Goal: Task Accomplishment & Management: Use online tool/utility

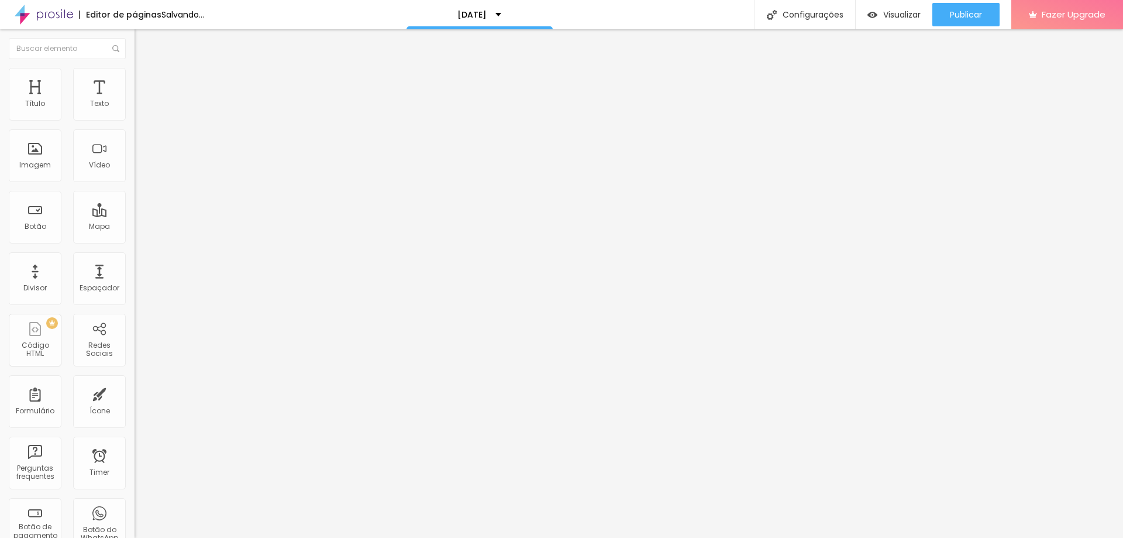
click at [135, 101] on span "Trocar imagem" at bounding box center [167, 96] width 64 height 10
click at [1055, 537] on div "Alboom Cloud" at bounding box center [561, 547] width 1123 height 18
click at [145, 78] on span "Estilo" at bounding box center [154, 76] width 18 height 10
click at [135, 80] on li "Avançado" at bounding box center [202, 86] width 135 height 12
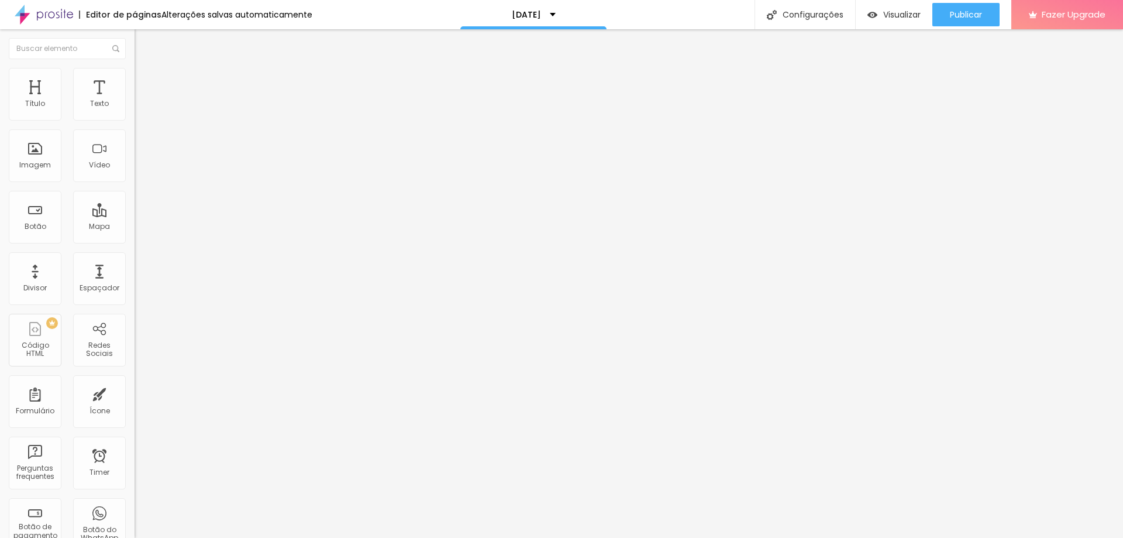
click at [145, 69] on span "Conteúdo" at bounding box center [163, 64] width 36 height 10
click at [135, 101] on span "Trocar imagem" at bounding box center [167, 96] width 64 height 10
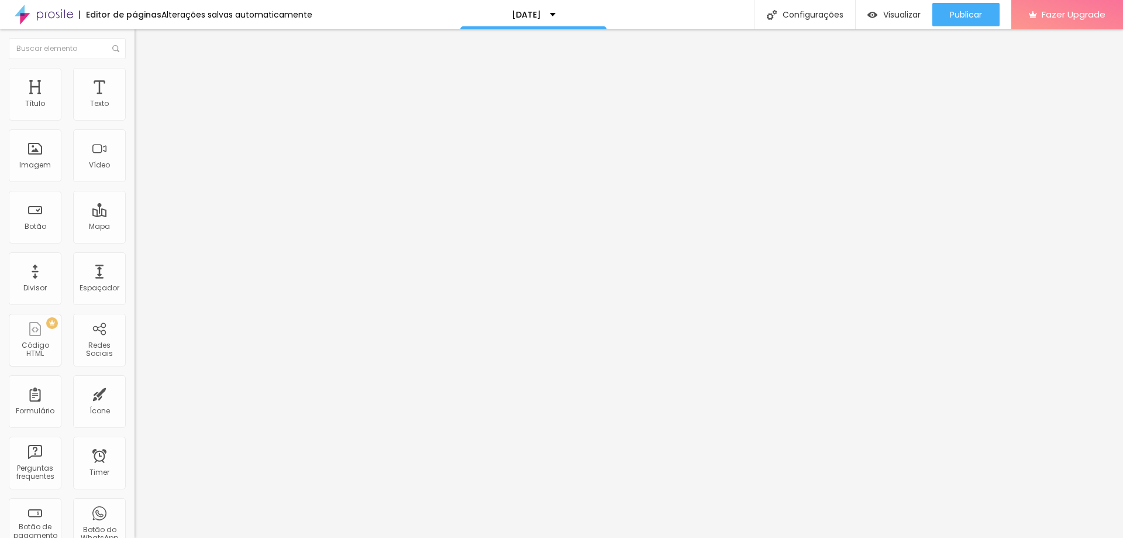
click at [135, 101] on span "Trocar imagem" at bounding box center [167, 96] width 64 height 10
drag, startPoint x: 149, startPoint y: 133, endPoint x: 148, endPoint y: 139, distance: 6.0
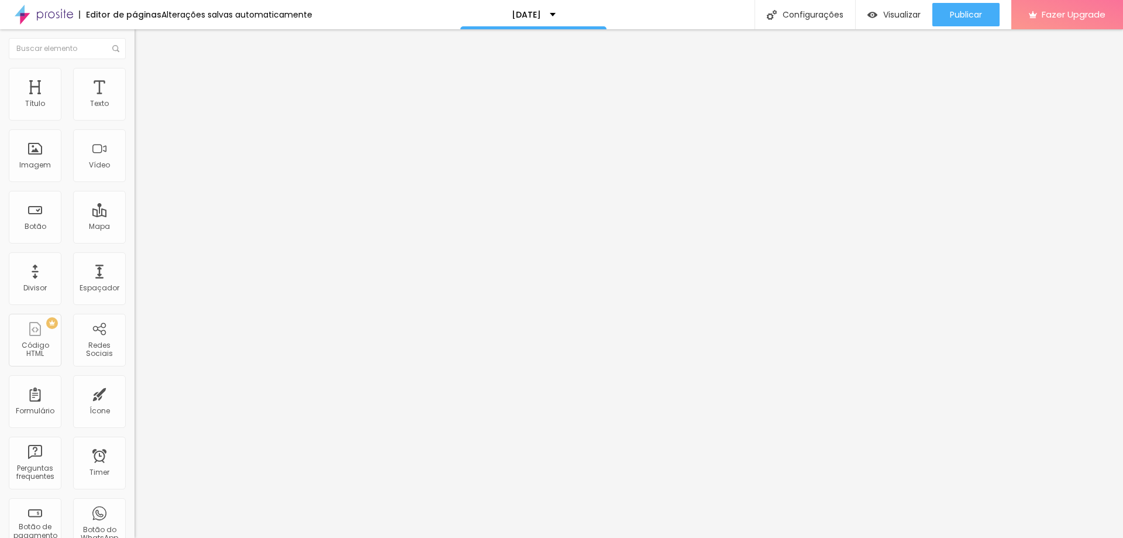
click at [135, 101] on span "Trocar imagem" at bounding box center [167, 96] width 64 height 10
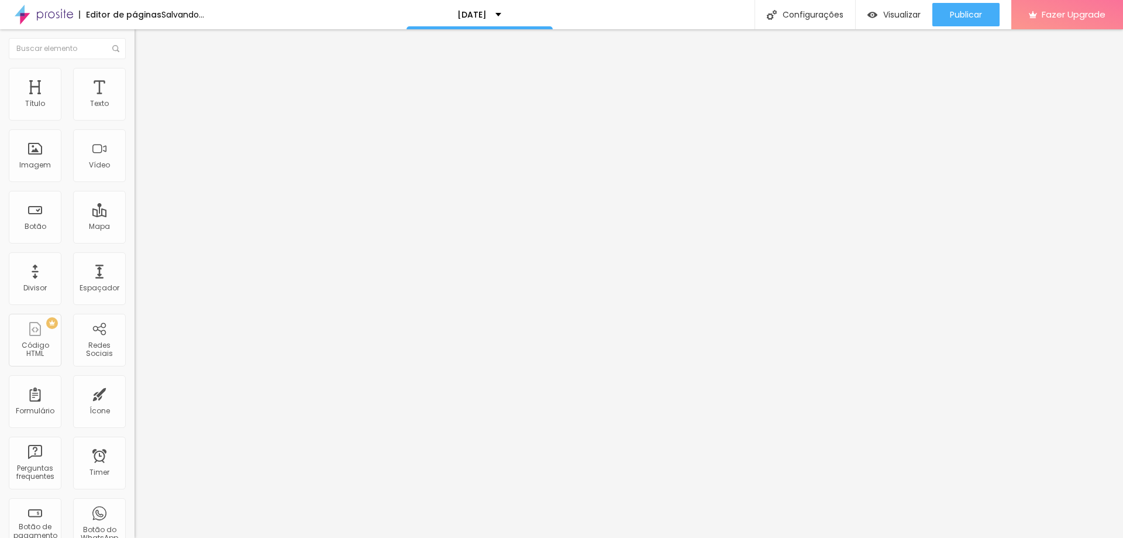
click at [135, 101] on span "Trocar imagem" at bounding box center [167, 96] width 64 height 10
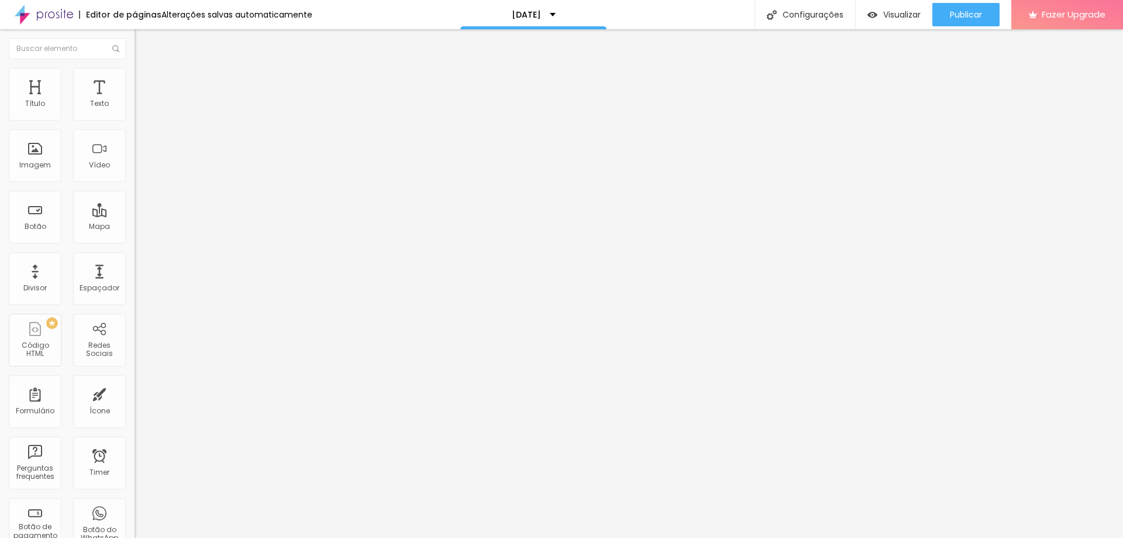
click at [135, 104] on div "Modo Encaixotado Encaixotado Completo" at bounding box center [202, 107] width 135 height 32
click at [135, 106] on span "Encaixotado" at bounding box center [158, 102] width 46 height 10
click at [135, 125] on span "Completo" at bounding box center [153, 120] width 36 height 10
click at [135, 113] on span "Encaixotado" at bounding box center [158, 109] width 46 height 10
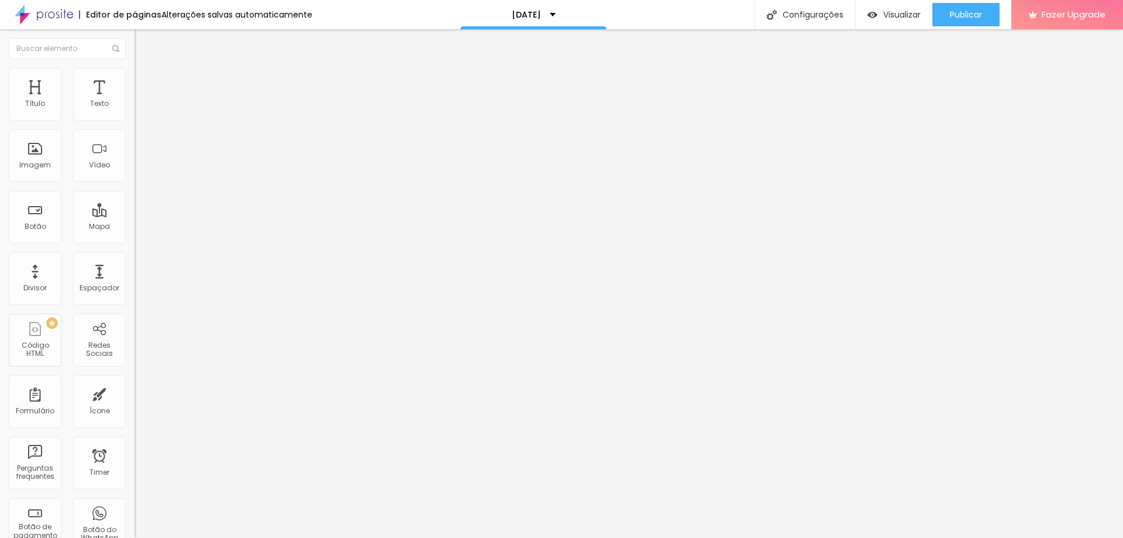
click at [135, 73] on img at bounding box center [140, 73] width 11 height 11
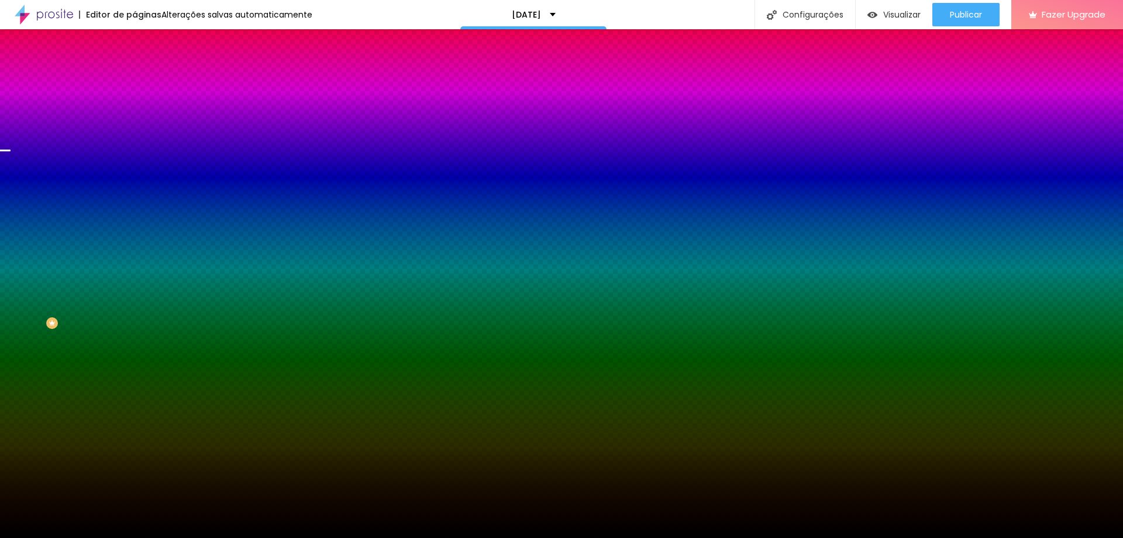
click at [135, 108] on span "Trocar imagem" at bounding box center [167, 103] width 64 height 10
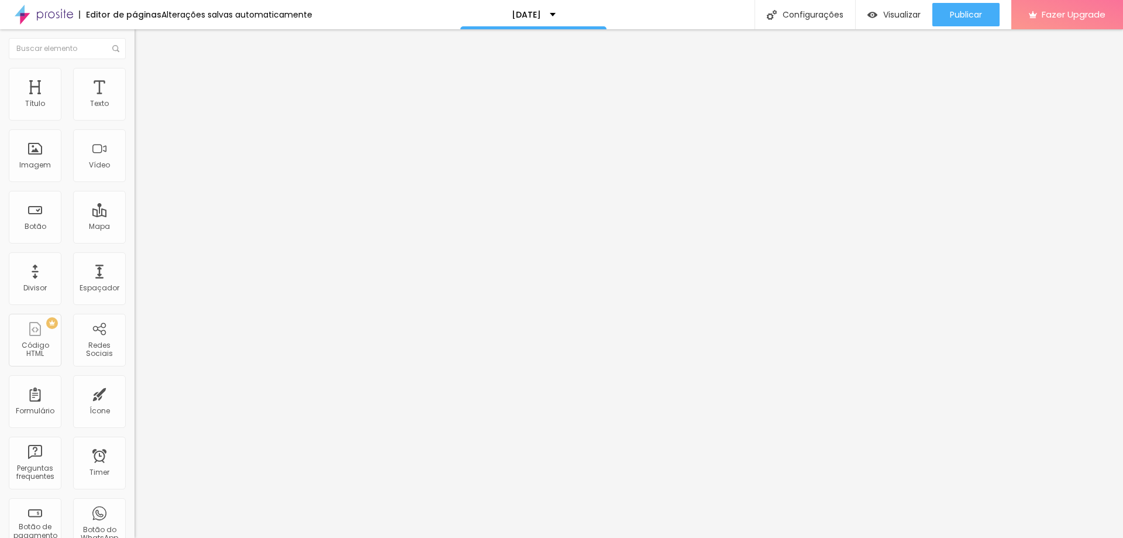
click at [145, 85] on span "Avançado" at bounding box center [164, 87] width 39 height 10
click at [145, 81] on span "Estilo" at bounding box center [154, 76] width 18 height 10
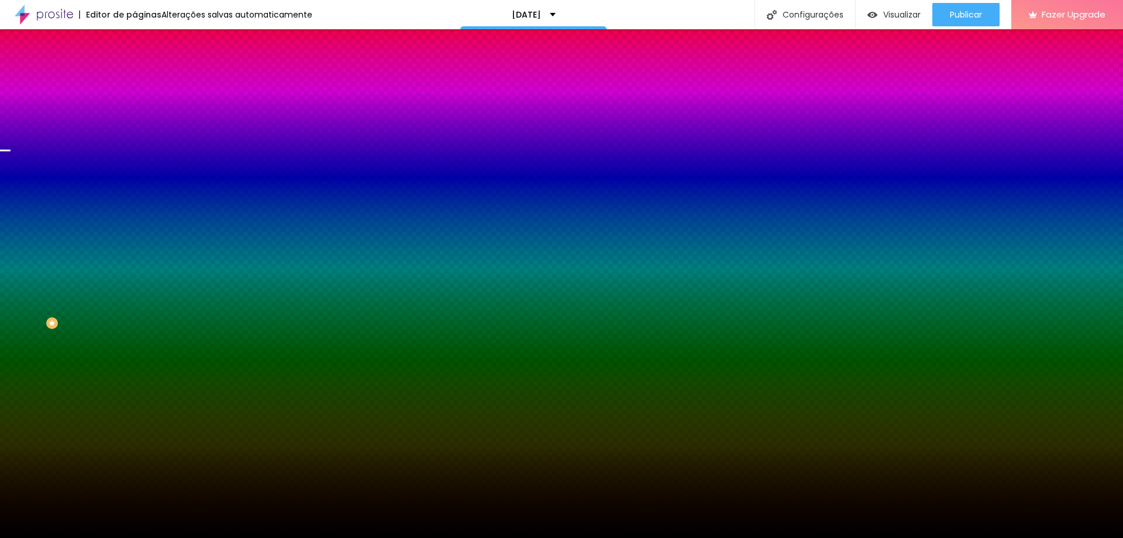
click at [135, 87] on li "Avançado" at bounding box center [202, 86] width 135 height 12
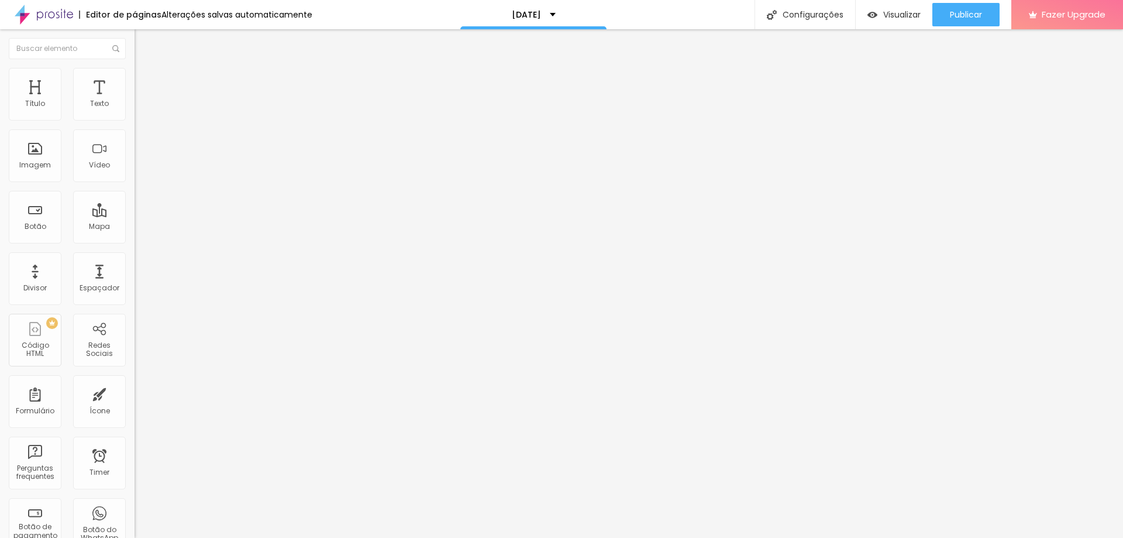
type input "25"
type input "30"
type input "25"
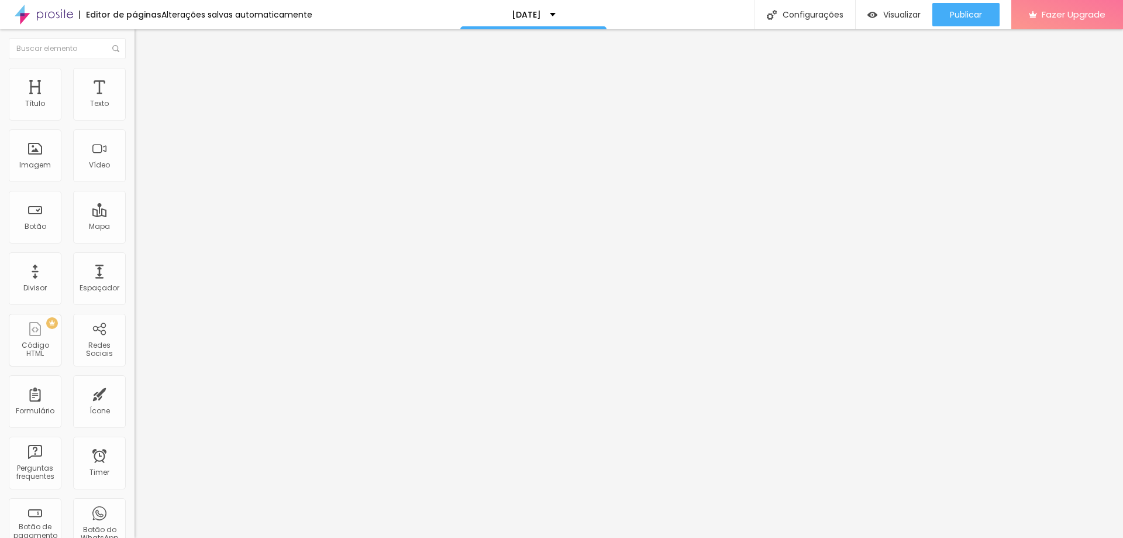
type input "25"
type input "20"
type input "15"
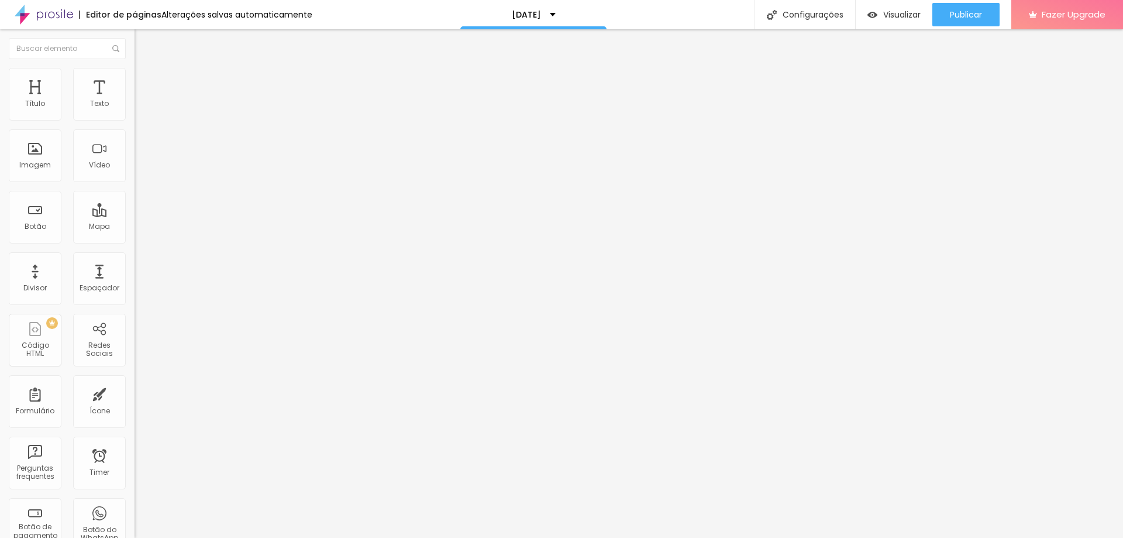
type input "10"
type input "5"
type input "0"
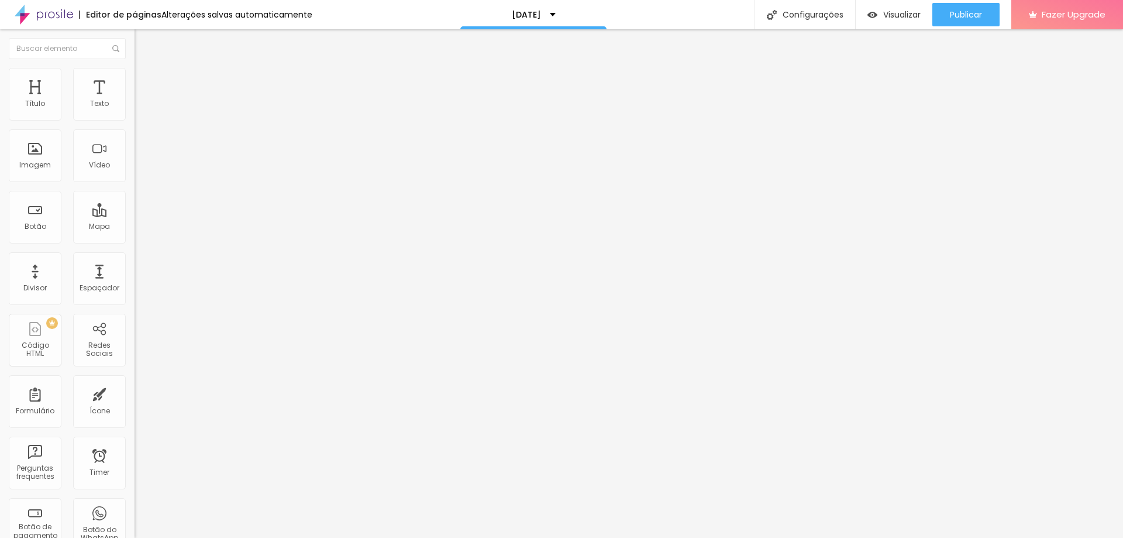
type input "0"
drag, startPoint x: 75, startPoint y: 114, endPoint x: 25, endPoint y: 126, distance: 52.2
type input "0"
click at [135, 227] on input "range" at bounding box center [172, 231] width 75 height 9
type input "0"
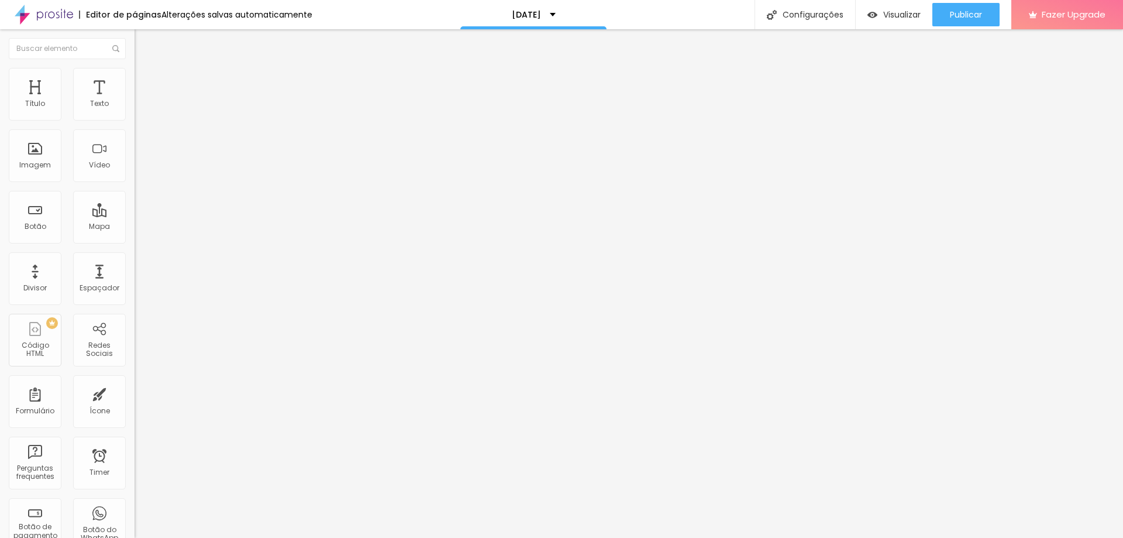
type input "0"
type input "313"
type input "500"
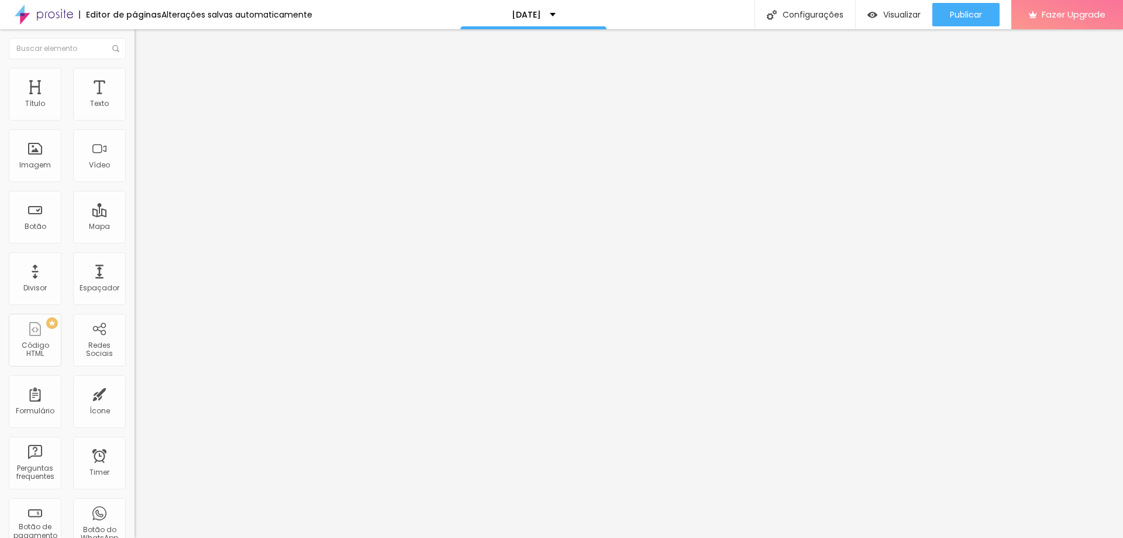
type input "482"
type input "403"
type input "371"
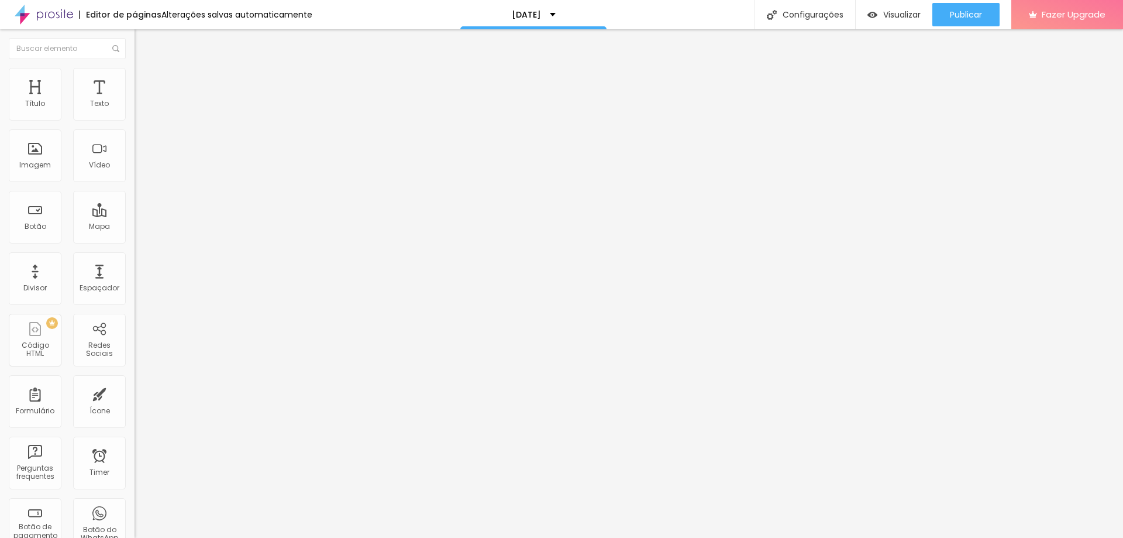
type input "371"
type input "366"
type input "355"
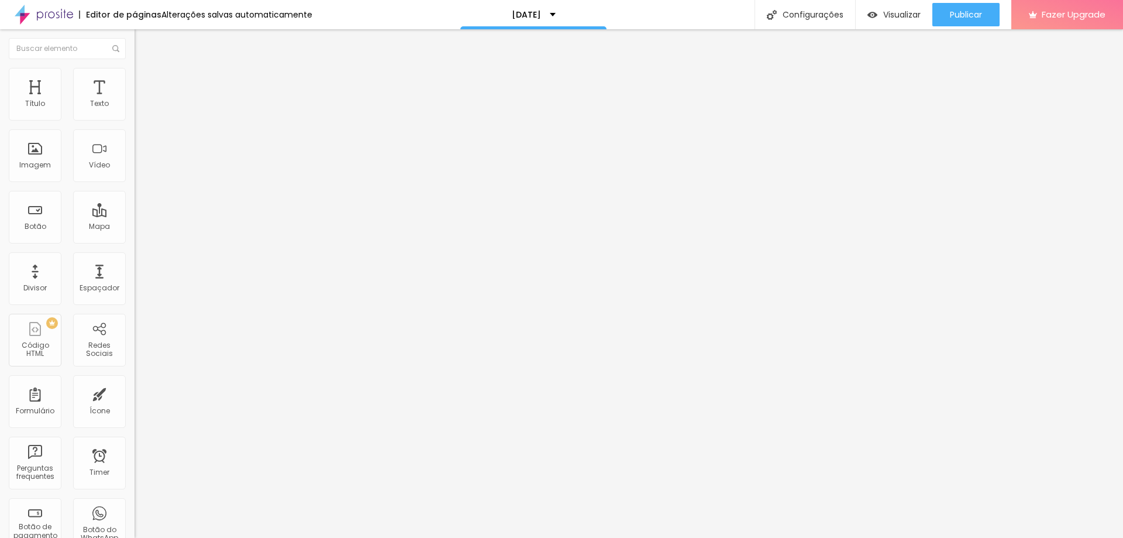
type input "345"
type input "339"
type input "324"
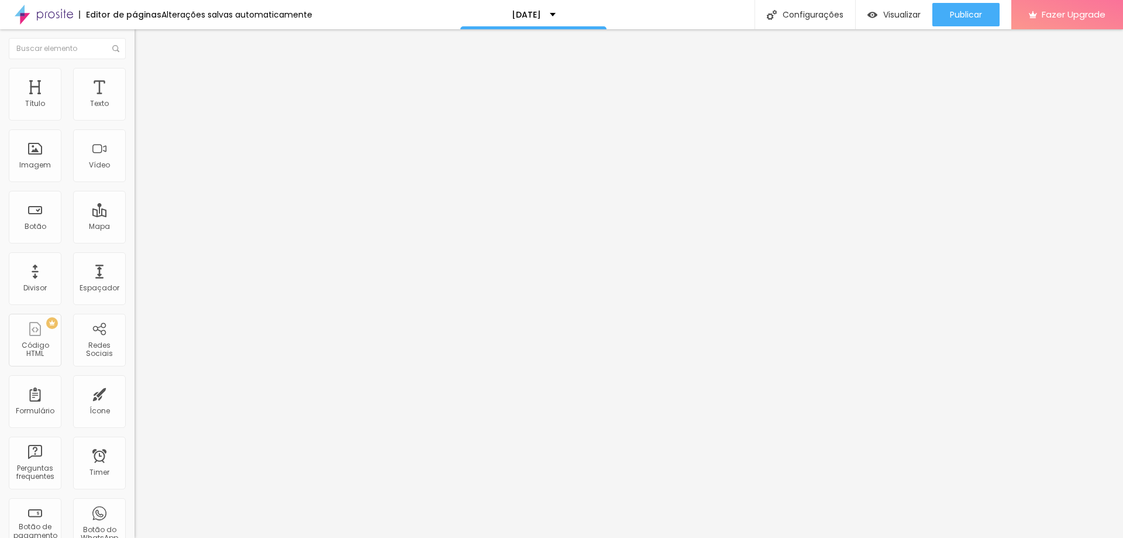
type input "324"
type input "302"
type input "260"
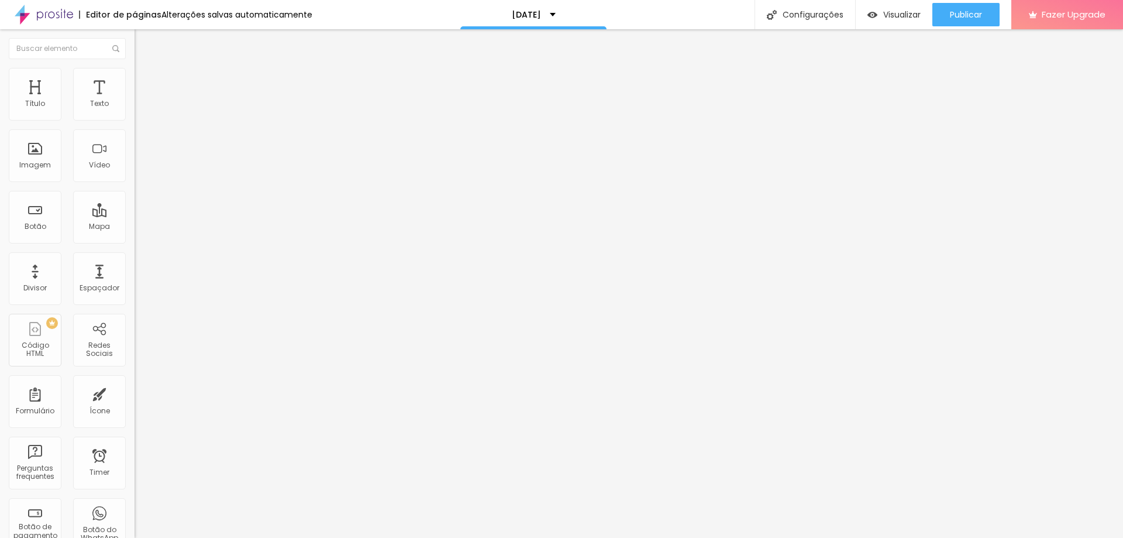
type input "245"
type input "234"
type input "223"
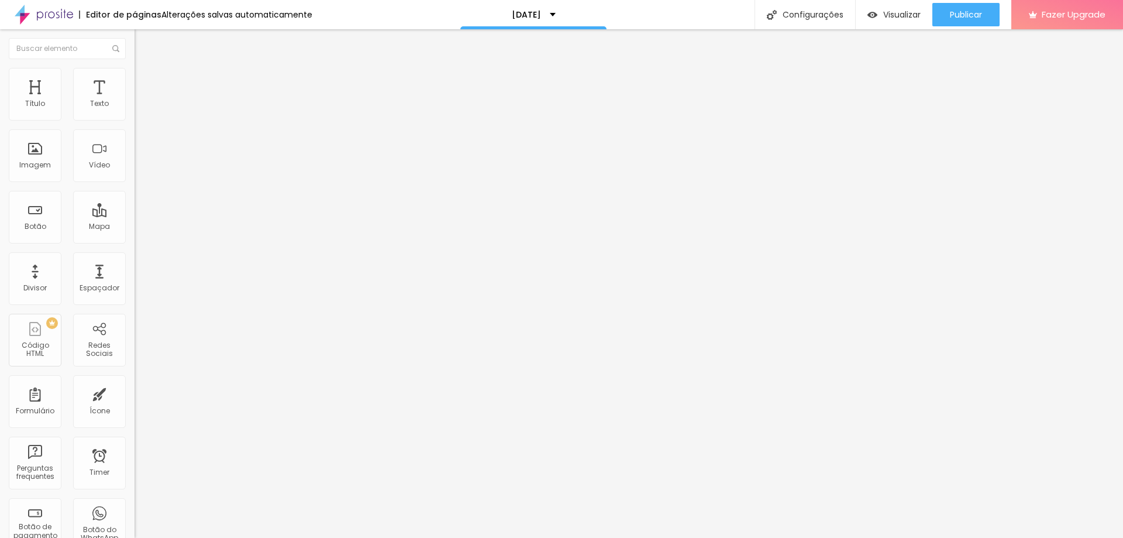
type input "223"
type input "213"
type input "208"
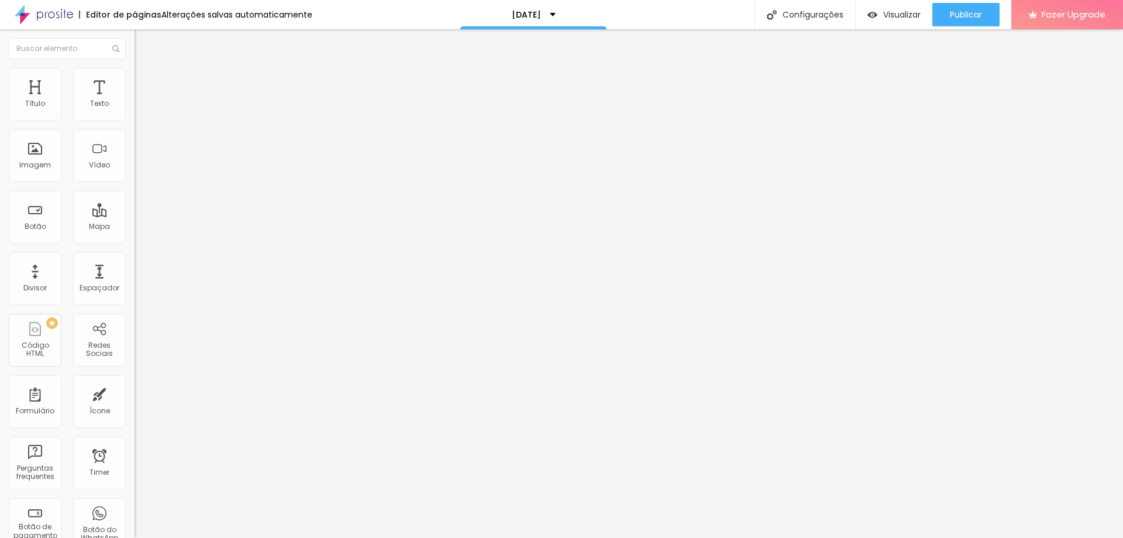
type input "213"
type input "255"
type input "329"
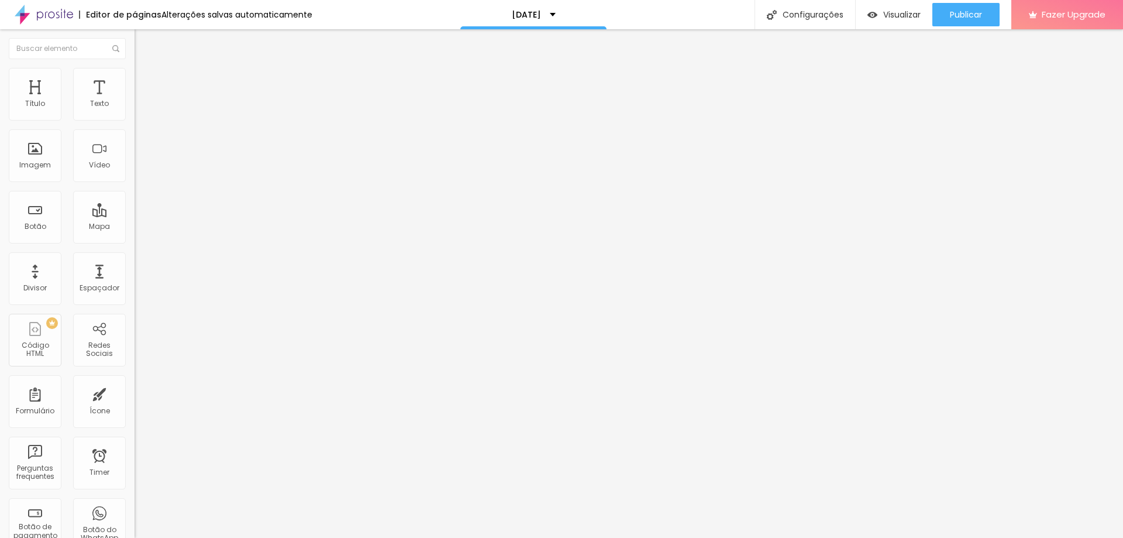
type input "329"
type input "397"
type input "434"
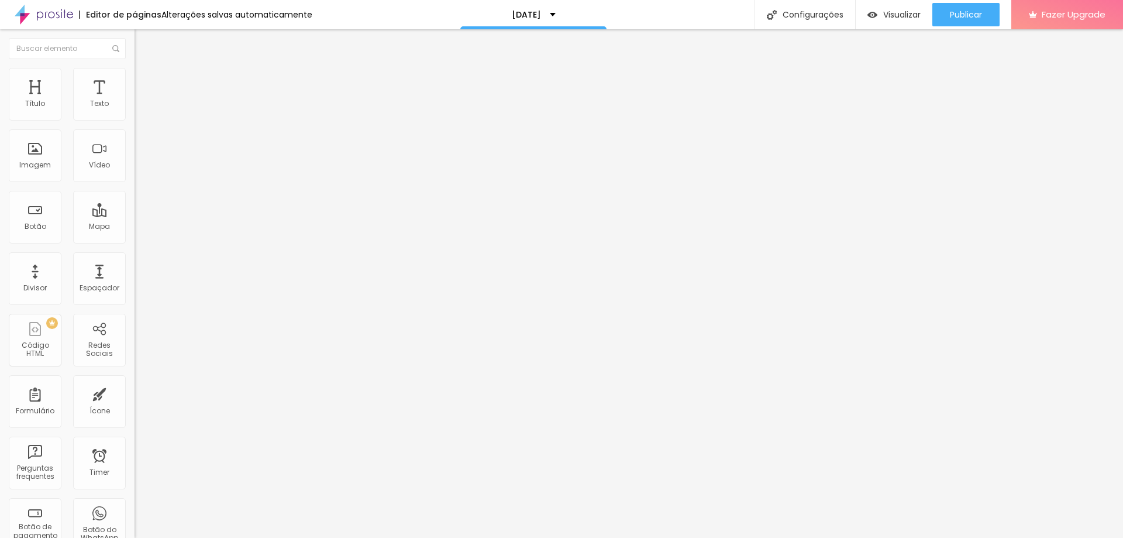
type input "466"
type input "497"
type input "500"
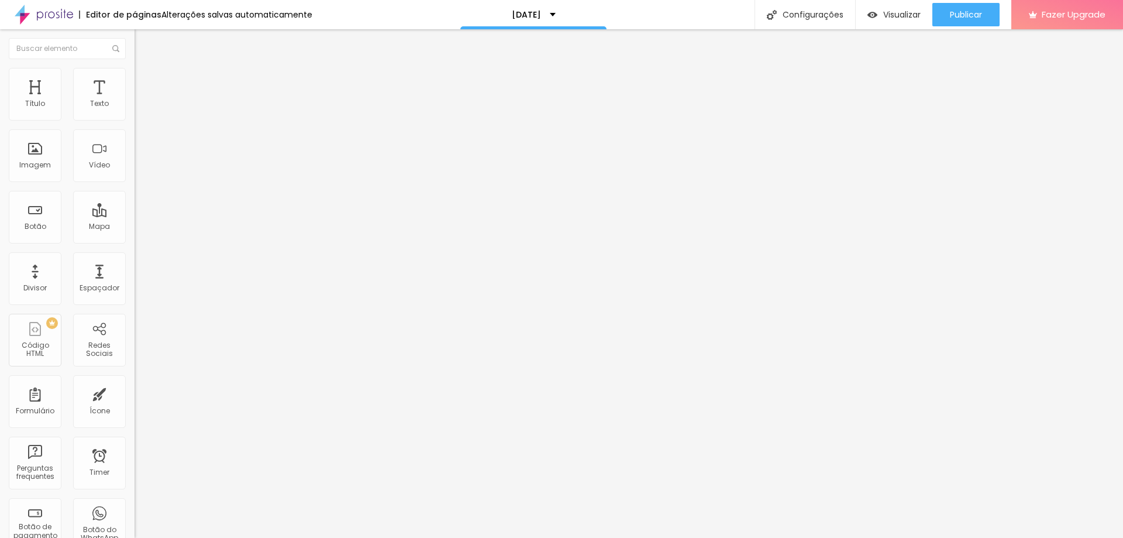
type input "500"
drag, startPoint x: 35, startPoint y: 136, endPoint x: 87, endPoint y: 138, distance: 52.7
type input "500"
click at [135, 393] on input "range" at bounding box center [172, 397] width 75 height 9
click at [135, 101] on span "Trocar imagem" at bounding box center [167, 96] width 64 height 10
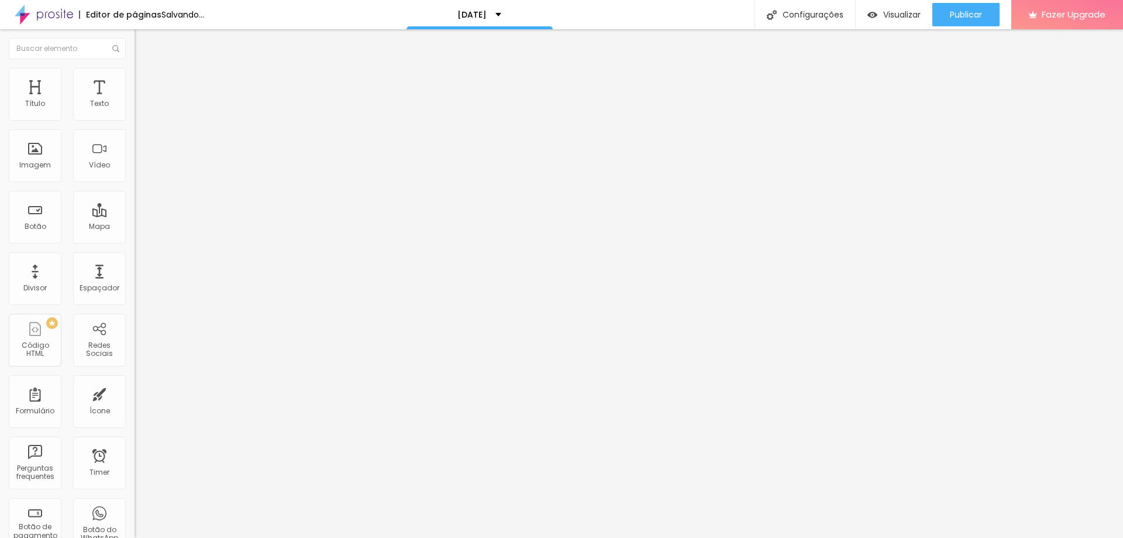
click at [145, 81] on span "Avançado" at bounding box center [164, 76] width 39 height 10
click at [145, 69] on span "Estilo" at bounding box center [154, 64] width 18 height 10
click at [135, 212] on button "button" at bounding box center [143, 206] width 16 height 12
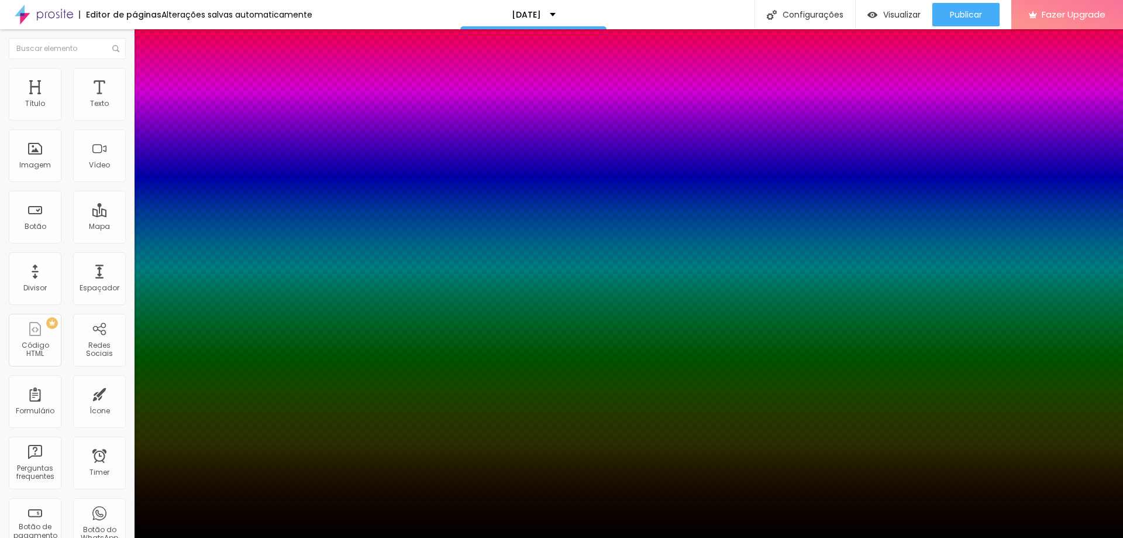
click at [207, 537] on div at bounding box center [561, 545] width 1123 height 0
click at [211, 537] on div at bounding box center [561, 545] width 1123 height 0
click at [199, 537] on div at bounding box center [561, 538] width 1123 height 0
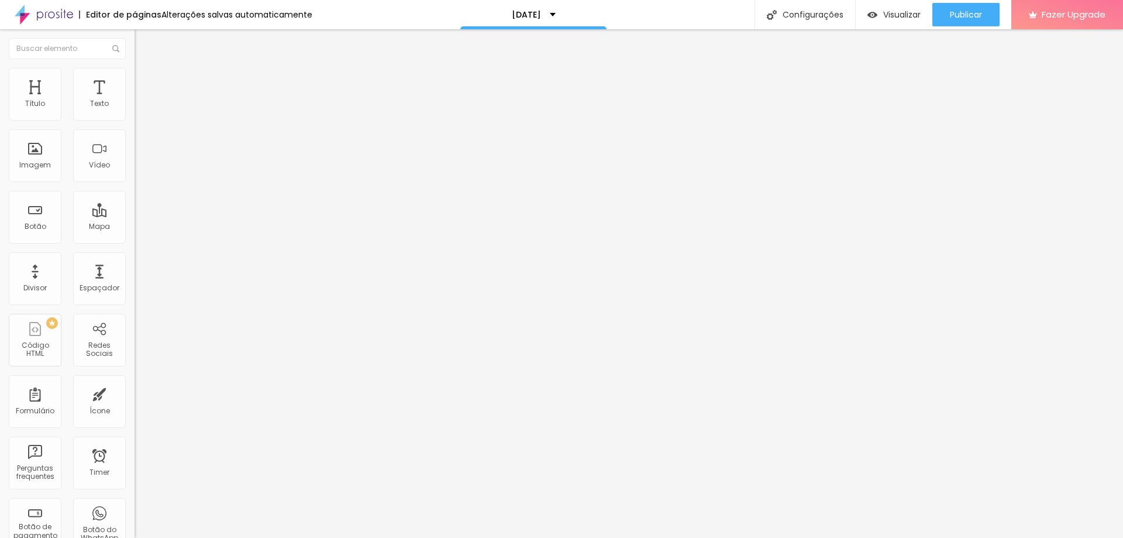
click at [135, 173] on button "button" at bounding box center [143, 167] width 16 height 12
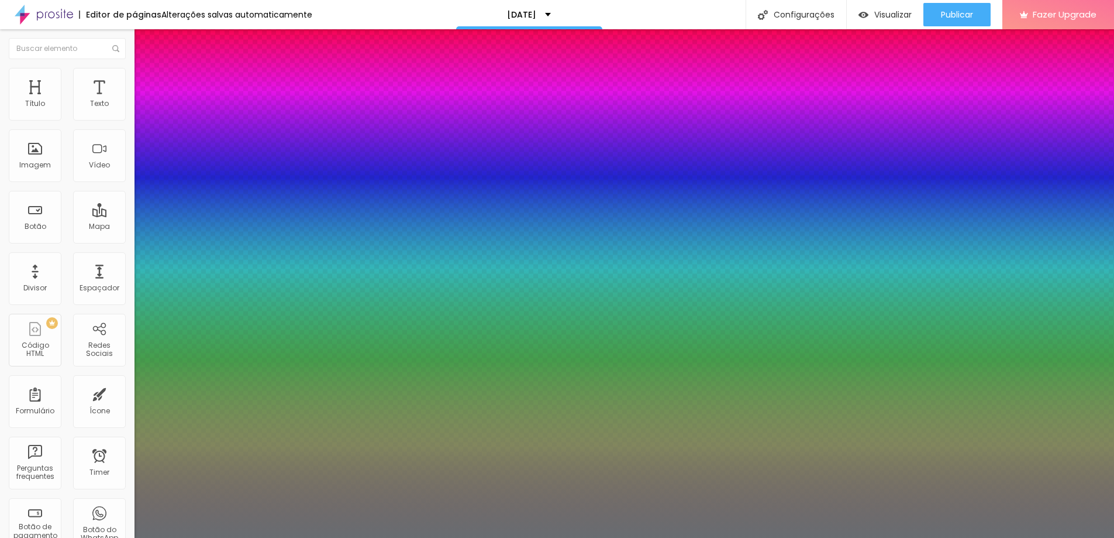
type input "1"
type input "0.5"
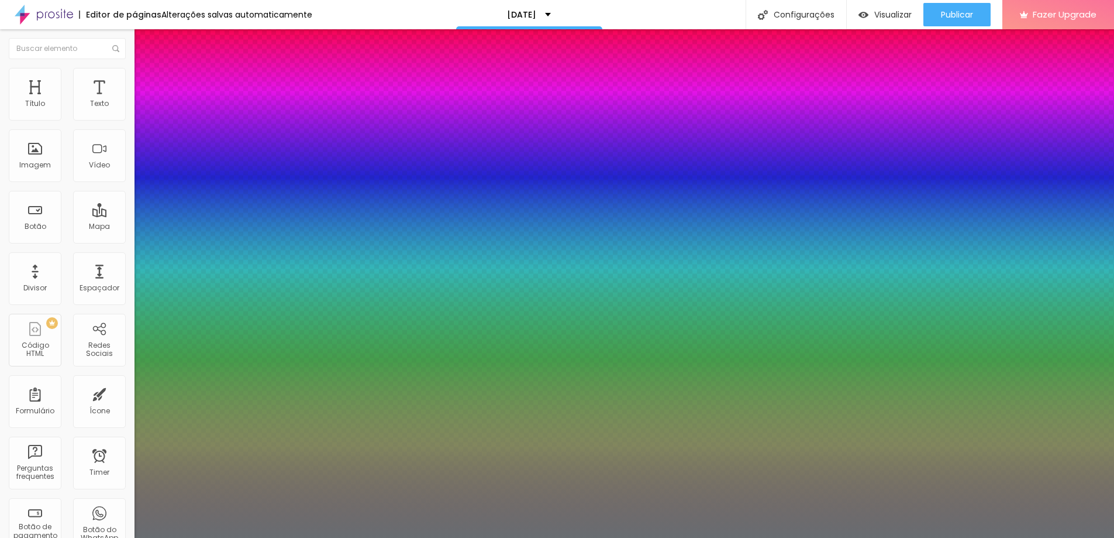
type input "1"
type input "0.5"
type input "1"
type input "0.5"
click at [611, 537] on div at bounding box center [557, 538] width 1114 height 0
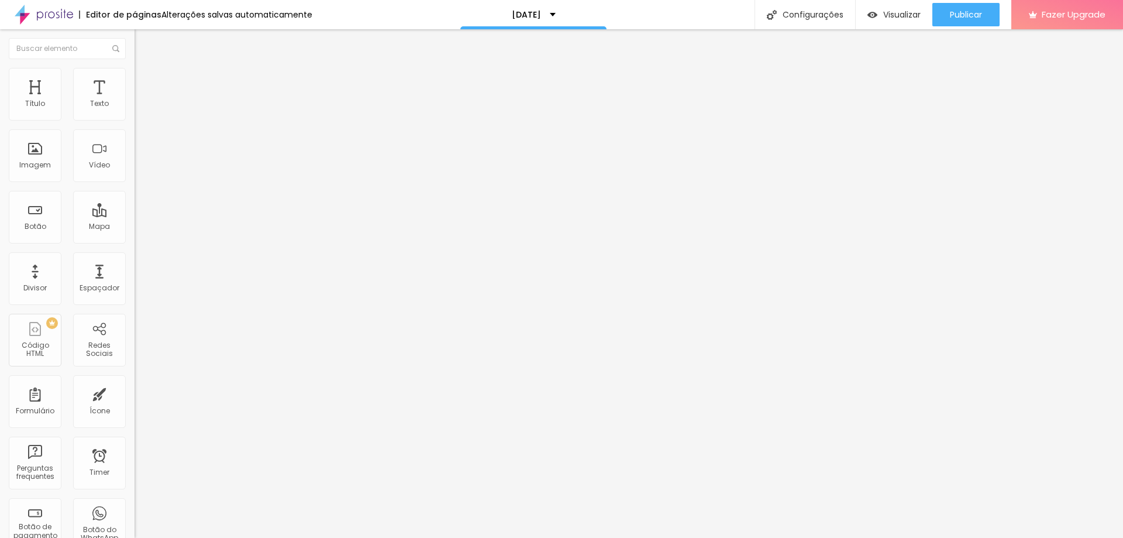
click at [143, 38] on div "Editar Coluna" at bounding box center [179, 42] width 73 height 9
click at [37, 95] on div "Título" at bounding box center [35, 94] width 53 height 53
click at [145, 80] on span "Avançado" at bounding box center [164, 76] width 39 height 10
type input "30"
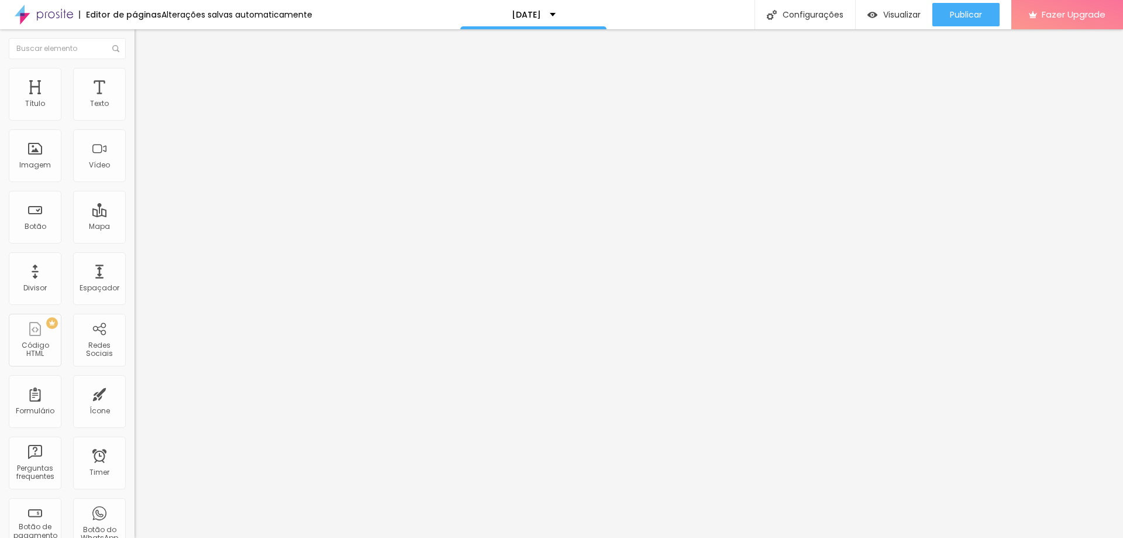
type input "20"
type input "0"
drag, startPoint x: 33, startPoint y: 118, endPoint x: 18, endPoint y: 128, distance: 17.9
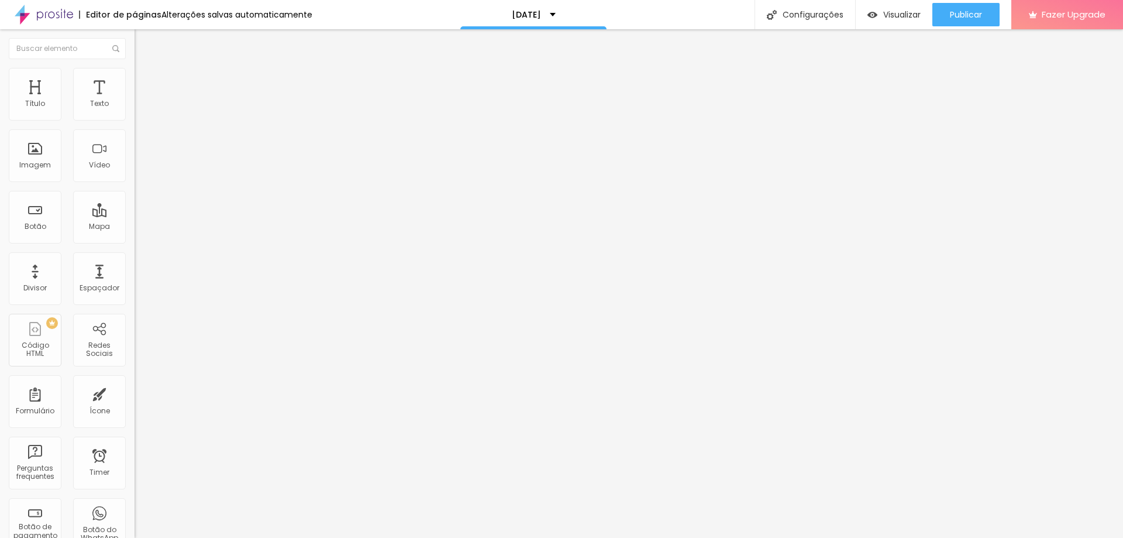
type input "0"
click at [135, 215] on input "range" at bounding box center [172, 219] width 75 height 9
type input "7"
type input "0"
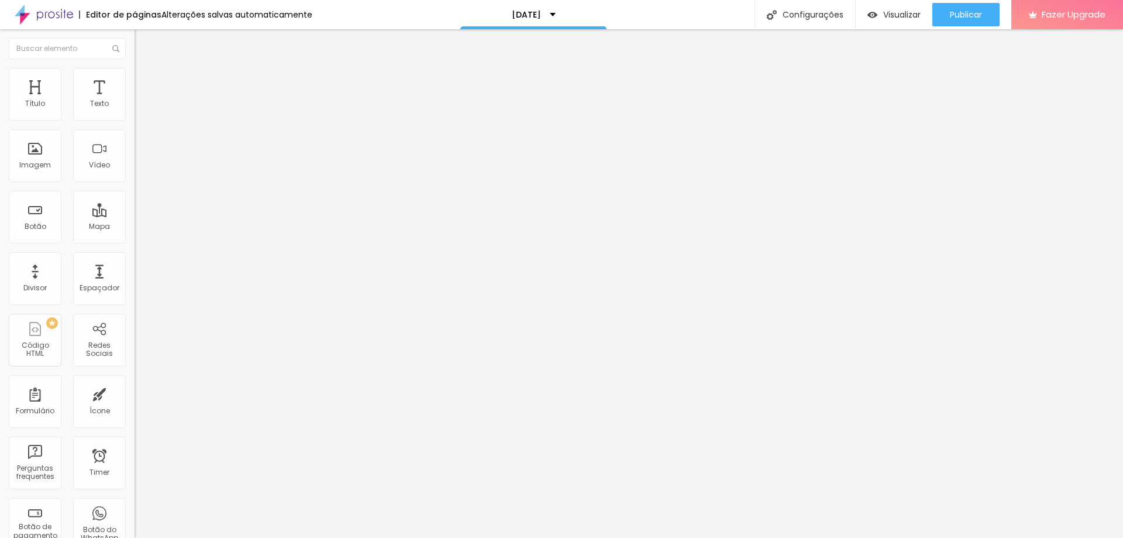
type input "0"
drag, startPoint x: 32, startPoint y: 136, endPoint x: 19, endPoint y: 140, distance: 14.2
type input "0"
click at [135, 381] on input "range" at bounding box center [172, 385] width 75 height 9
click at [135, 451] on input "text" at bounding box center [205, 457] width 140 height 12
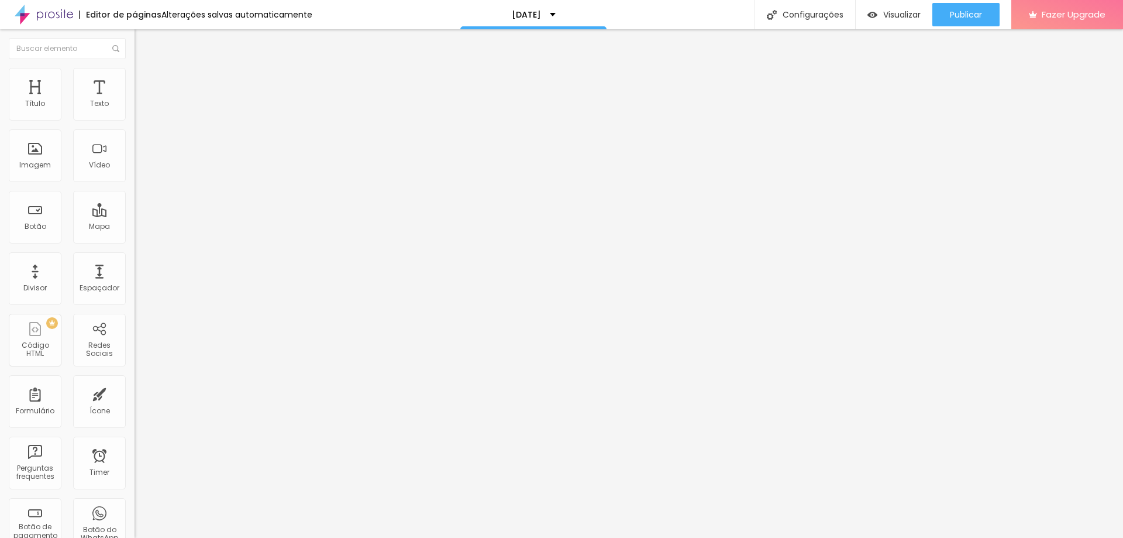
click at [135, 65] on img at bounding box center [140, 61] width 11 height 11
click at [135, 147] on div "Tipografia" at bounding box center [202, 143] width 135 height 7
click at [143, 44] on img "button" at bounding box center [147, 42] width 9 height 9
click at [135, 116] on div at bounding box center [202, 112] width 135 height 9
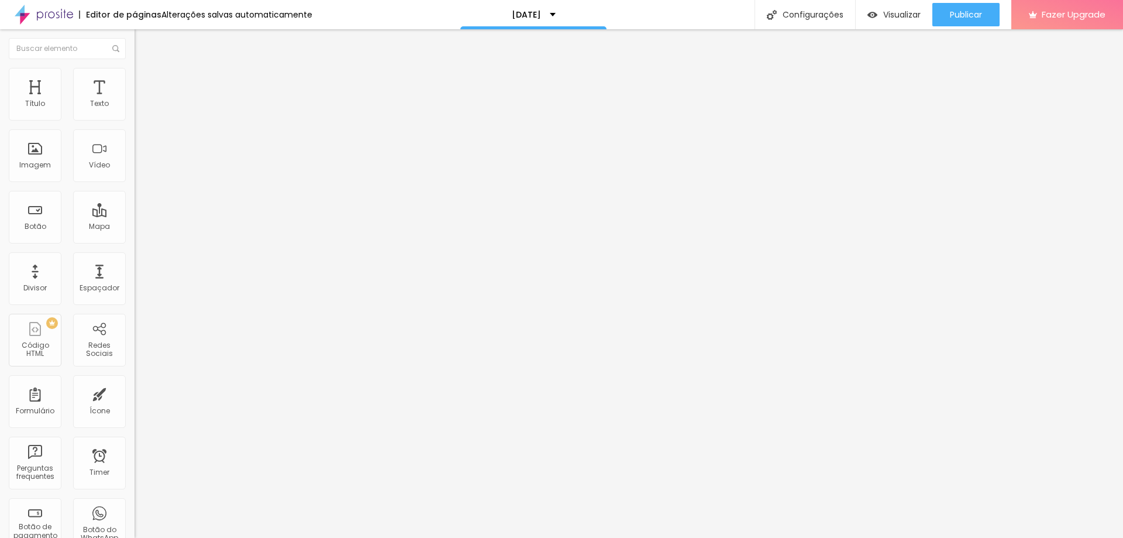
click at [135, 116] on img at bounding box center [139, 112] width 8 height 8
drag, startPoint x: 104, startPoint y: 113, endPoint x: 106, endPoint y: 120, distance: 7.6
click at [135, 113] on img at bounding box center [139, 112] width 8 height 8
click at [135, 118] on img at bounding box center [139, 121] width 8 height 8
click at [135, 115] on img at bounding box center [139, 112] width 8 height 8
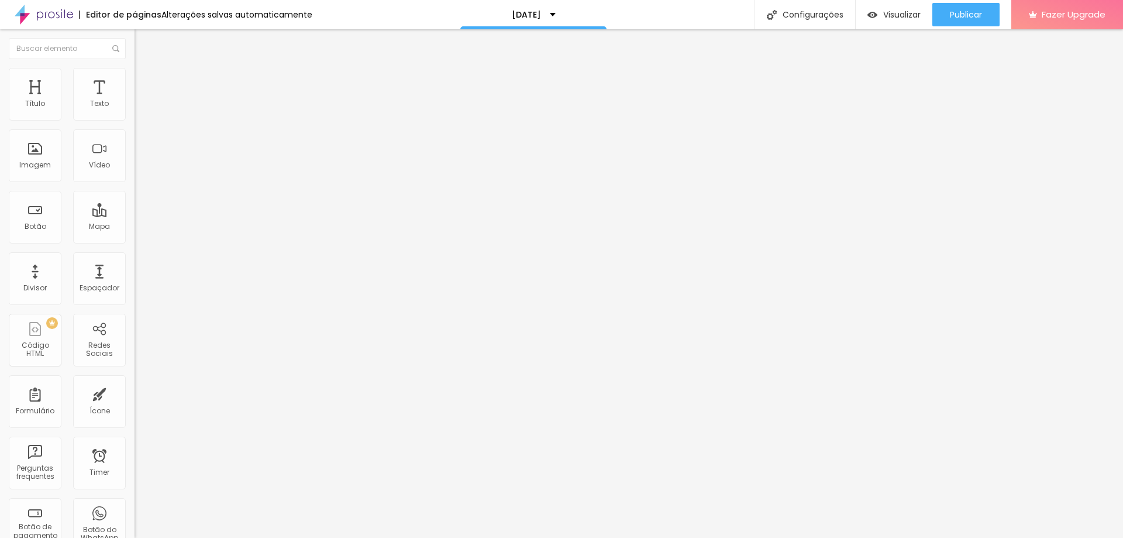
click at [135, 75] on li "Estilo" at bounding box center [202, 74] width 135 height 12
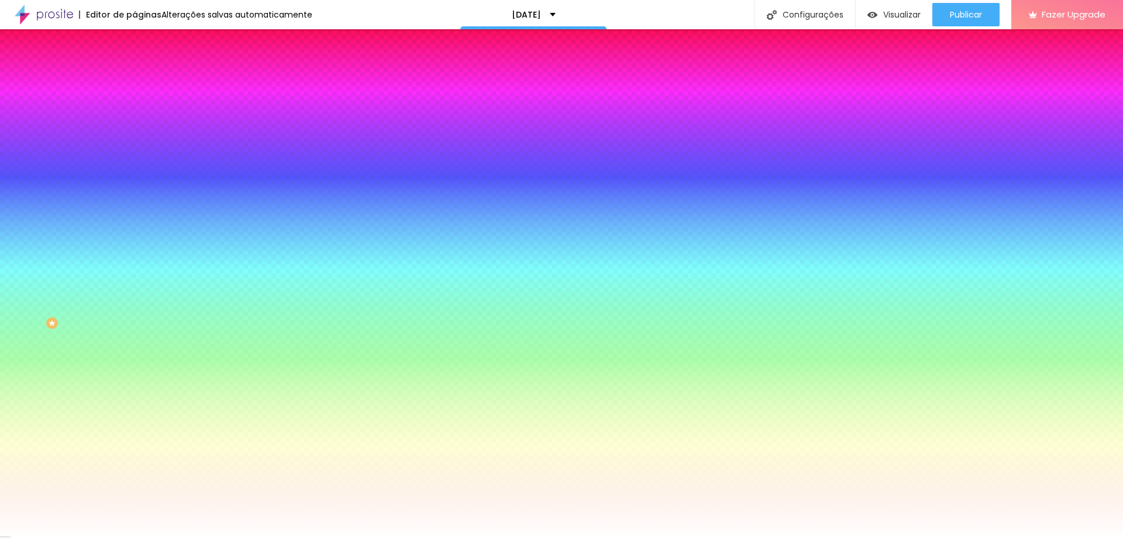
click at [135, 80] on li "Avançado" at bounding box center [202, 86] width 135 height 12
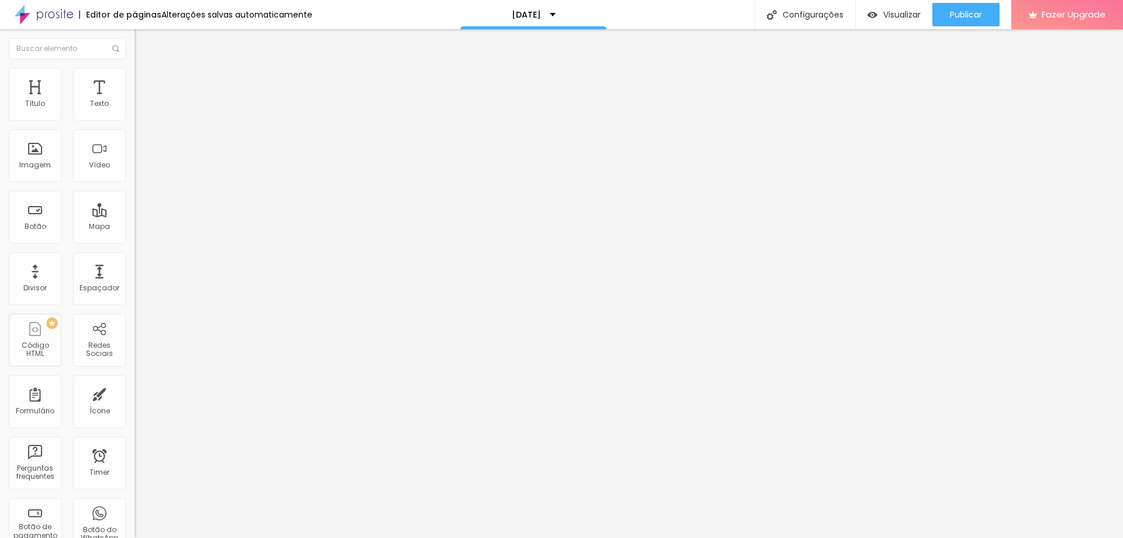
type input "25"
type input "30"
type input "35"
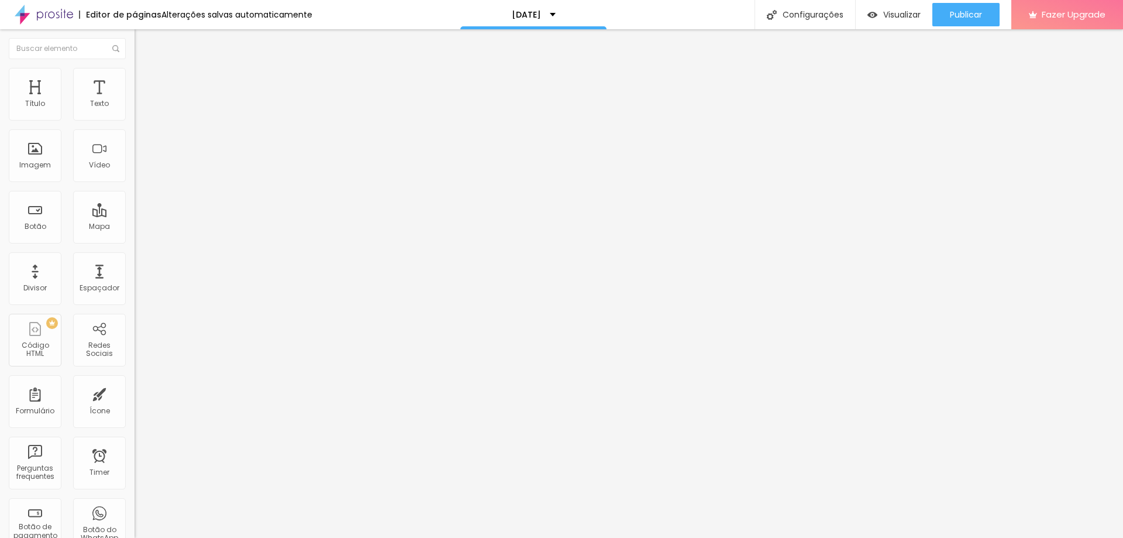
type input "35"
type input "40"
type input "45"
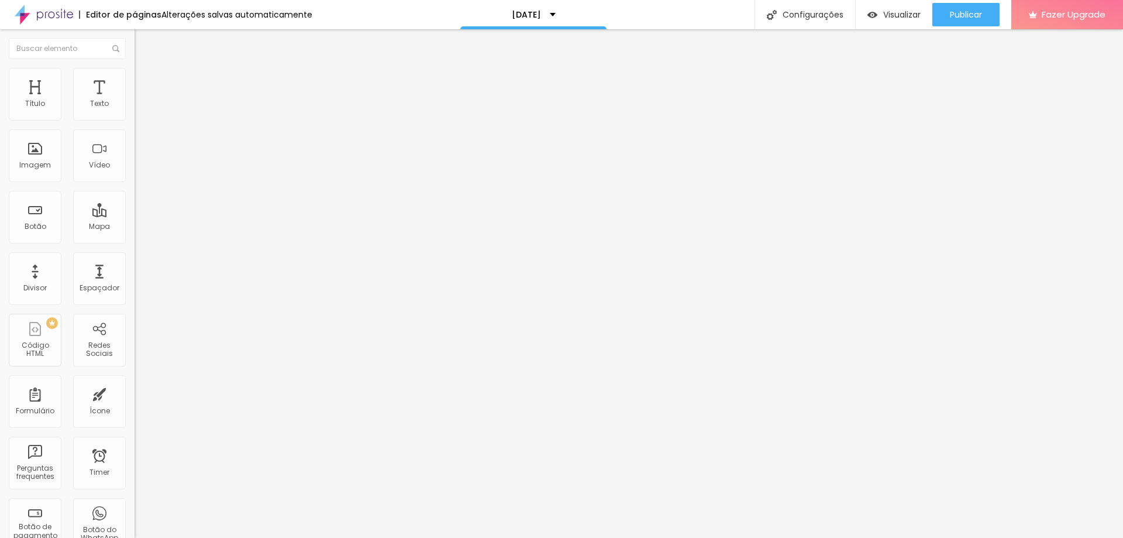
type input "50"
type input "45"
type input "40"
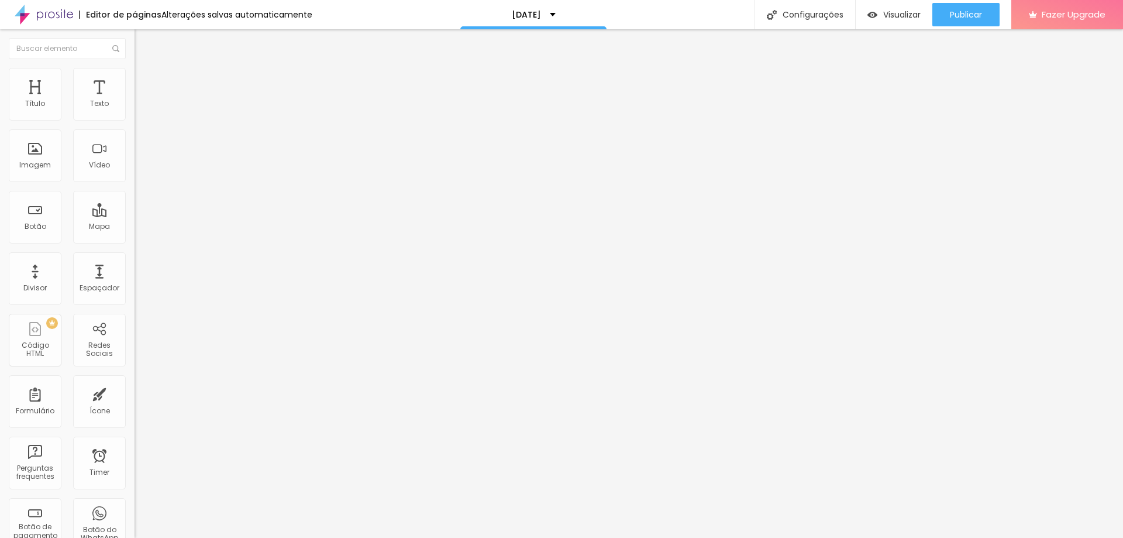
type input "40"
type input "30"
type input "25"
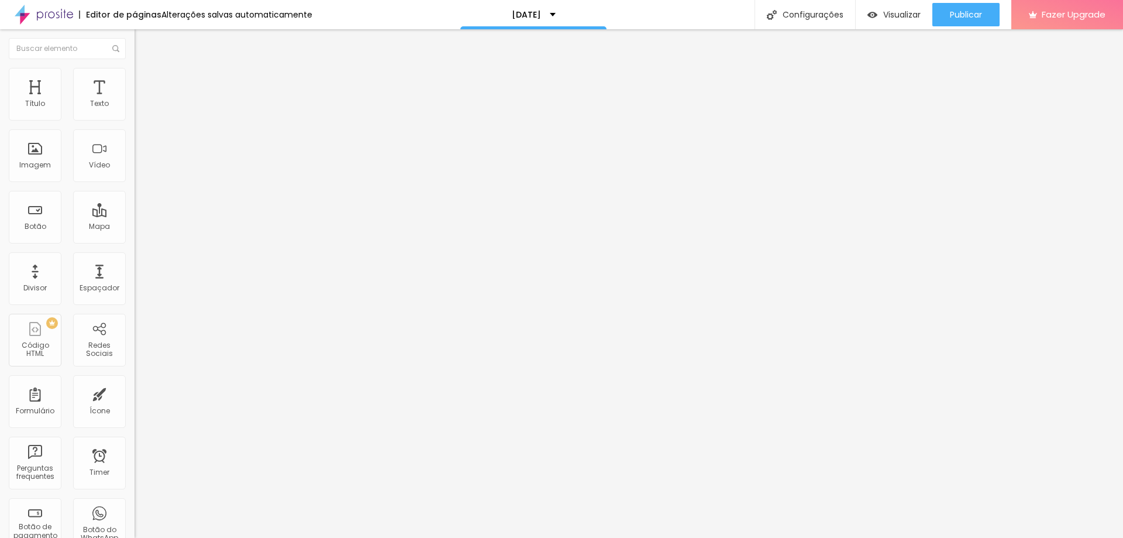
type input "15"
type input "10"
type input "5"
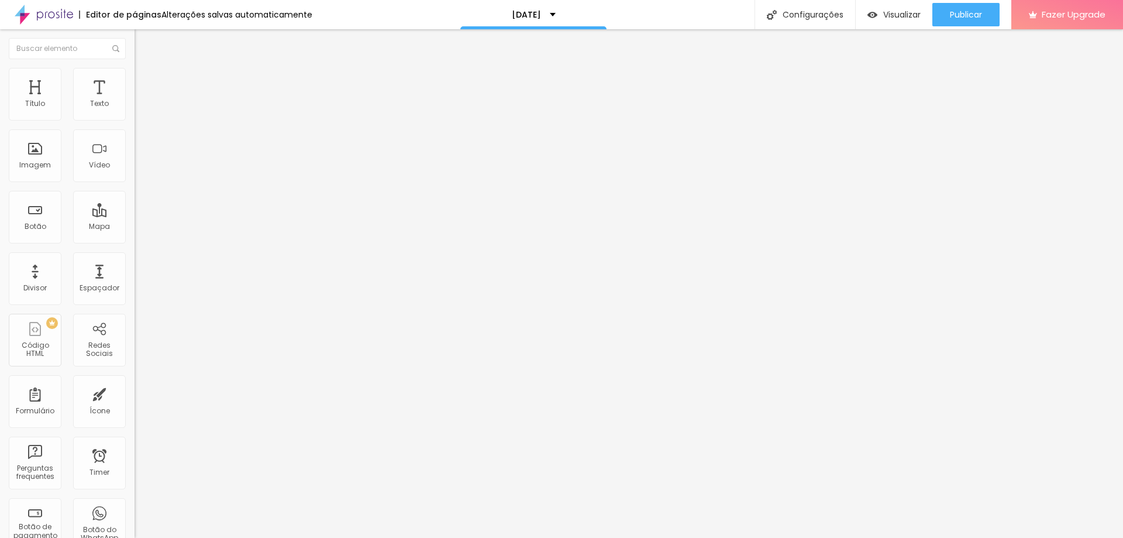
type input "5"
type input "0"
drag, startPoint x: 49, startPoint y: 116, endPoint x: 13, endPoint y: 126, distance: 36.6
type input "0"
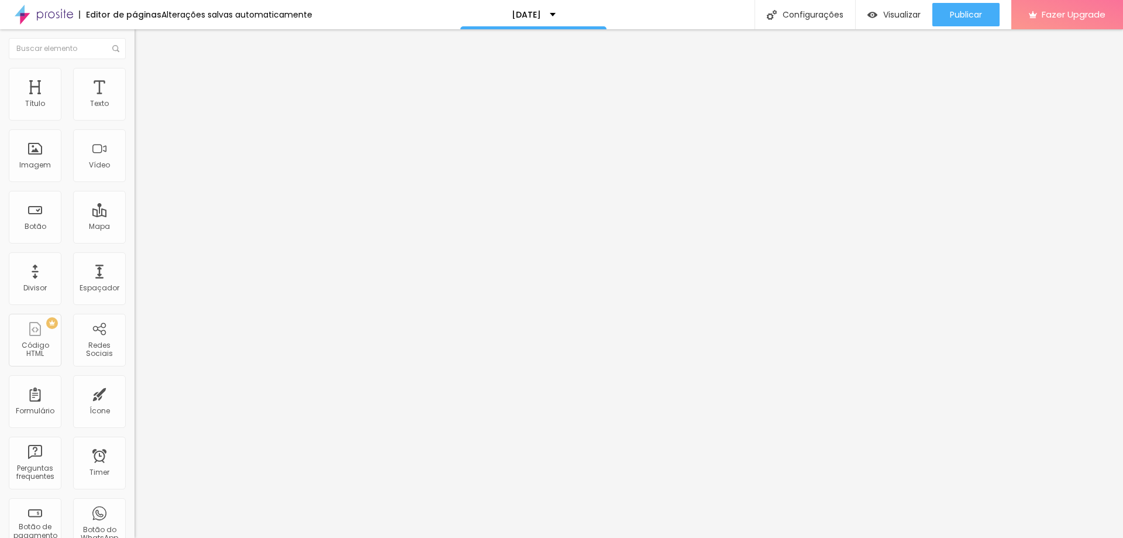
click at [135, 227] on input "range" at bounding box center [172, 231] width 75 height 9
click at [145, 81] on span "Estilo" at bounding box center [154, 76] width 18 height 10
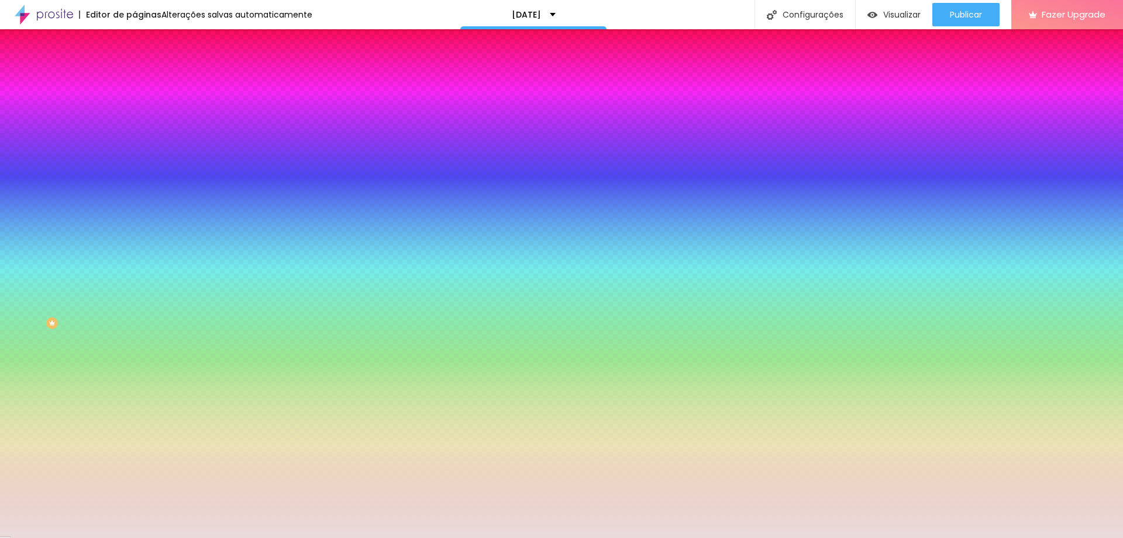
click at [135, 112] on div at bounding box center [202, 112] width 135 height 0
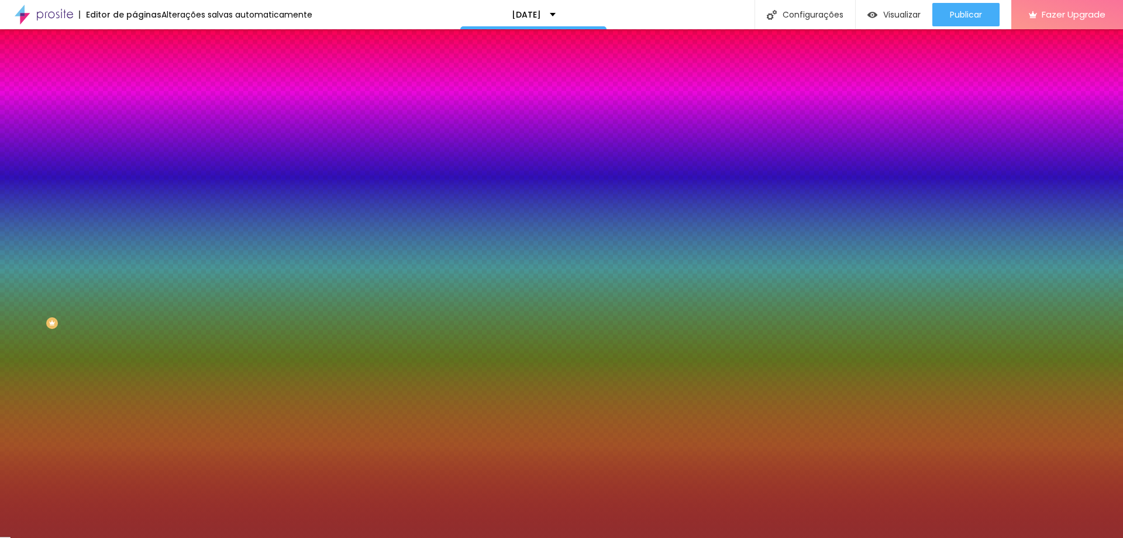
drag, startPoint x: 88, startPoint y: 139, endPoint x: 99, endPoint y: 170, distance: 33.5
click at [71, 171] on div at bounding box center [561, 269] width 1123 height 538
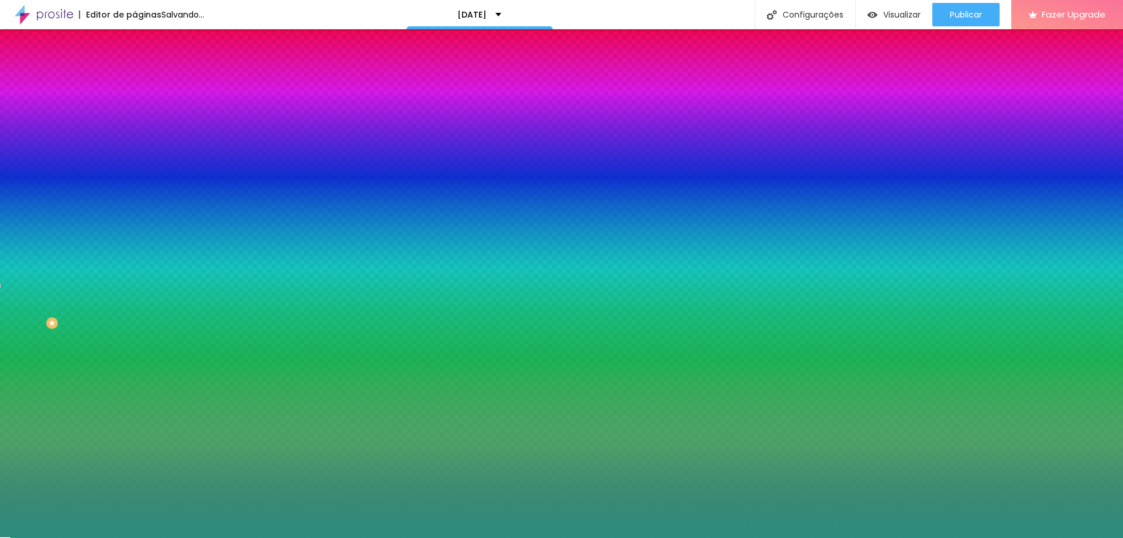
click at [104, 178] on div at bounding box center [561, 269] width 1123 height 538
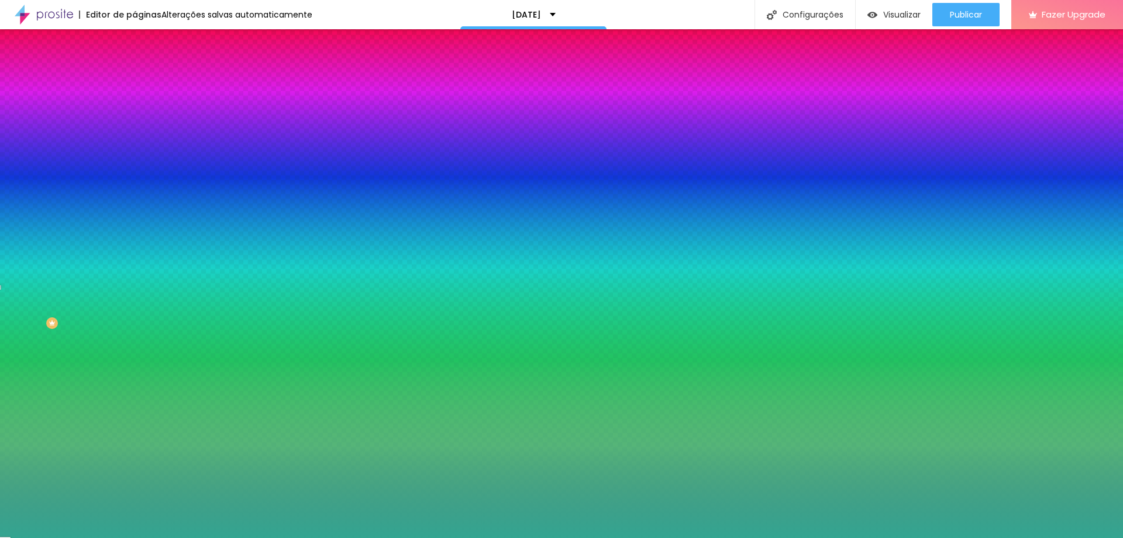
drag, startPoint x: 71, startPoint y: 167, endPoint x: 84, endPoint y: 160, distance: 14.4
click at [71, 163] on div at bounding box center [561, 269] width 1123 height 538
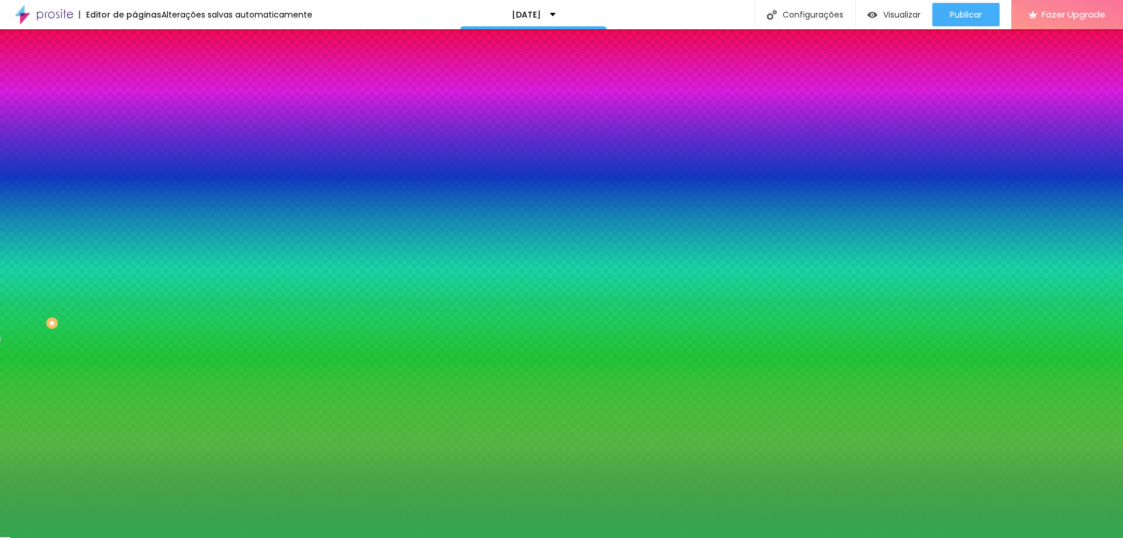
click at [108, 188] on div at bounding box center [561, 269] width 1123 height 538
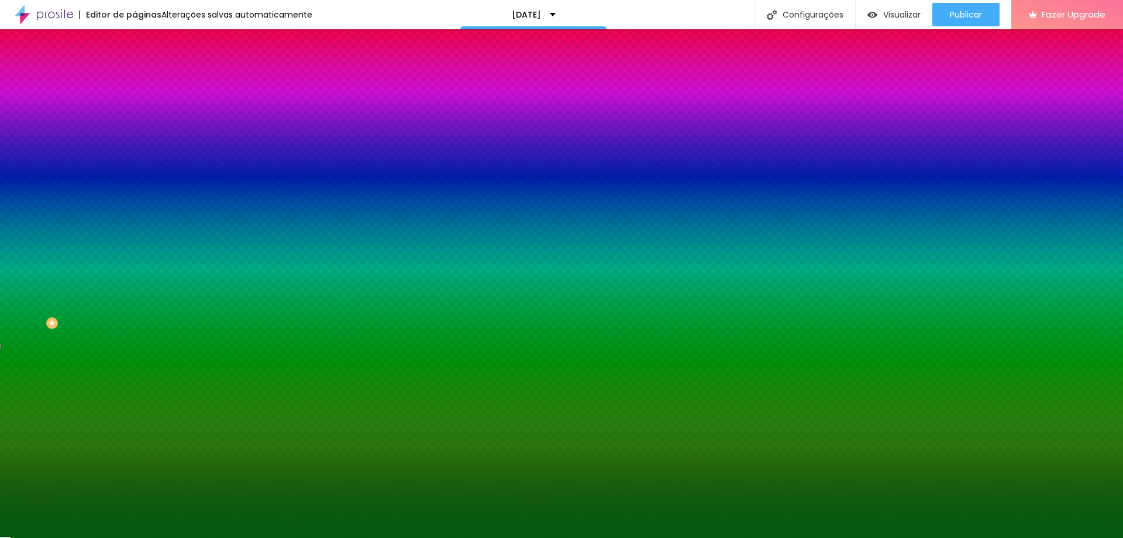
drag, startPoint x: 73, startPoint y: 161, endPoint x: 98, endPoint y: 191, distance: 39.4
click at [135, 123] on div at bounding box center [202, 123] width 135 height 0
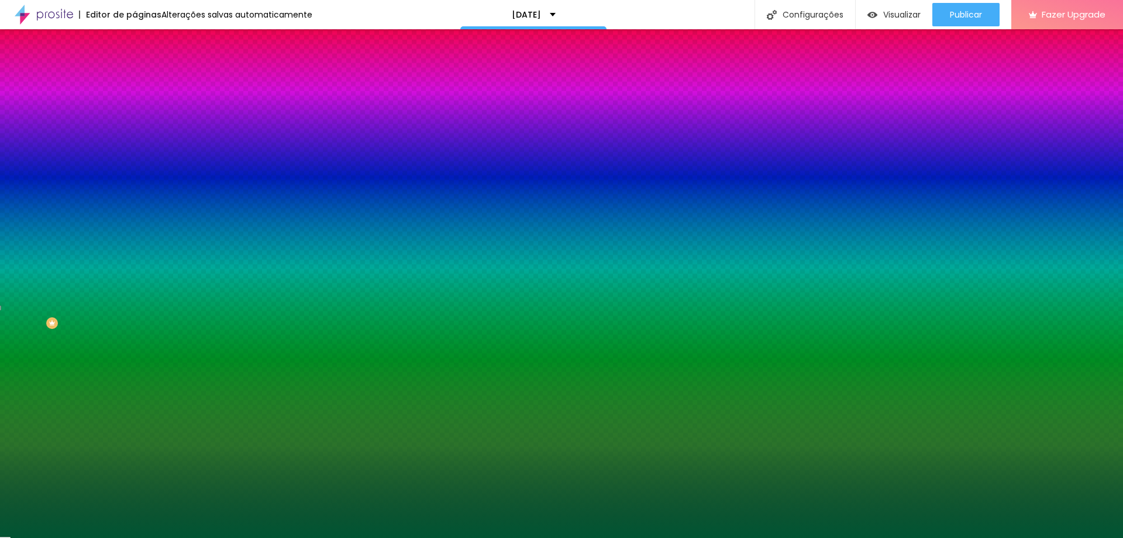
click at [106, 182] on div at bounding box center [561, 269] width 1123 height 538
click at [106, 190] on div at bounding box center [561, 269] width 1123 height 538
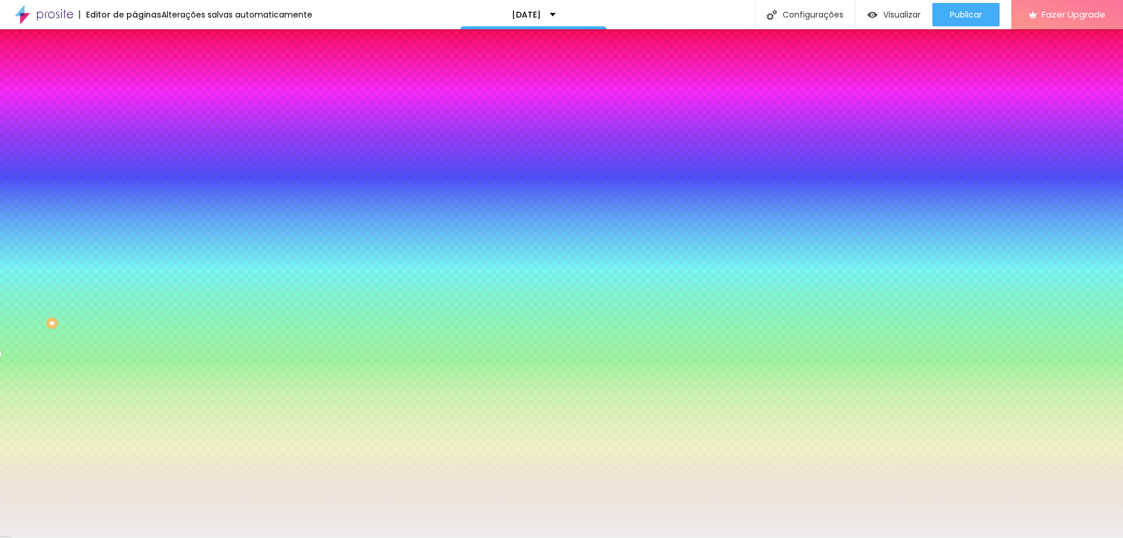
drag, startPoint x: 77, startPoint y: 177, endPoint x: 11, endPoint y: 135, distance: 78.7
click at [135, 139] on div "Cor de fundo Voltar ao padrão #EEEEEE Sombra DESATIVADO Voltar ao padrão [PERSO…" at bounding box center [202, 143] width 135 height 104
click at [135, 112] on div at bounding box center [202, 112] width 135 height 0
click at [105, 173] on div at bounding box center [561, 269] width 1123 height 538
click at [105, 183] on div at bounding box center [561, 269] width 1123 height 538
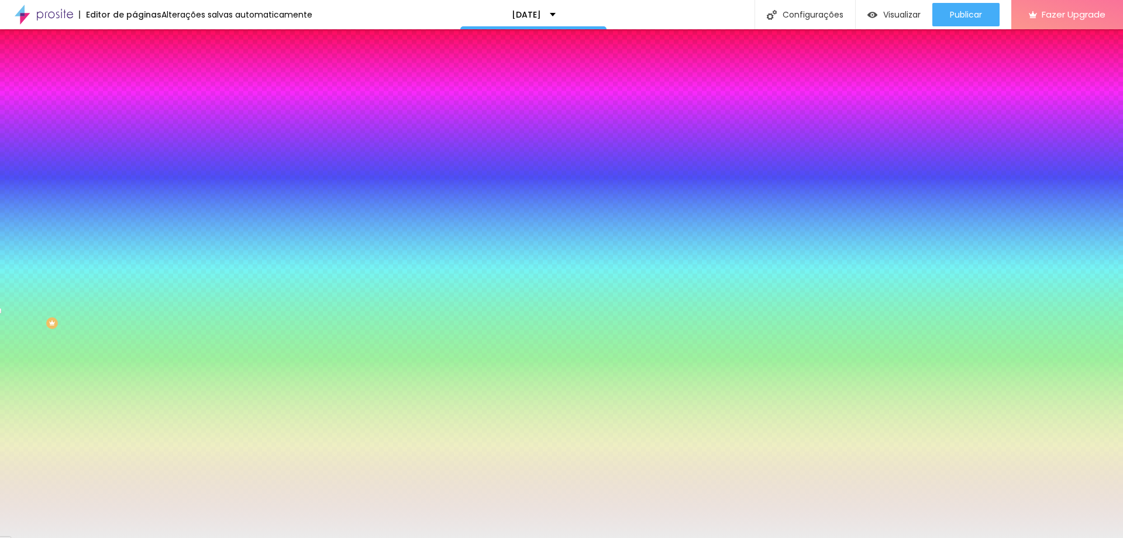
click at [91, 176] on div at bounding box center [561, 269] width 1123 height 538
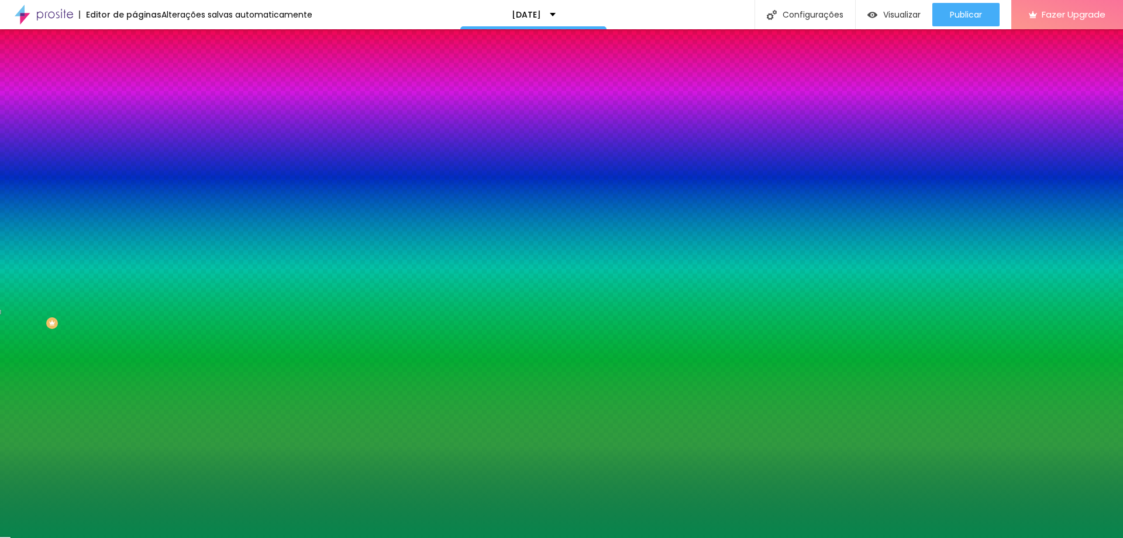
drag, startPoint x: 91, startPoint y: 174, endPoint x: 70, endPoint y: 162, distance: 24.4
click at [1063, 256] on div at bounding box center [1064, 257] width 2 height 2
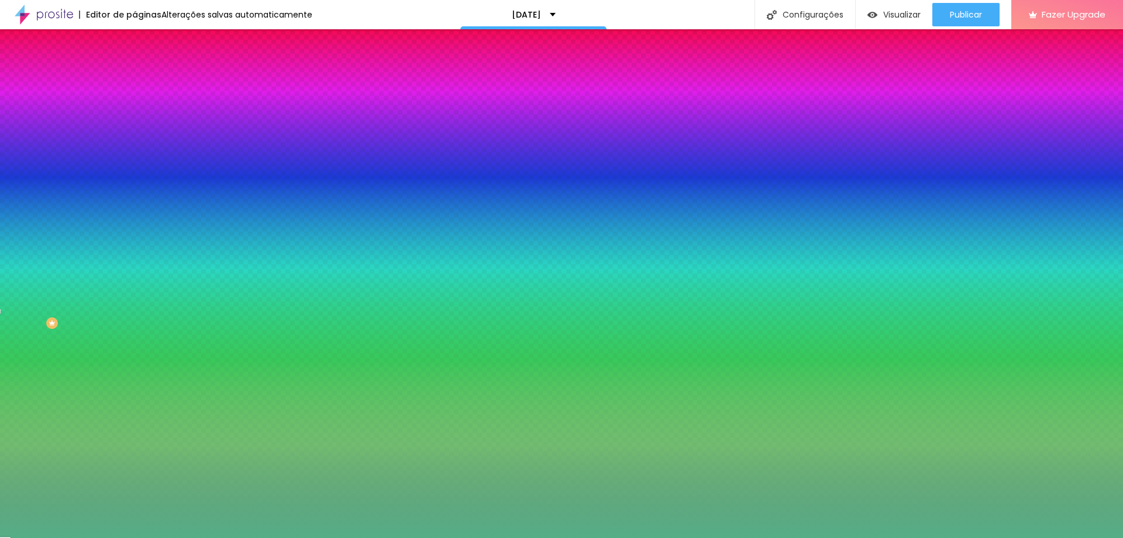
click at [135, 123] on div at bounding box center [202, 123] width 135 height 0
click at [102, 204] on div at bounding box center [561, 269] width 1123 height 538
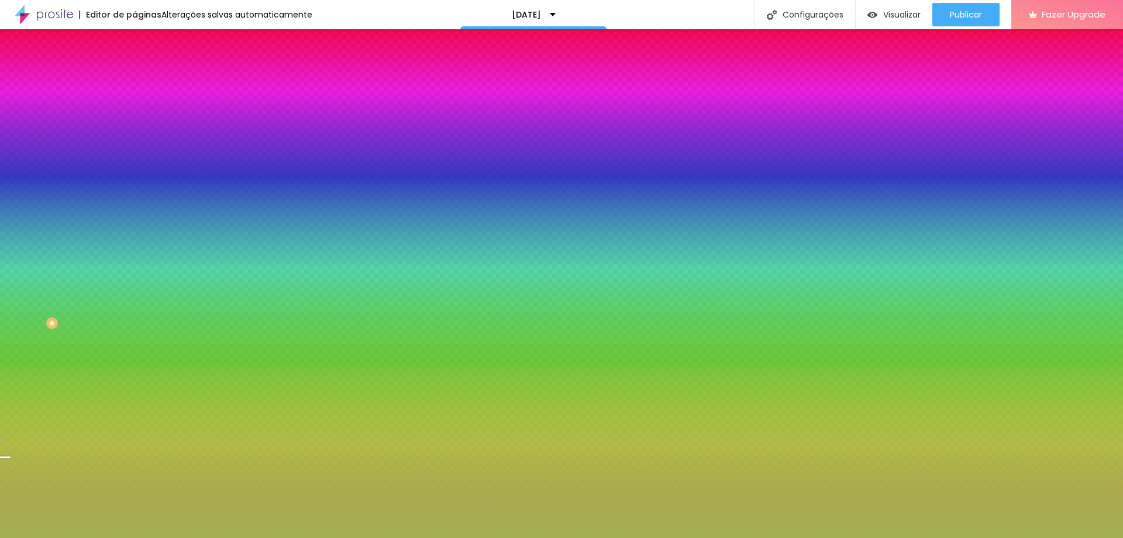
click at [101, 208] on div at bounding box center [561, 269] width 1123 height 538
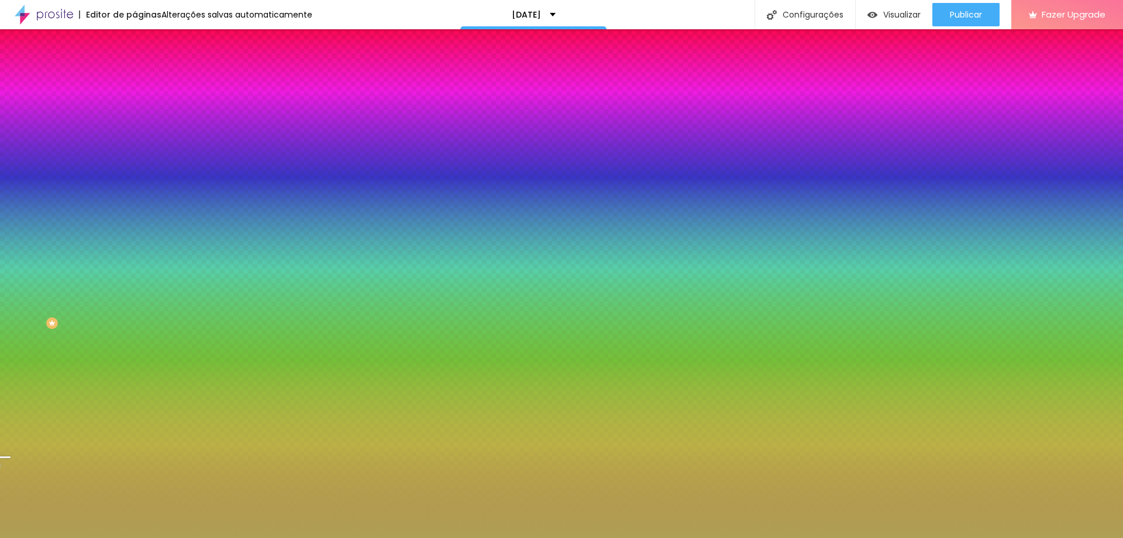
click at [33, 164] on div at bounding box center [561, 269] width 1123 height 538
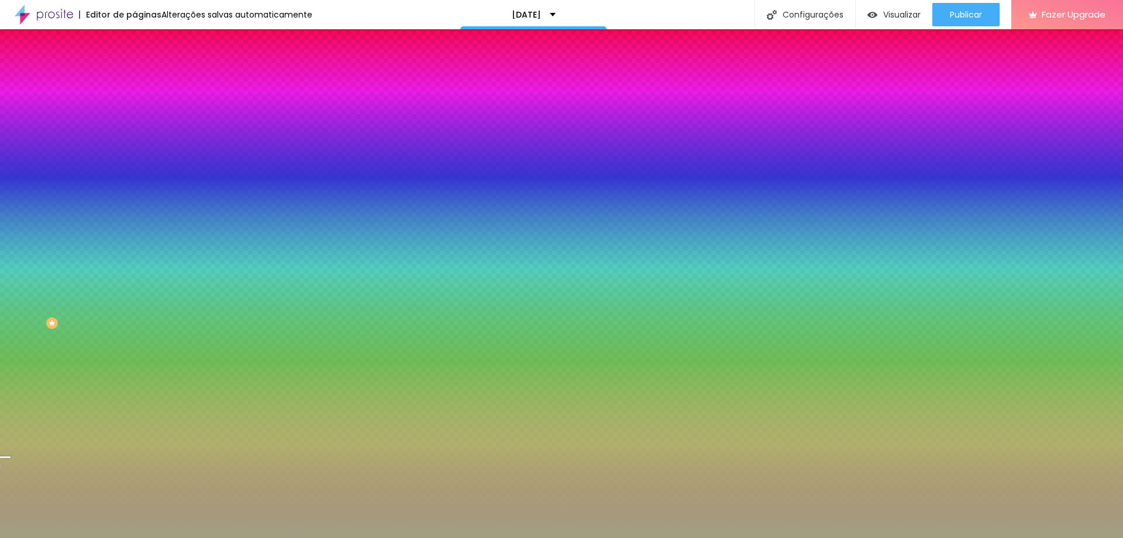
click at [30, 144] on div at bounding box center [561, 269] width 1123 height 538
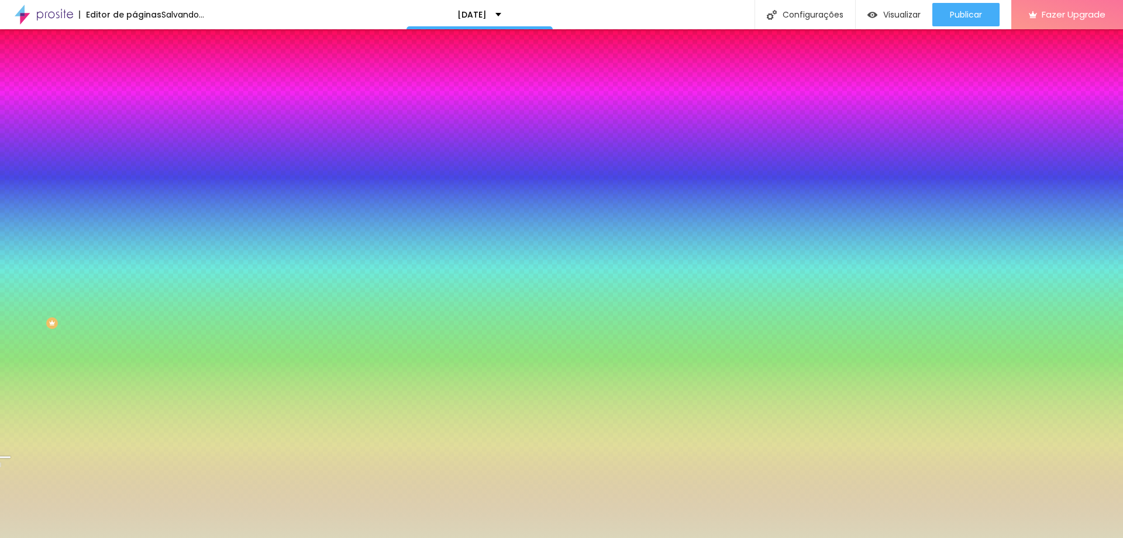
click at [99, 162] on div at bounding box center [561, 269] width 1123 height 538
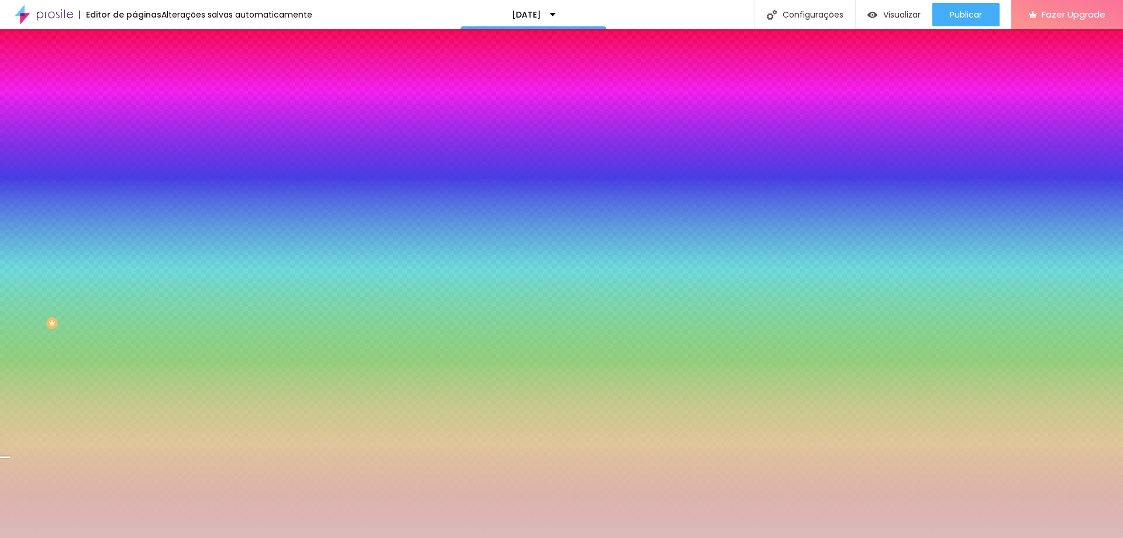
drag, startPoint x: 102, startPoint y: 160, endPoint x: 90, endPoint y: 121, distance: 40.7
click at [135, 121] on div "Cor de fundo Voltar ao padrão #DBBABB" at bounding box center [202, 107] width 135 height 32
click at [135, 112] on div at bounding box center [202, 112] width 135 height 0
click at [135, 133] on div "Cor de fundo Voltar ao padrão #F5F5F5 Sombra DESATIVADO Voltar ao padrão [PERSO…" at bounding box center [202, 143] width 135 height 104
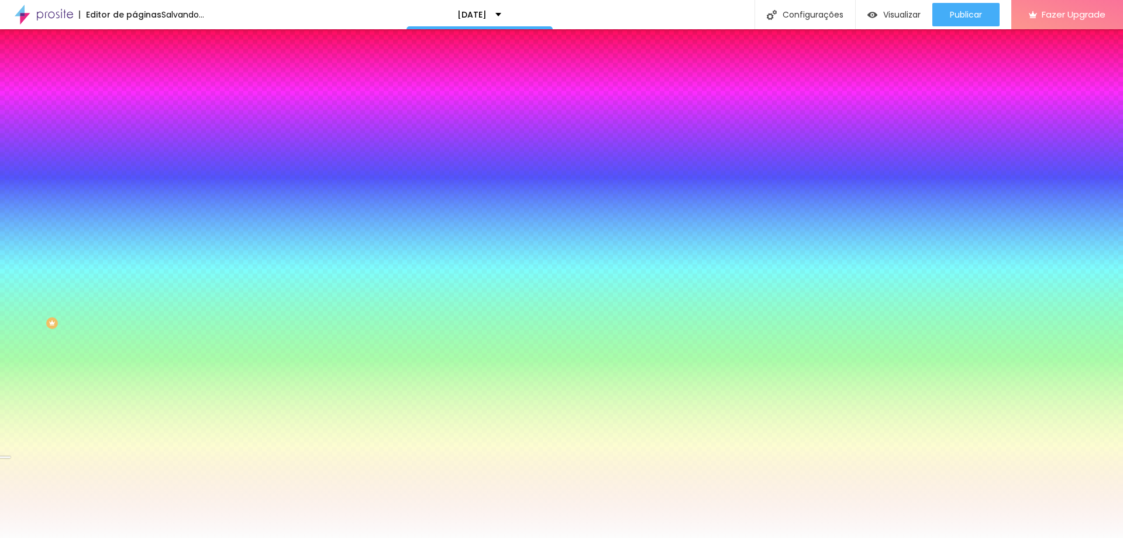
click at [135, 112] on div at bounding box center [202, 112] width 135 height 0
click at [22, 137] on div at bounding box center [561, 269] width 1123 height 538
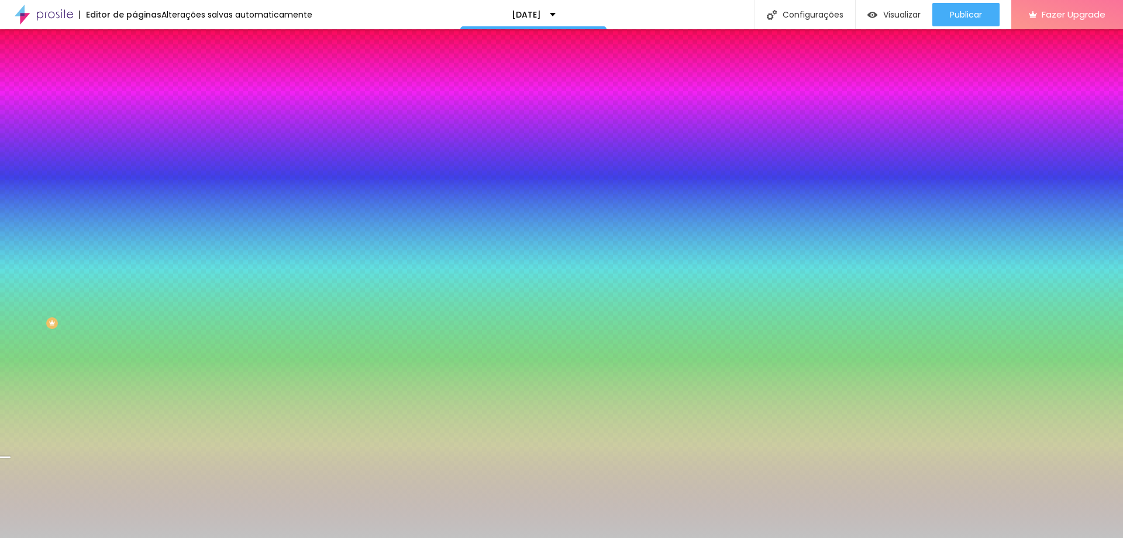
type input "#C2C2C2"
drag, startPoint x: 24, startPoint y: 139, endPoint x: 12, endPoint y: 154, distance: 18.7
click at [135, 153] on div "Cor de fundo Voltar ao padrão #C2C2C2 Sombra DESATIVADO Voltar ao padrão [PERSO…" at bounding box center [202, 143] width 135 height 104
click at [135, 114] on input "#C2C2C2" at bounding box center [205, 118] width 140 height 12
click at [135, 116] on input "#C2C2C2" at bounding box center [205, 118] width 140 height 12
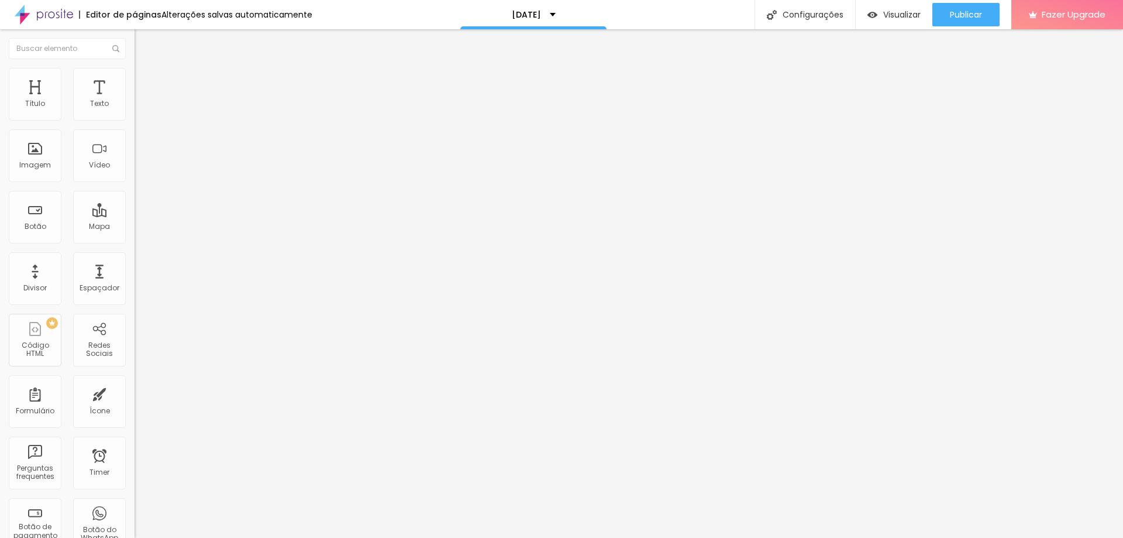
click at [145, 81] on span "Estilo" at bounding box center [154, 76] width 18 height 10
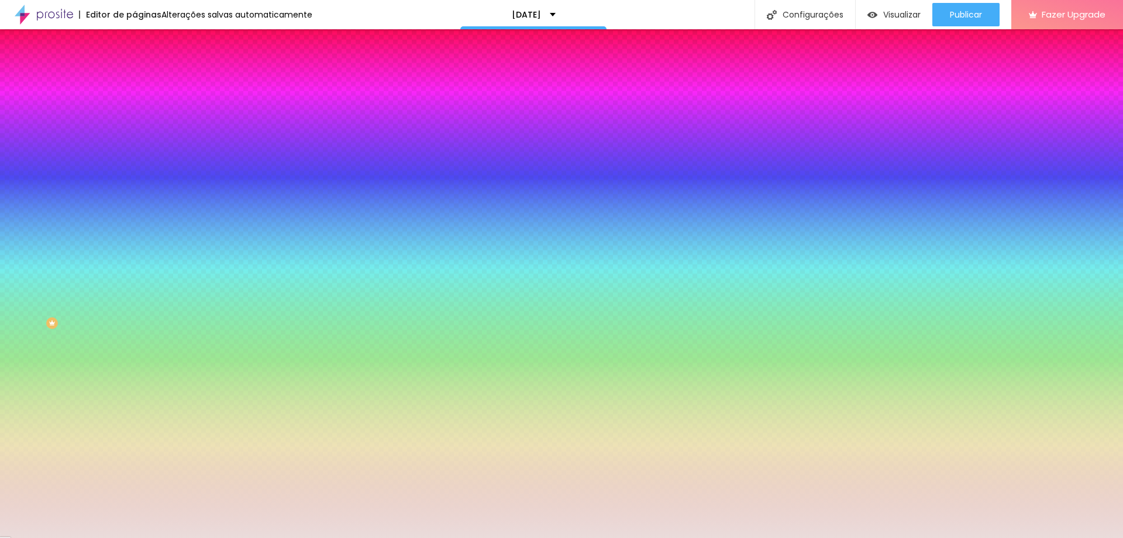
click at [135, 119] on input "#EADCDB" at bounding box center [205, 118] width 140 height 12
paste input "C2C2C2"
type input "#C2C2C2"
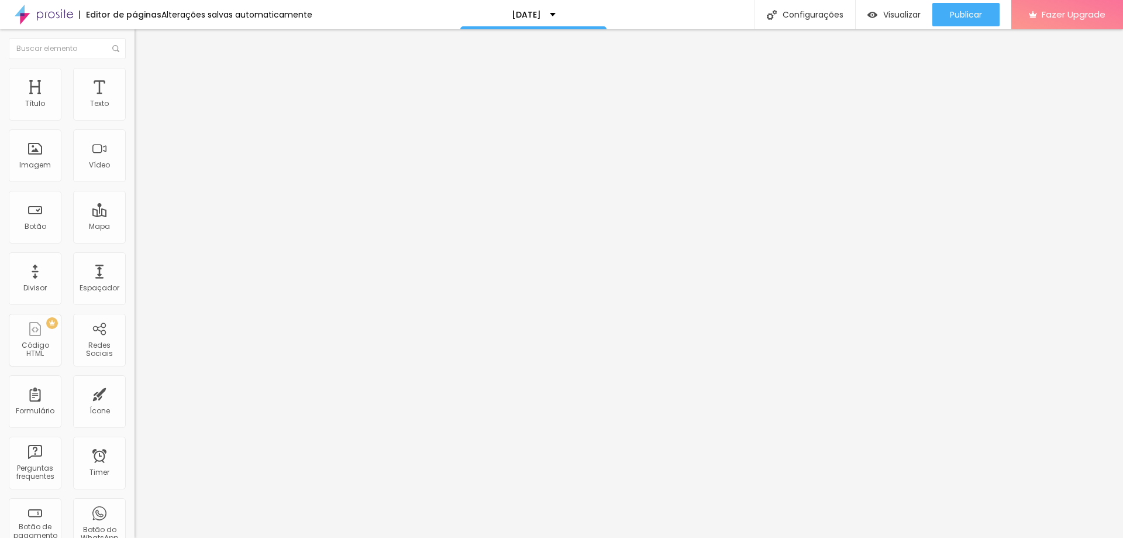
click at [145, 80] on span "Estilo" at bounding box center [154, 76] width 18 height 10
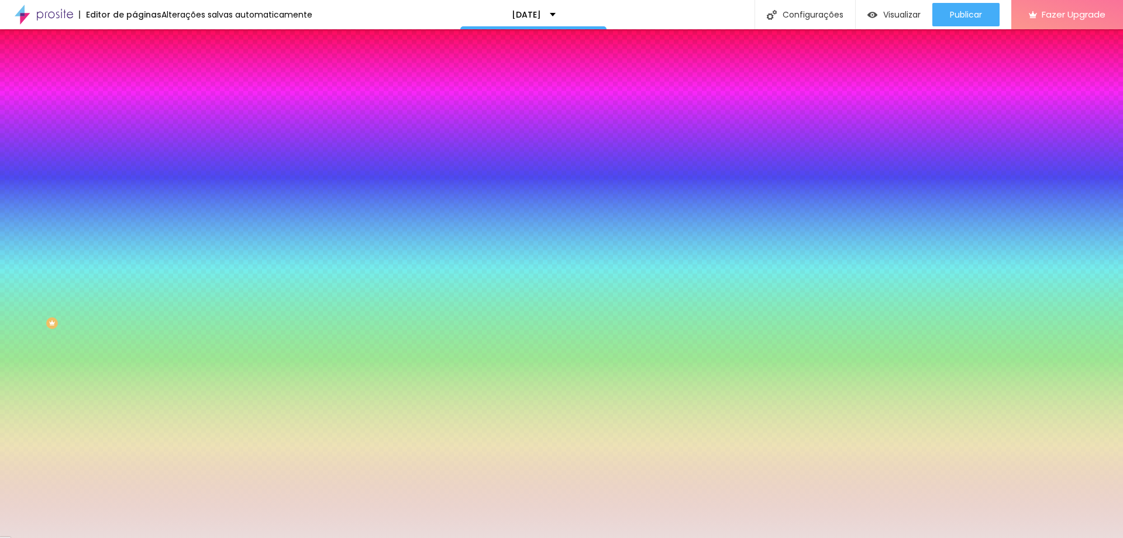
click at [135, 119] on input "#EADCDB" at bounding box center [205, 118] width 140 height 12
paste input "C2C2C2"
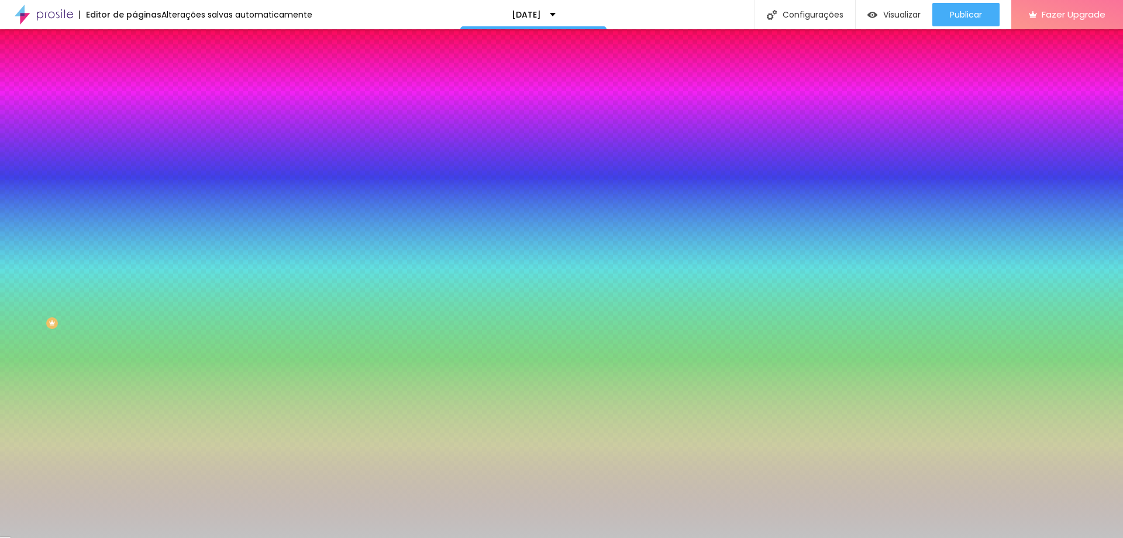
type input "#C2C2C2"
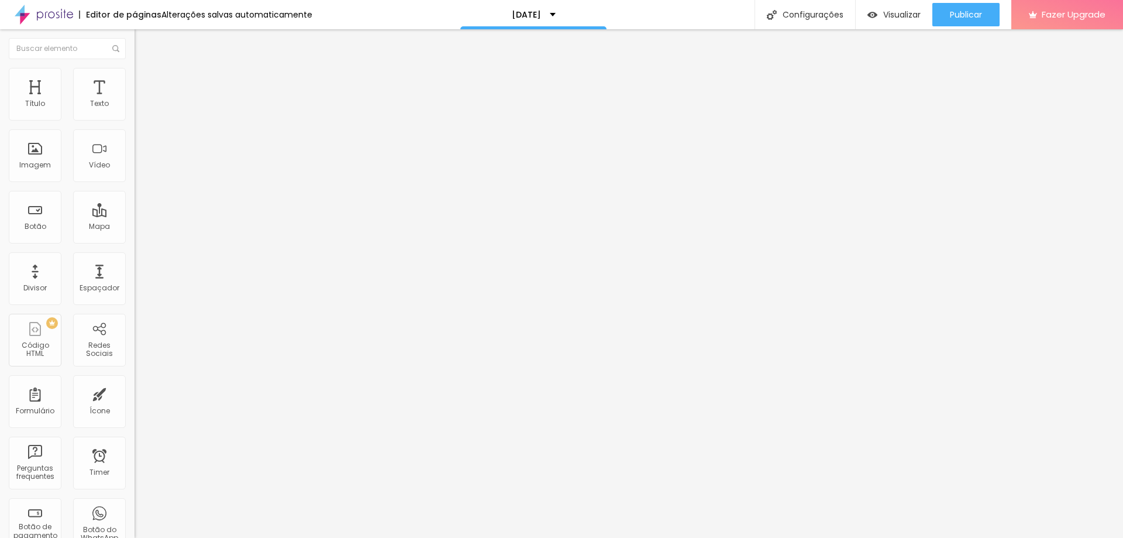
click at [145, 81] on span "Estilo" at bounding box center [154, 76] width 18 height 10
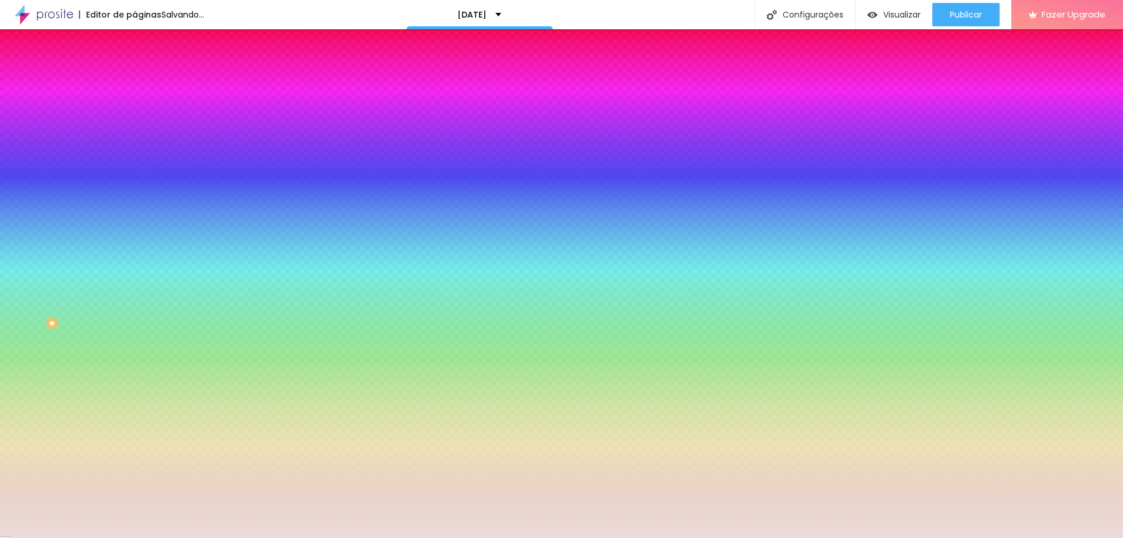
click at [135, 119] on input "#EADCDB" at bounding box center [205, 118] width 140 height 12
paste input "C2C2C2"
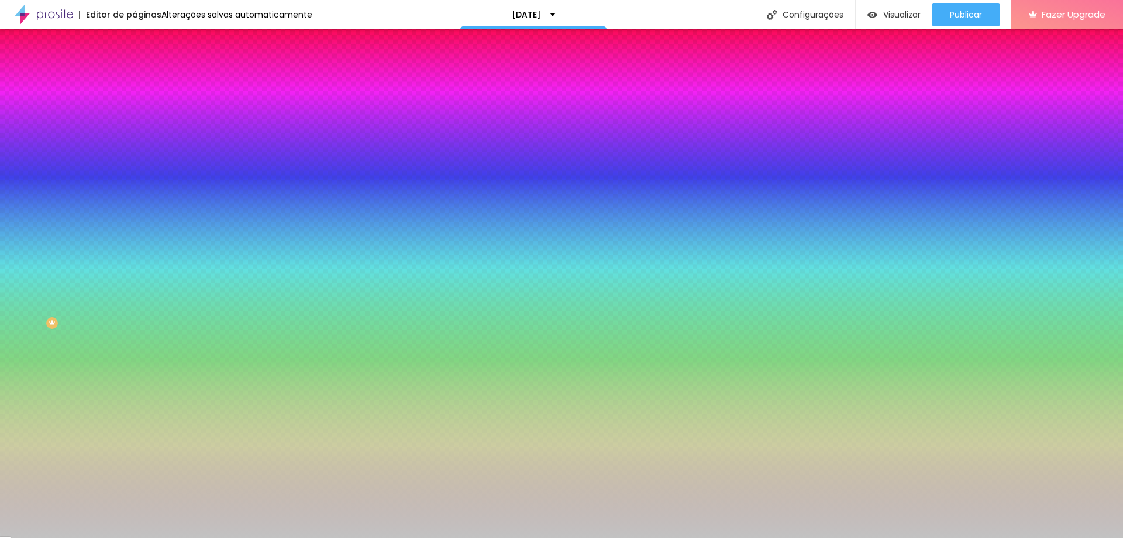
type input "#C2C2C2"
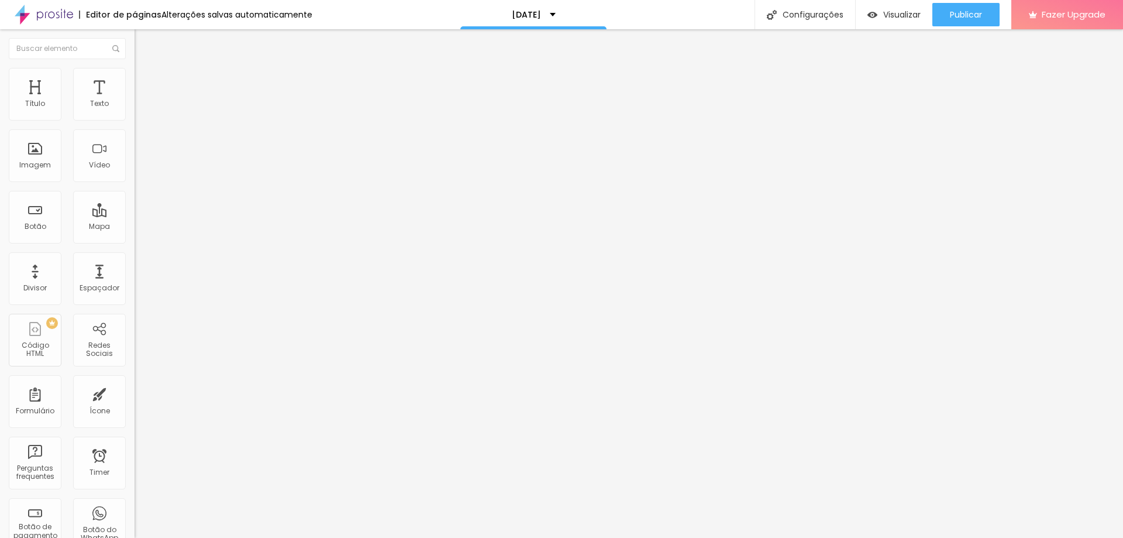
click at [135, 80] on img at bounding box center [140, 85] width 11 height 11
click at [135, 68] on li "Conteúdo" at bounding box center [202, 62] width 135 height 12
click at [135, 241] on input "text" at bounding box center [205, 235] width 140 height 12
click at [135, 77] on li "Avançado" at bounding box center [202, 74] width 135 height 12
click at [135, 68] on li "Avançado" at bounding box center [202, 74] width 135 height 12
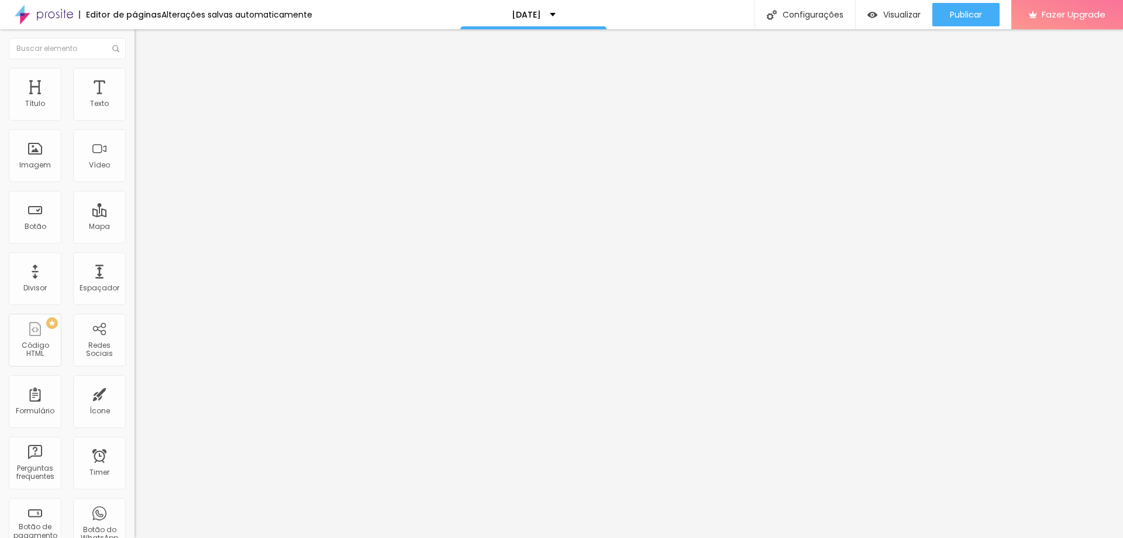
click at [135, 68] on li "Estilo" at bounding box center [202, 62] width 135 height 12
type input "17"
type input "18"
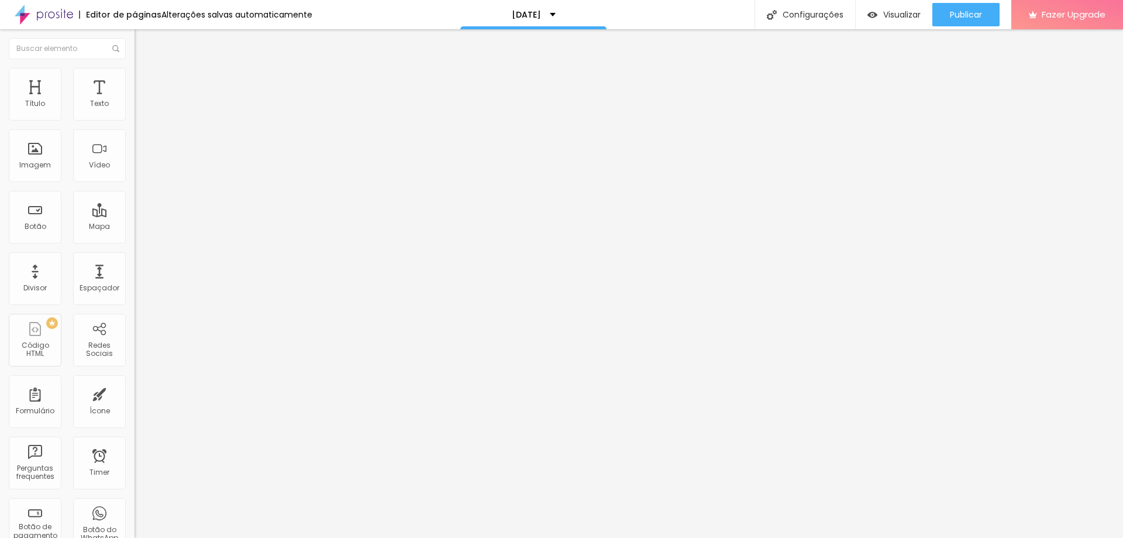
type input "19"
type input "23"
type input "25"
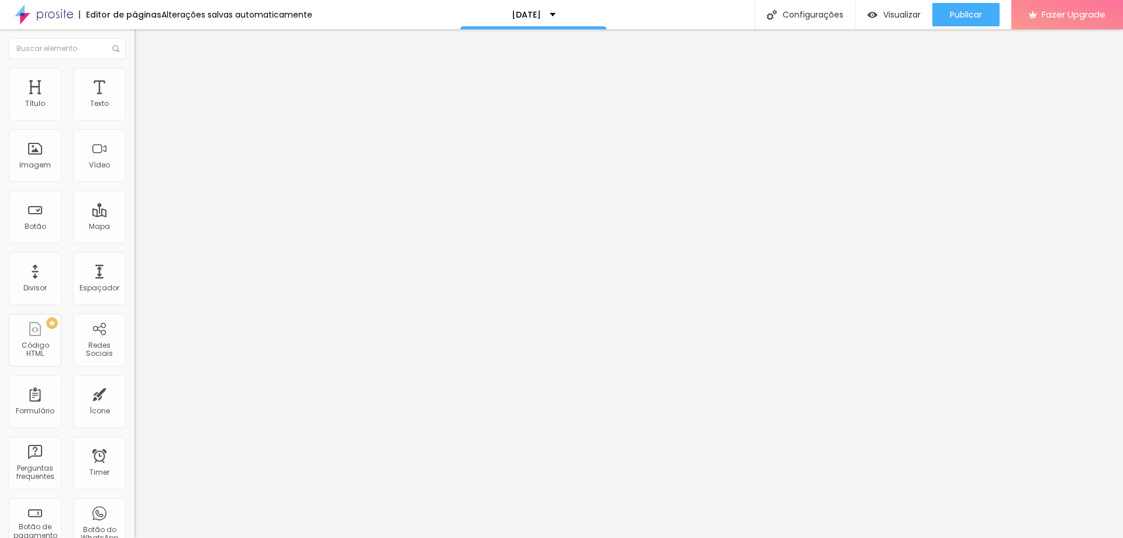
type input "25"
type input "26"
type input "27"
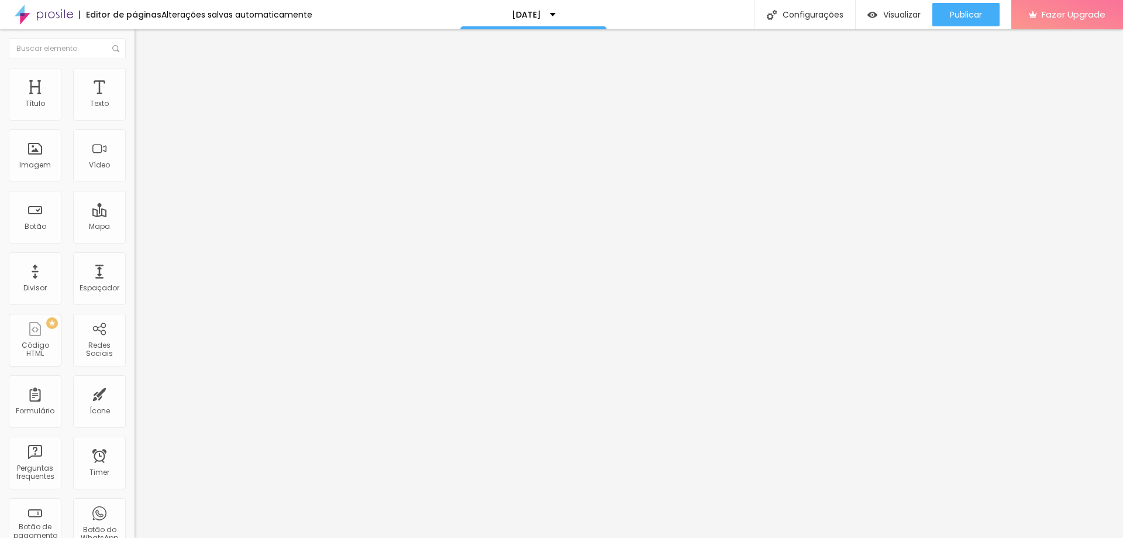
type input "28"
type input "29"
type input "32"
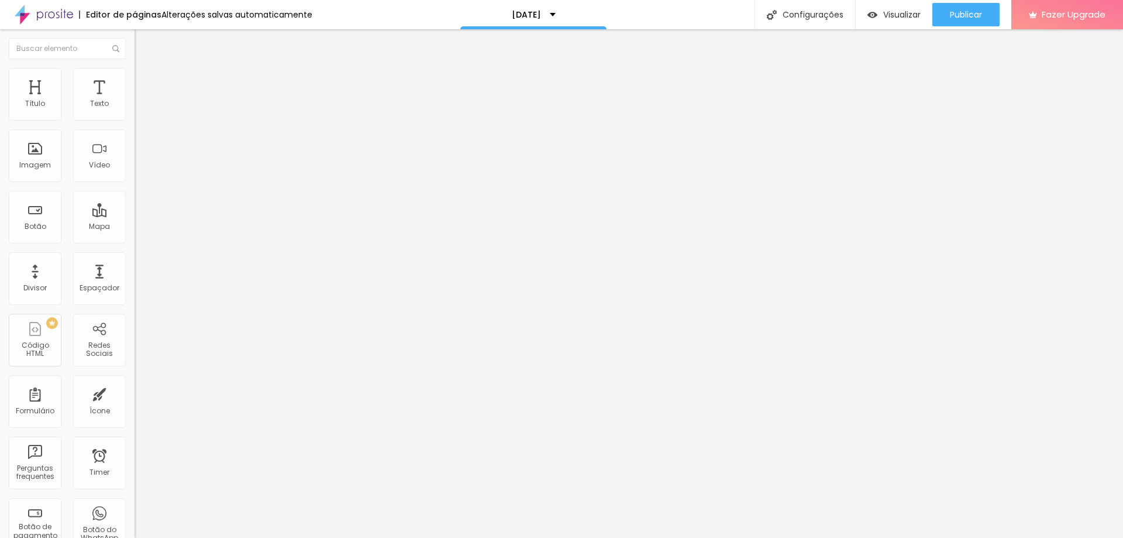
type input "32"
drag, startPoint x: 51, startPoint y: 117, endPoint x: 113, endPoint y: 112, distance: 62.8
type input "32"
click at [135, 215] on input "range" at bounding box center [172, 219] width 75 height 9
click at [135, 75] on li "Avançado" at bounding box center [202, 74] width 135 height 12
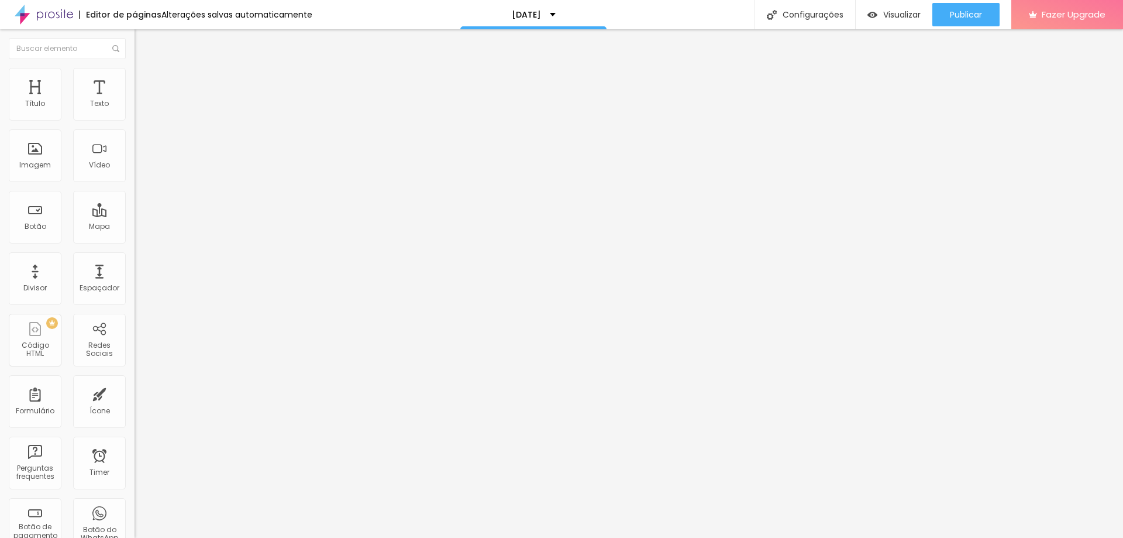
type input "32"
drag, startPoint x: 53, startPoint y: 115, endPoint x: 163, endPoint y: 117, distance: 110.0
type input "32"
click at [163, 215] on input "range" at bounding box center [172, 219] width 75 height 9
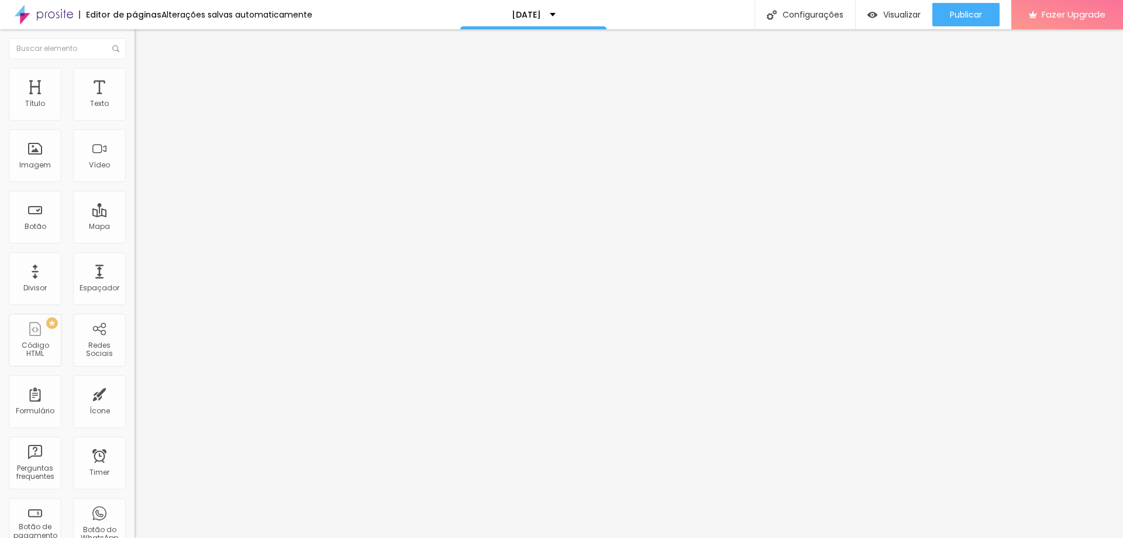
click at [135, 77] on li "Avançado" at bounding box center [202, 74] width 135 height 12
click at [135, 80] on li "Avançado" at bounding box center [202, 74] width 135 height 12
click at [135, 80] on ul "Estilo Avançado" at bounding box center [202, 67] width 135 height 23
click at [135, 68] on li "Estilo" at bounding box center [202, 62] width 135 height 12
type input "32"
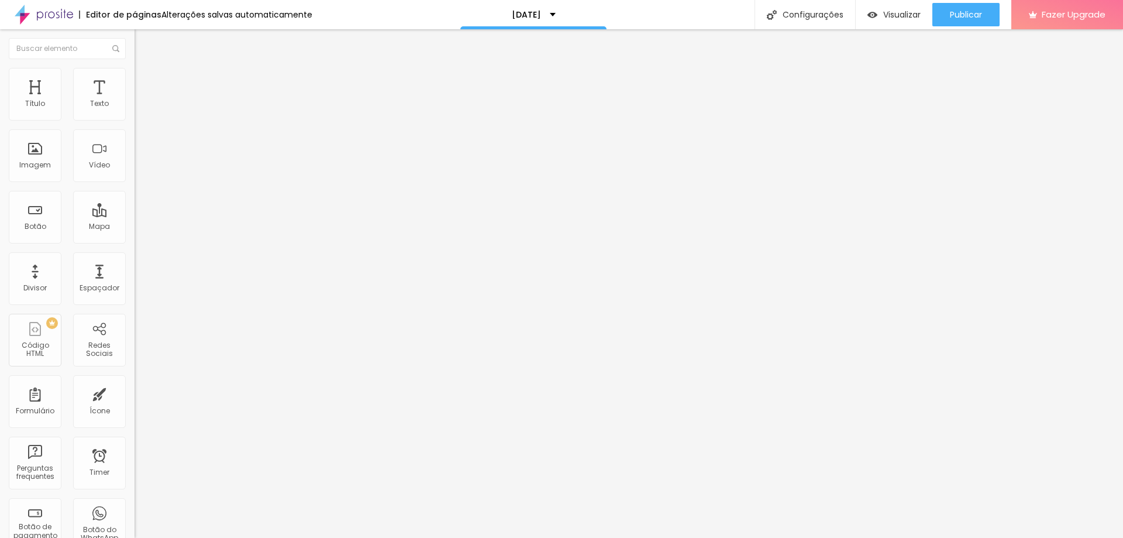
type input "32"
click at [178, 215] on input "range" at bounding box center [172, 219] width 75 height 9
type input "32"
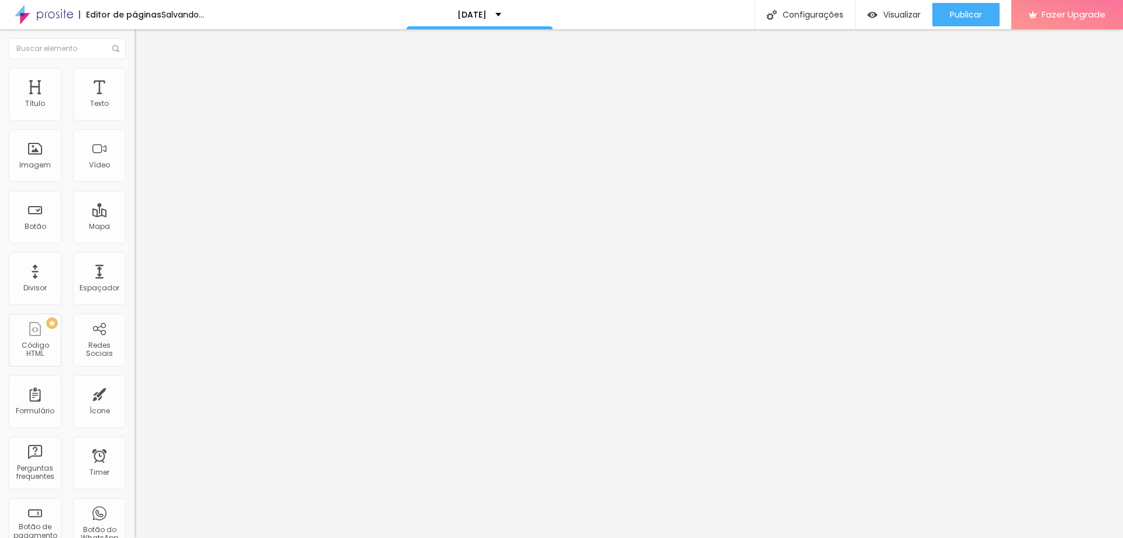
drag, startPoint x: 52, startPoint y: 113, endPoint x: 245, endPoint y: 119, distance: 193.1
type input "32"
click at [210, 215] on input "range" at bounding box center [172, 219] width 75 height 9
drag, startPoint x: 60, startPoint y: 130, endPoint x: 12, endPoint y: 136, distance: 48.3
click at [135, 110] on input "EU QUERO" at bounding box center [205, 104] width 140 height 12
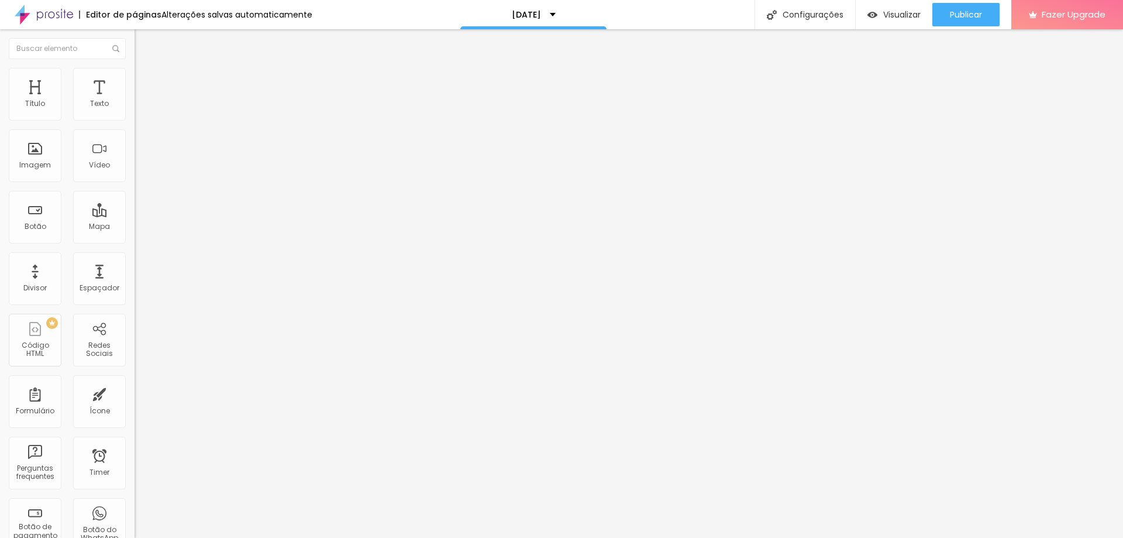
drag, startPoint x: 20, startPoint y: 133, endPoint x: 112, endPoint y: 132, distance: 91.3
click at [135, 110] on input "COMPRAR" at bounding box center [205, 104] width 140 height 12
type input "EU QUERO"
click at [135, 101] on span "Trocar imagem" at bounding box center [167, 96] width 64 height 10
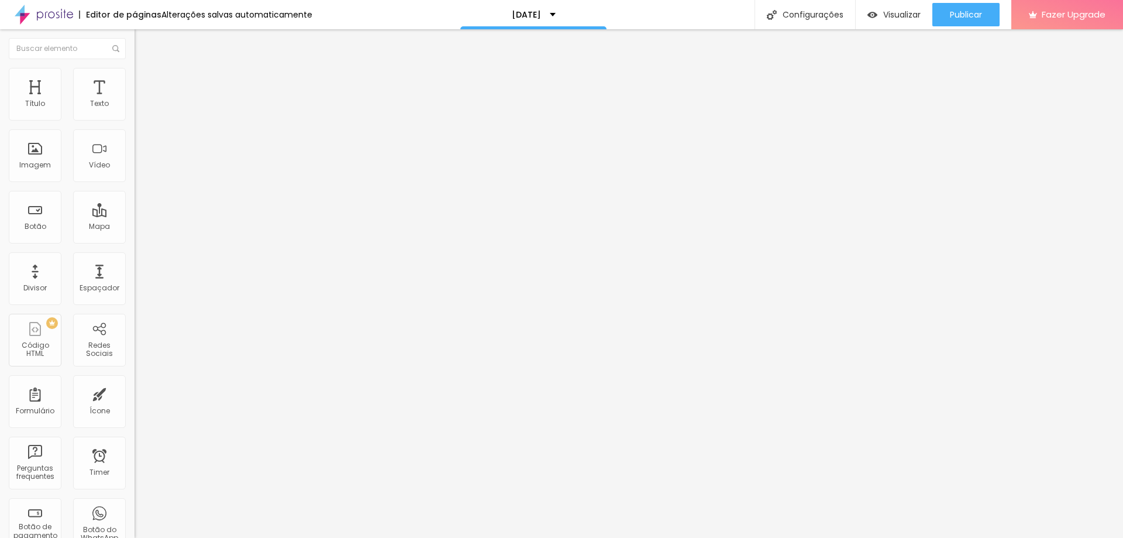
click at [135, 99] on div "Trocar imagem" at bounding box center [202, 95] width 135 height 8
click at [135, 101] on span "Trocar imagem" at bounding box center [167, 96] width 64 height 10
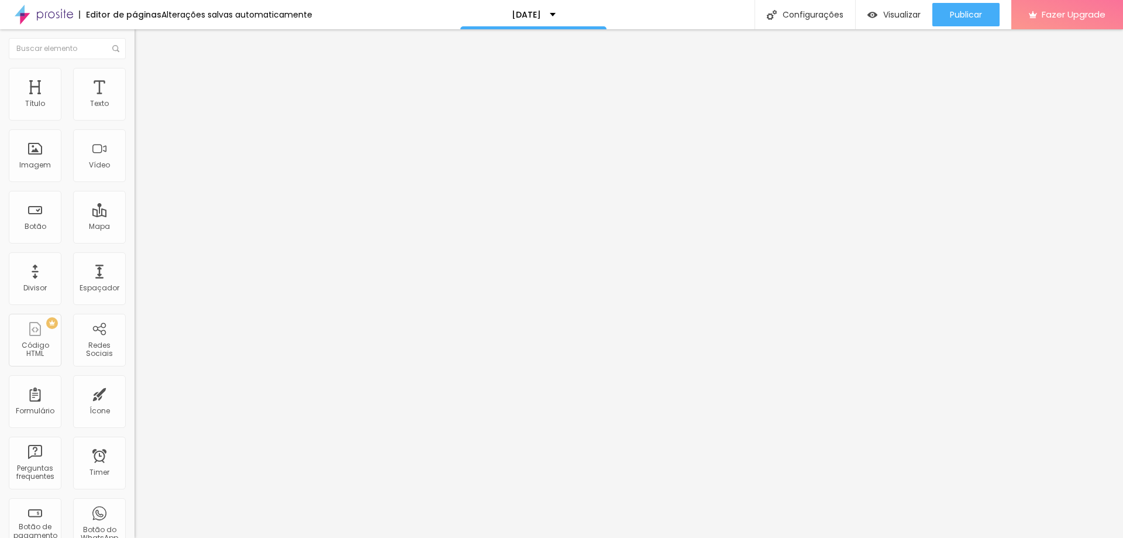
click at [135, 101] on span "Trocar imagem" at bounding box center [167, 96] width 64 height 10
click at [143, 40] on div "Editar Seção" at bounding box center [177, 42] width 69 height 9
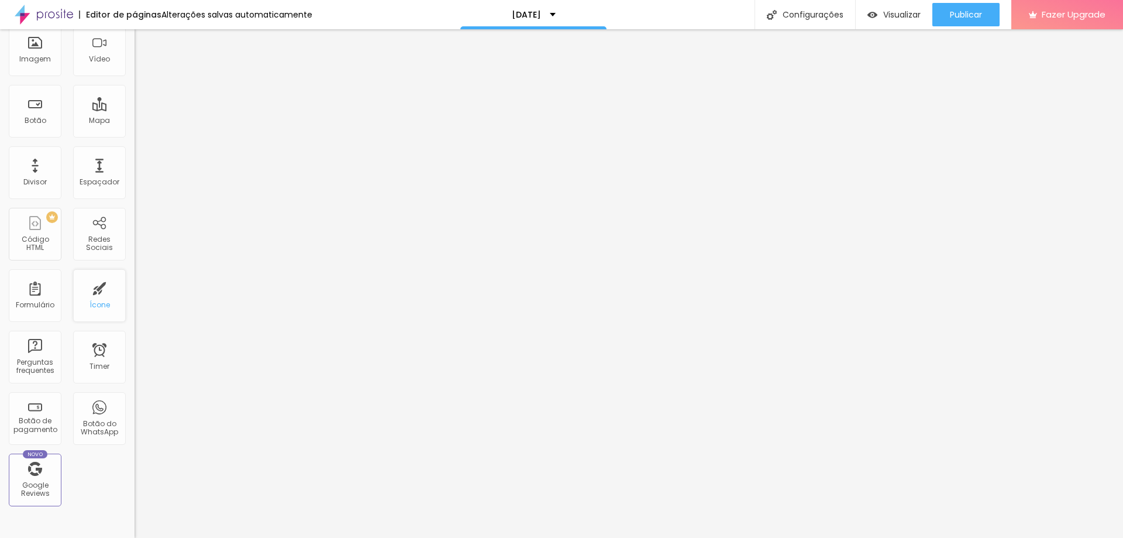
scroll to position [106, 0]
click at [98, 474] on div "Título Texto Imagem Vídeo Botão Mapa Divisor Espaçador PREMIUM Código HTML Rede…" at bounding box center [67, 237] width 135 height 553
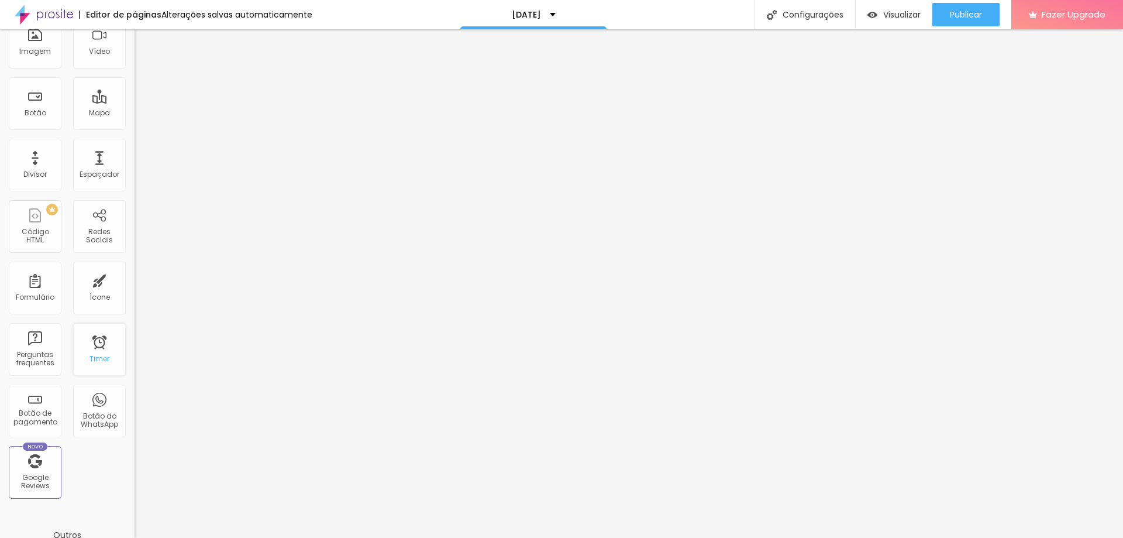
scroll to position [0, 0]
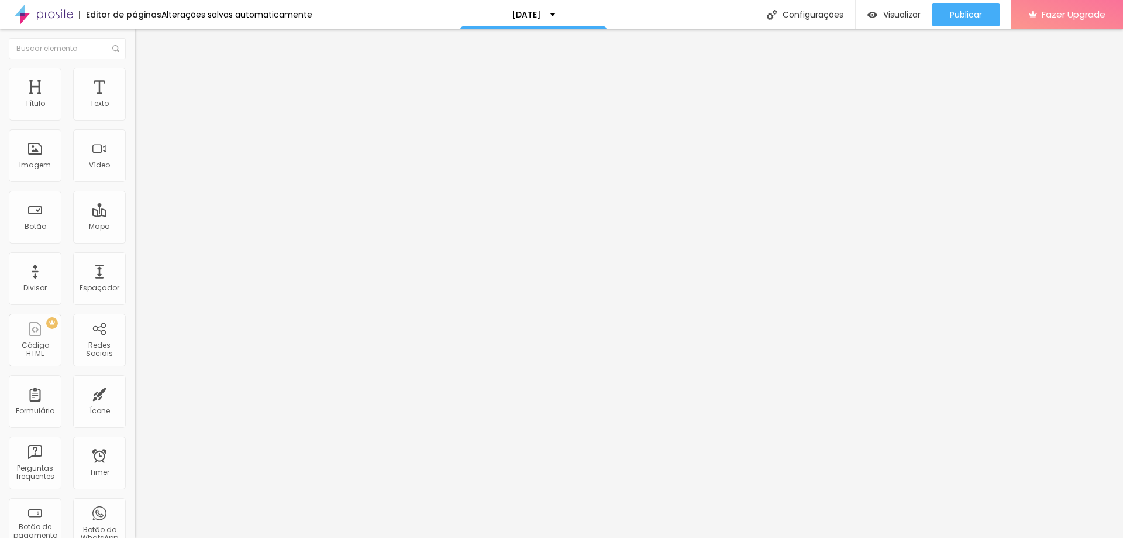
click at [142, 110] on input "8 de outubro de 2025 às 09:37" at bounding box center [201, 104] width 118 height 12
click at [104, 153] on span "Next Month" at bounding box center [104, 153] width 0 height 13
click at [104, 154] on span "Next Month" at bounding box center [104, 153] width 0 height 13
click at [77, 228] on div "25" at bounding box center [76, 222] width 12 height 12
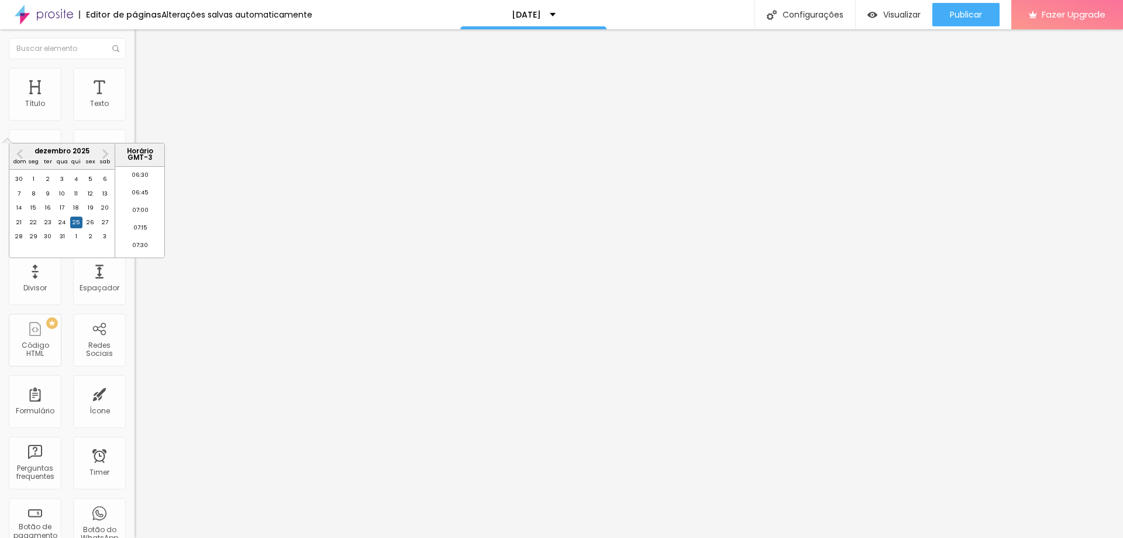
scroll to position [0, 0]
click at [146, 176] on li "00:00" at bounding box center [140, 176] width 50 height 18
type input "25 de dezembro de 2025 às 00:00"
click at [135, 219] on input "Dias" at bounding box center [205, 213] width 140 height 12
click at [135, 194] on div "Segundos" at bounding box center [202, 187] width 135 height 13
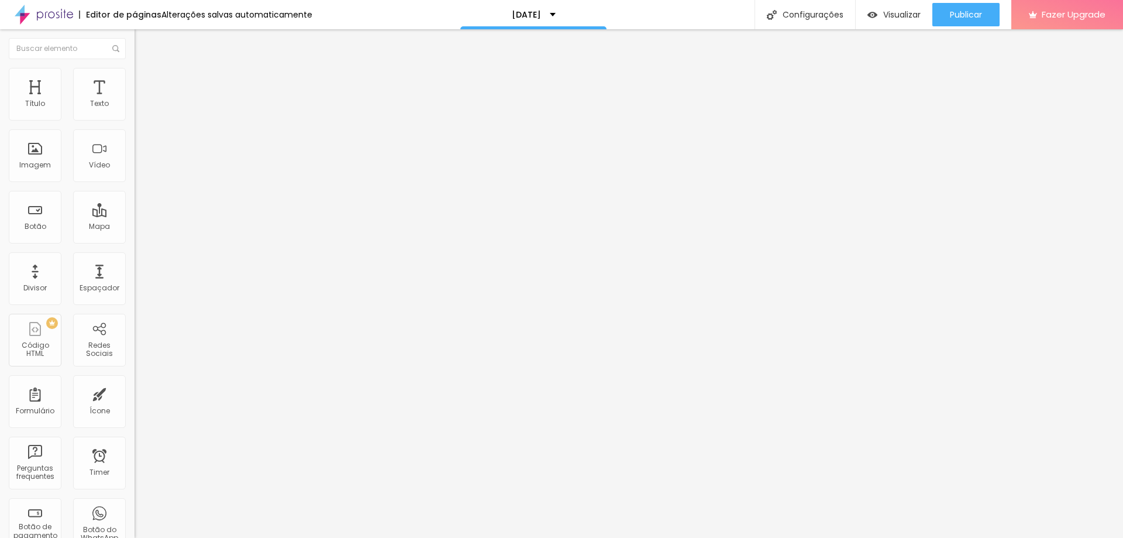
click at [143, 47] on img "button" at bounding box center [147, 42] width 9 height 9
click at [135, 240] on input "text" at bounding box center [205, 235] width 140 height 12
paste input "[URL][DOMAIN_NAME][DOMAIN_NAME]"
type input "[URL][DOMAIN_NAME][DOMAIN_NAME]"
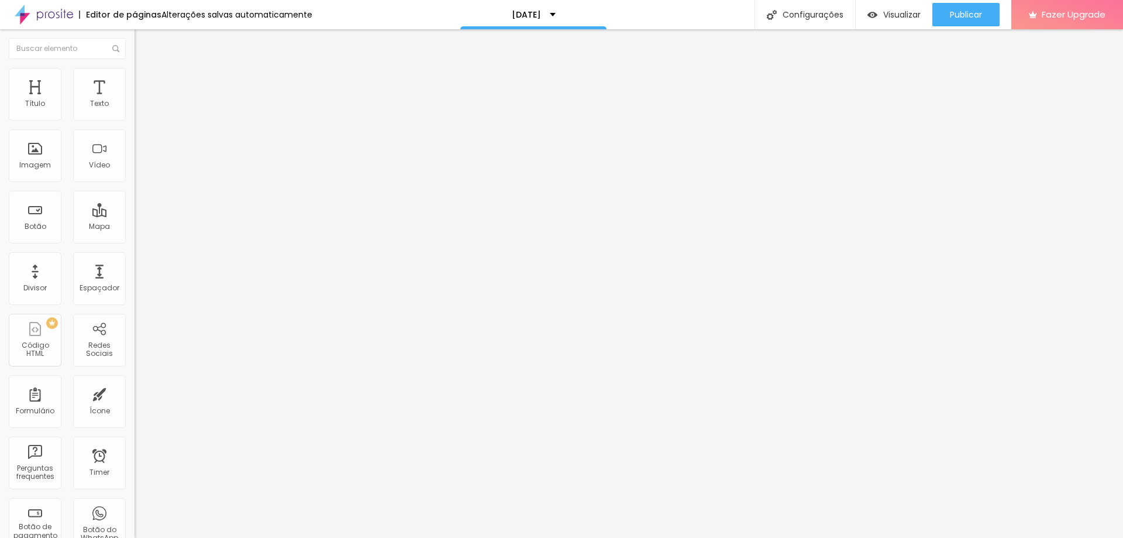
click at [135, 261] on div "Texto EU QUERO Alinhamento [GEOGRAPHIC_DATA] Link URL [URL][DOMAIN_NAME][DOMAIN…" at bounding box center [202, 176] width 135 height 170
click at [135, 261] on div "Abrir em uma nova aba" at bounding box center [202, 259] width 135 height 6
click at [135, 239] on input "text" at bounding box center [205, 235] width 140 height 12
paste input "[URL][DOMAIN_NAME][DOMAIN_NAME]"
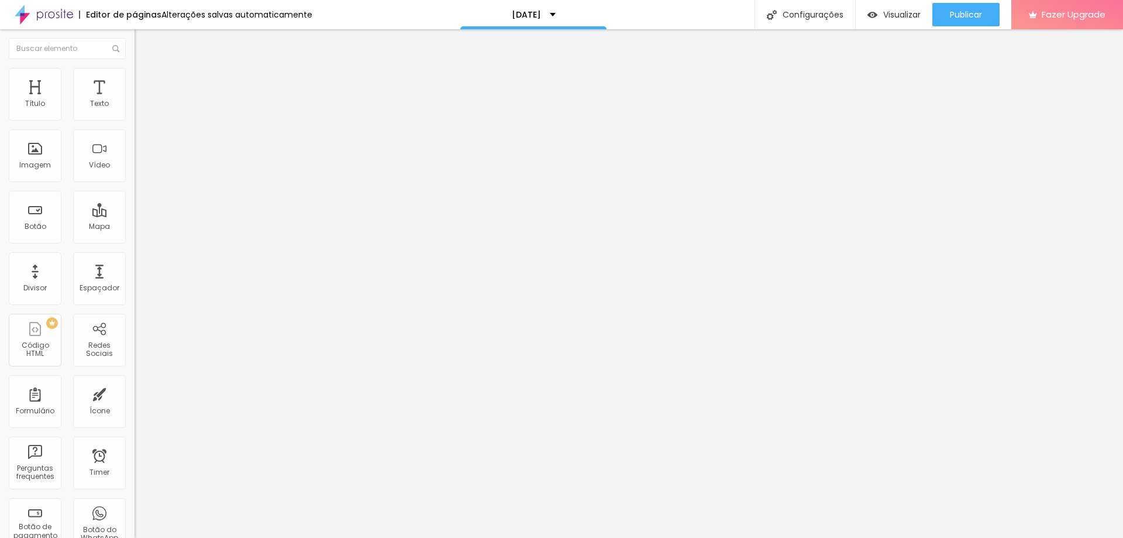
scroll to position [0, 90]
type input "[URL][DOMAIN_NAME][DOMAIN_NAME]"
click at [135, 261] on div "Texto EU QUERO Alinhamento [GEOGRAPHIC_DATA] Link URL [URL][DOMAIN_NAME][DOMAIN…" at bounding box center [202, 176] width 135 height 170
click at [135, 251] on div "URL [URL][DOMAIN_NAME][DOMAIN_NAME]" at bounding box center [202, 236] width 135 height 29
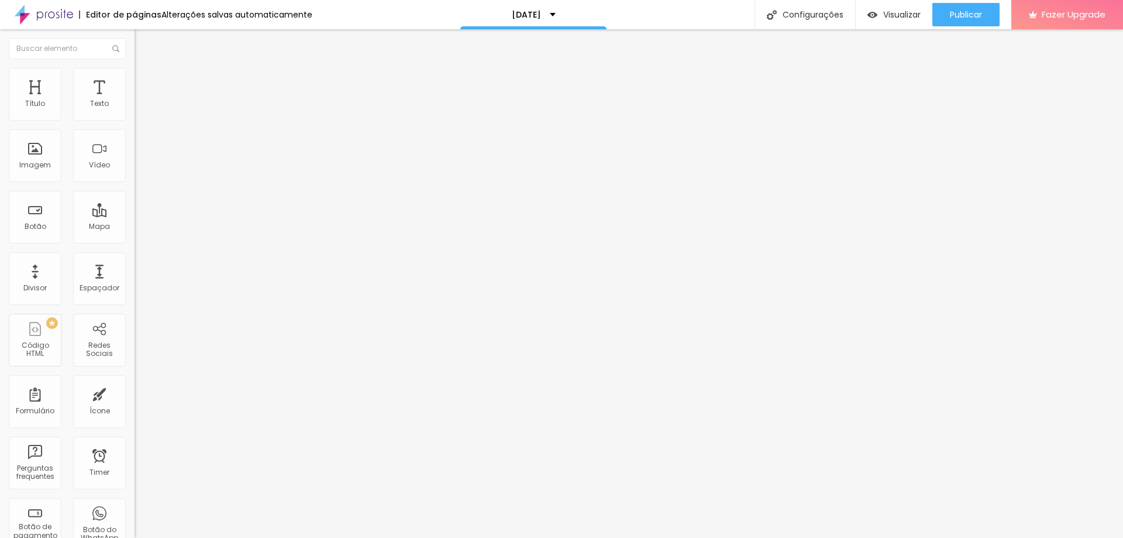
click at [135, 261] on div "Abrir em uma nova aba" at bounding box center [202, 259] width 135 height 6
click at [135, 241] on input "text" at bounding box center [205, 235] width 140 height 12
paste input "[URL][DOMAIN_NAME][DOMAIN_NAME]"
type input "[URL][DOMAIN_NAME][DOMAIN_NAME]"
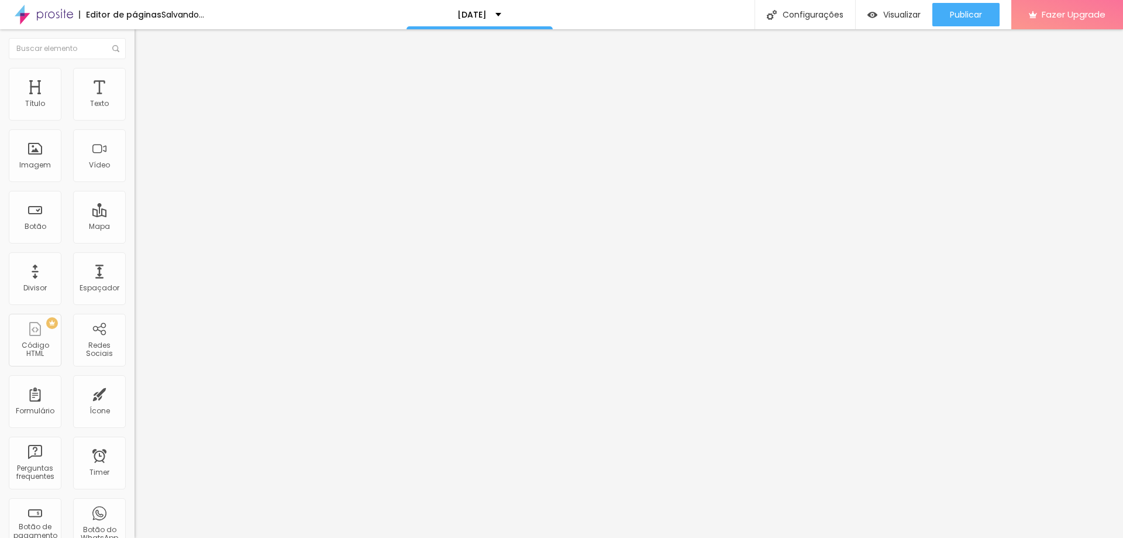
click at [135, 260] on div "Abrir em uma nova aba" at bounding box center [202, 259] width 135 height 6
click at [135, 238] on input "text" at bounding box center [205, 235] width 140 height 12
paste input "[URL][DOMAIN_NAME][DOMAIN_NAME][PERSON_NAME]"
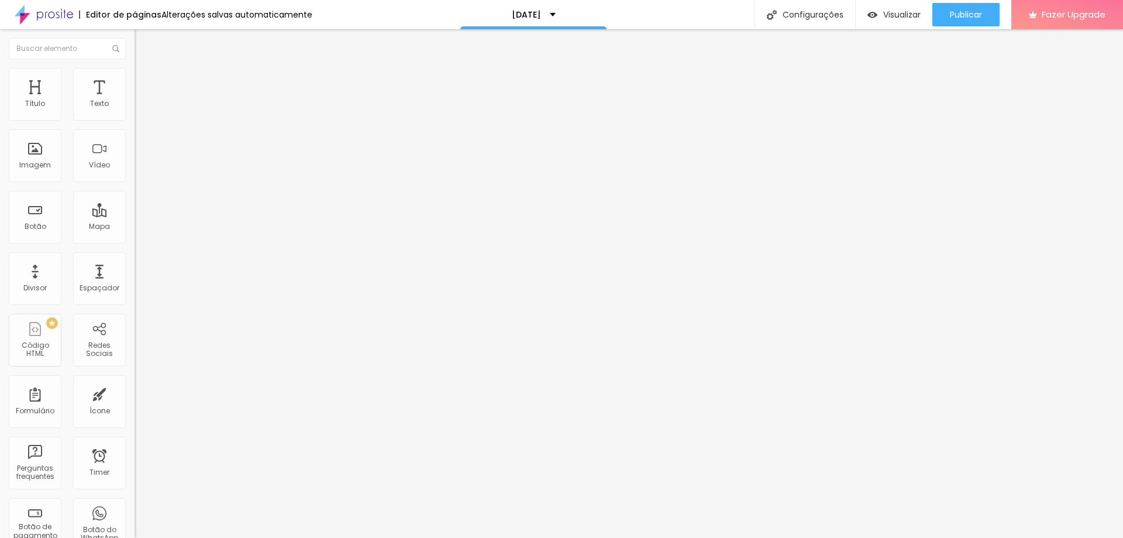
type input "[URL][DOMAIN_NAME][DOMAIN_NAME][PERSON_NAME]"
click at [135, 261] on div "URL [URL][DOMAIN_NAME][DOMAIN_NAME][PERSON_NAME] Abrir em uma nova aba" at bounding box center [202, 241] width 135 height 39
click at [135, 261] on div "Abrir em uma nova aba" at bounding box center [202, 259] width 135 height 6
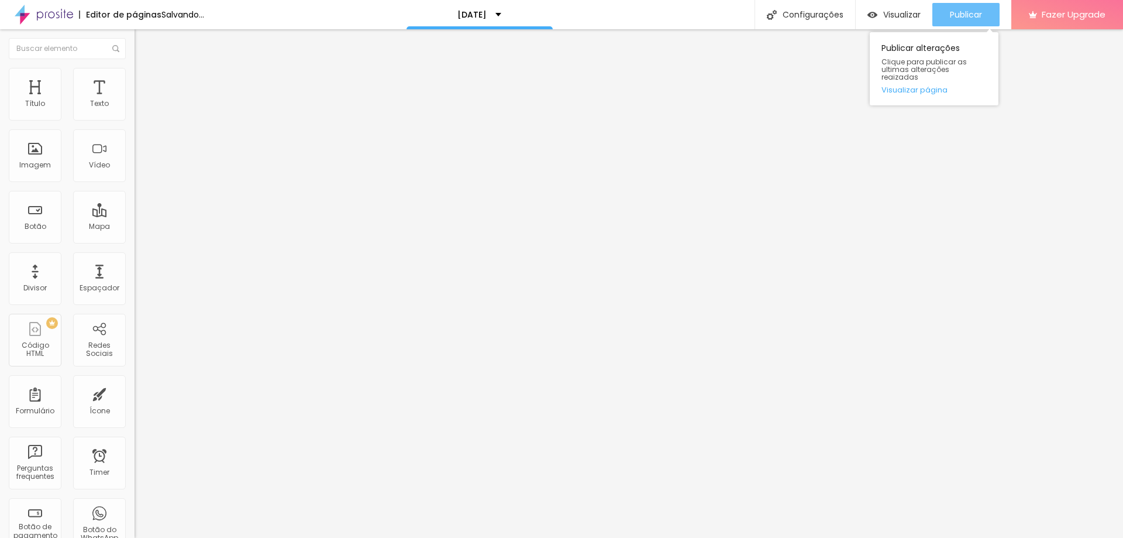
click at [974, 10] on span "Publicar" at bounding box center [966, 14] width 32 height 9
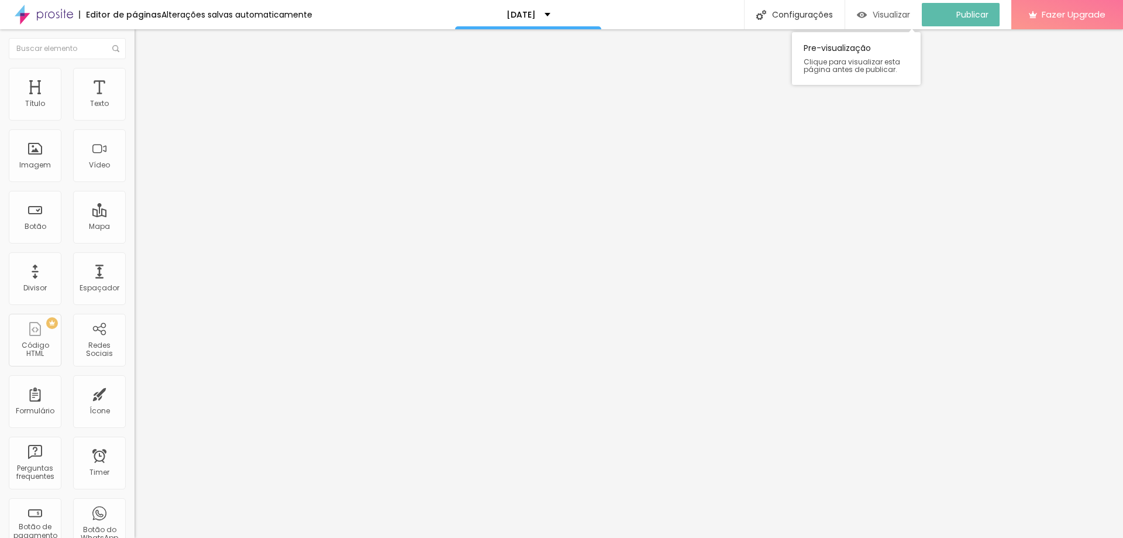
click at [893, 17] on span "Visualizar" at bounding box center [891, 14] width 37 height 9
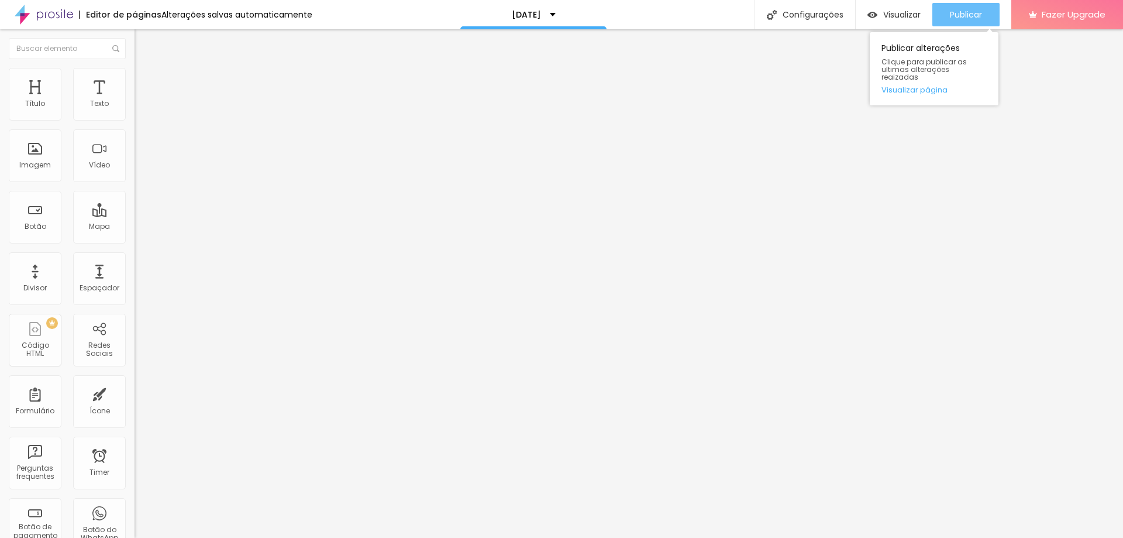
click at [955, 23] on div "Publicar" at bounding box center [966, 14] width 32 height 23
drag, startPoint x: 596, startPoint y: 4, endPoint x: 965, endPoint y: 18, distance: 369.4
click at [965, 16] on span "Publicar" at bounding box center [966, 14] width 32 height 9
click at [143, 44] on div "Editar Coluna" at bounding box center [179, 42] width 73 height 9
click at [90, 101] on div "Texto" at bounding box center [99, 103] width 19 height 8
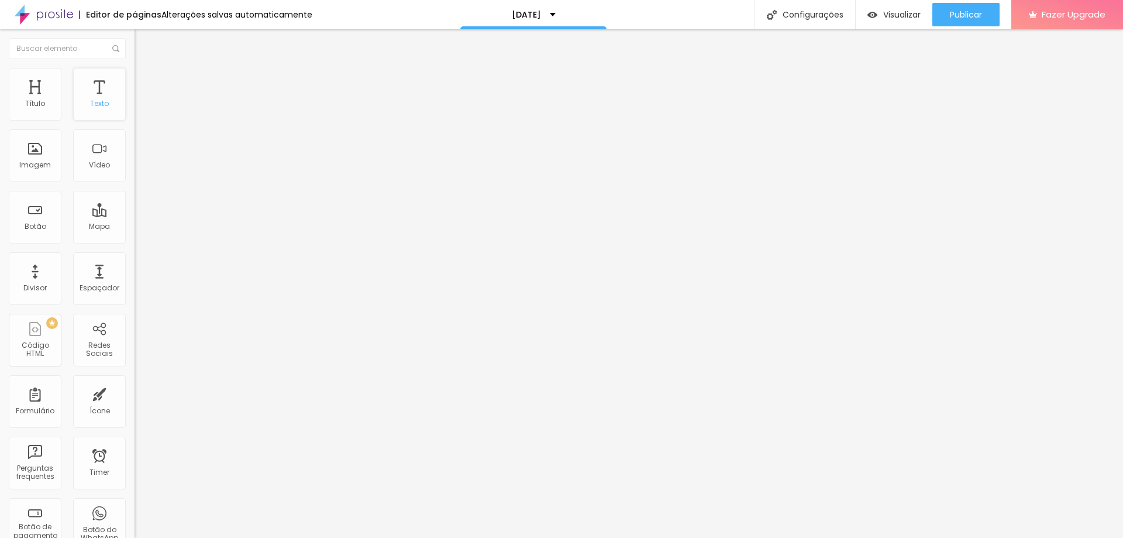
click at [91, 101] on div "Texto" at bounding box center [99, 103] width 19 height 8
click at [90, 104] on div "Texto" at bounding box center [99, 103] width 19 height 8
click at [44, 101] on div "Título" at bounding box center [35, 94] width 53 height 53
click at [41, 102] on div "Título" at bounding box center [35, 103] width 20 height 8
click at [143, 45] on img "button" at bounding box center [147, 42] width 9 height 9
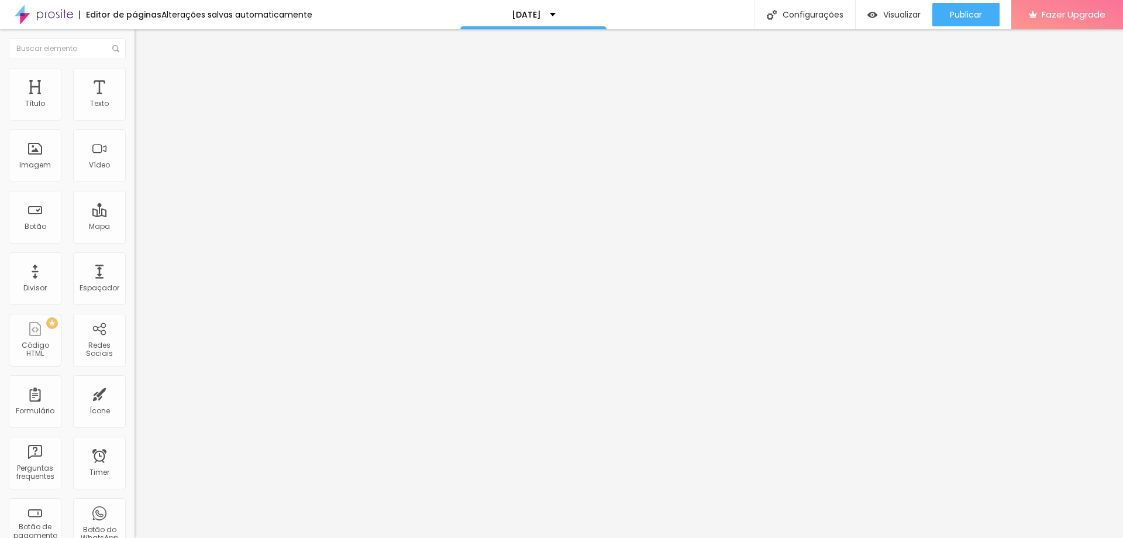
click at [143, 44] on img "button" at bounding box center [147, 42] width 9 height 9
click at [135, 101] on span "Trocar imagem" at bounding box center [167, 96] width 64 height 10
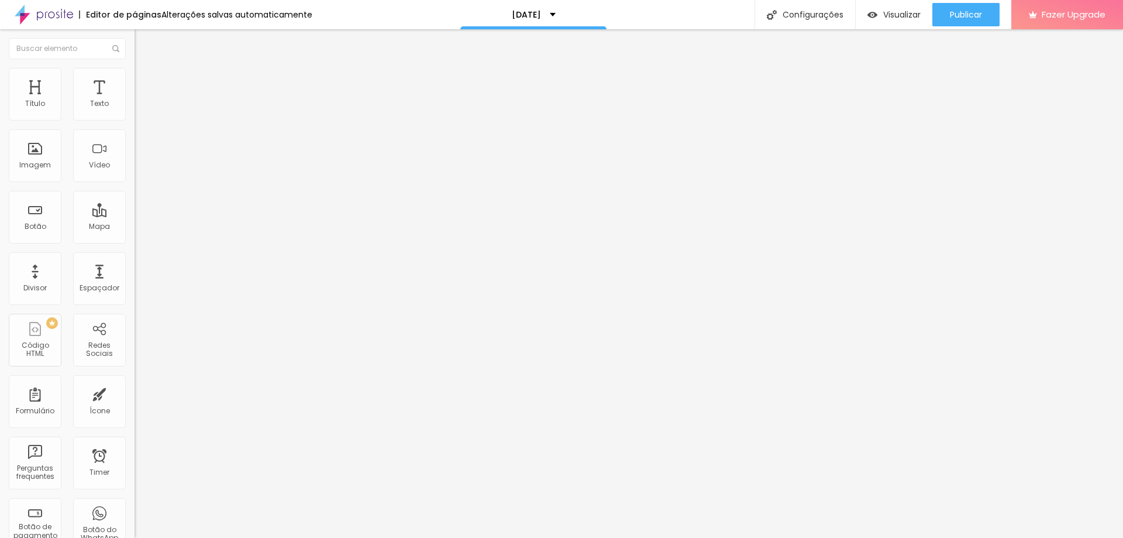
click at [135, 101] on span "Trocar imagem" at bounding box center [167, 96] width 64 height 10
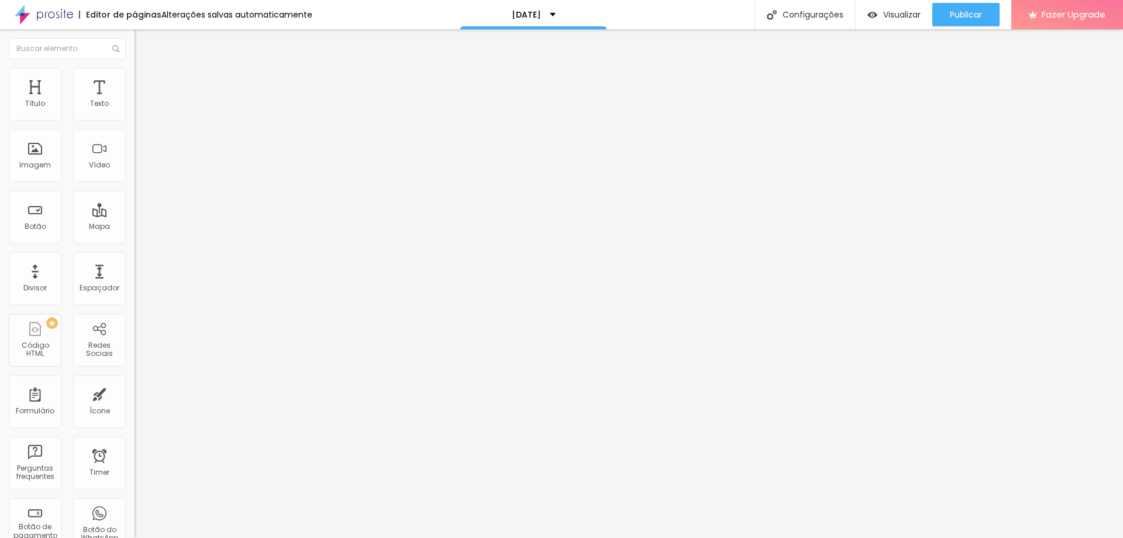
click at [135, 101] on span "Trocar imagem" at bounding box center [167, 96] width 64 height 10
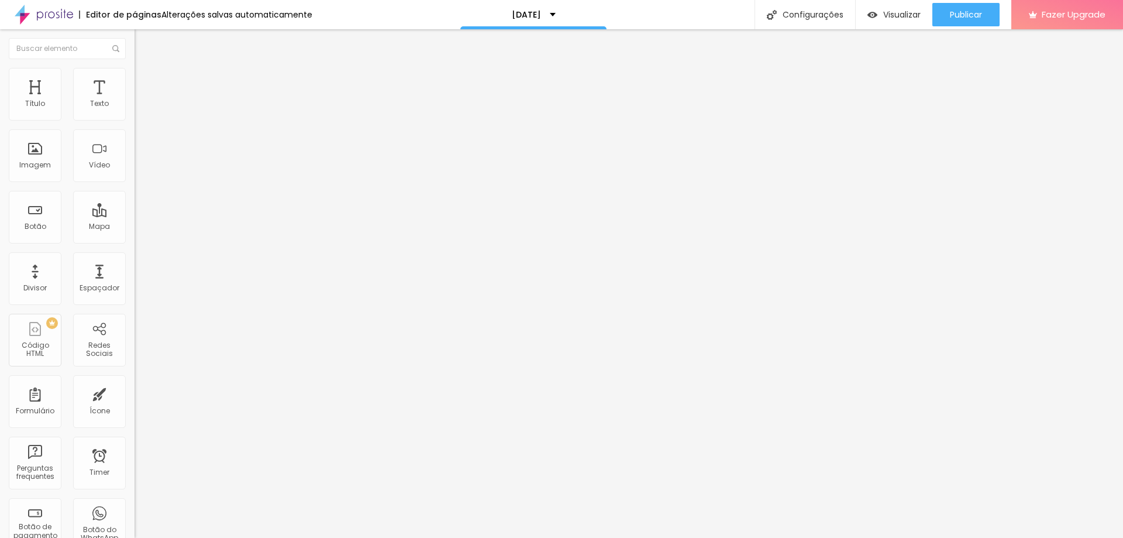
click at [135, 101] on span "Trocar imagem" at bounding box center [167, 96] width 64 height 10
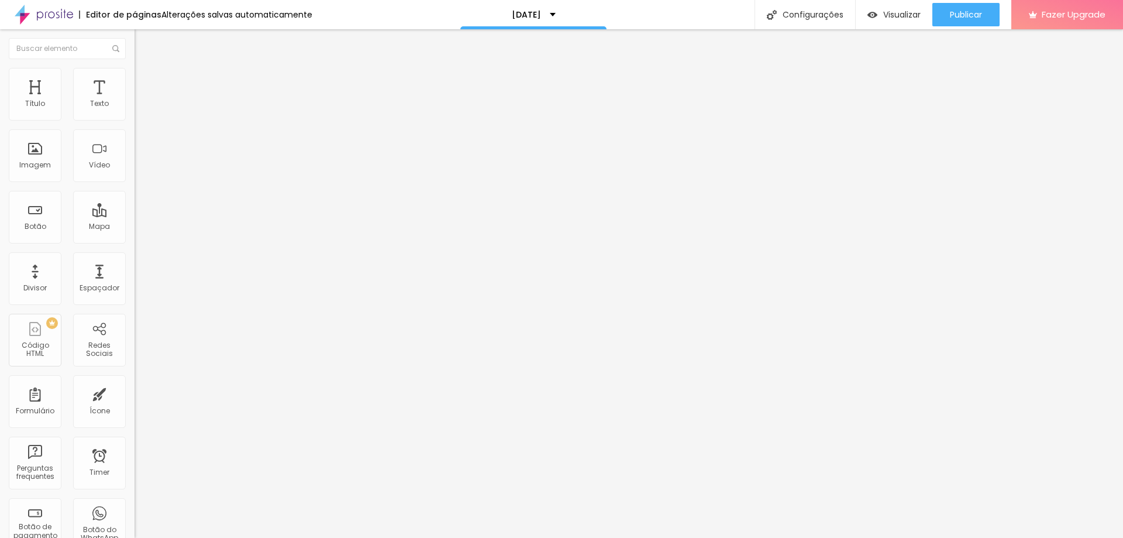
click at [135, 82] on ul "Conteúdo Estilo Avançado" at bounding box center [202, 73] width 135 height 35
click at [145, 80] on span "Estilo" at bounding box center [154, 76] width 18 height 10
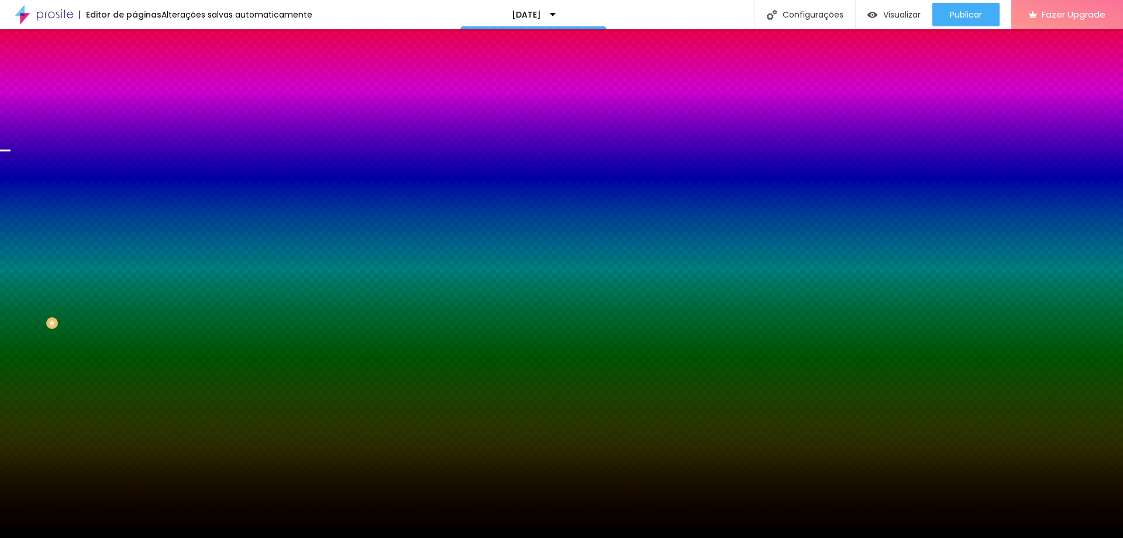
click at [135, 108] on span "Trocar imagem" at bounding box center [167, 103] width 64 height 10
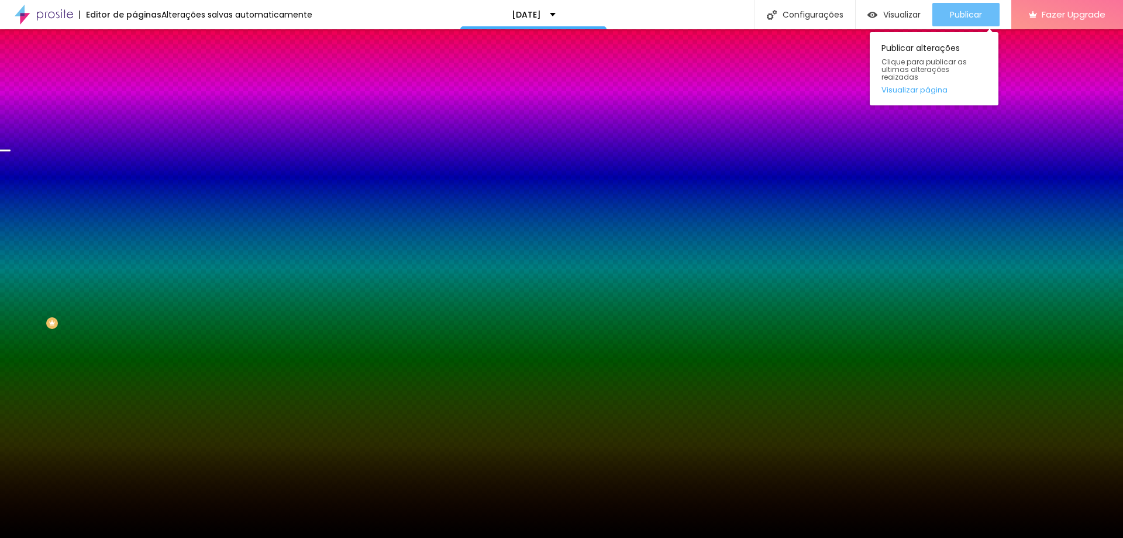
click at [979, 24] on div "Publicar" at bounding box center [966, 14] width 32 height 23
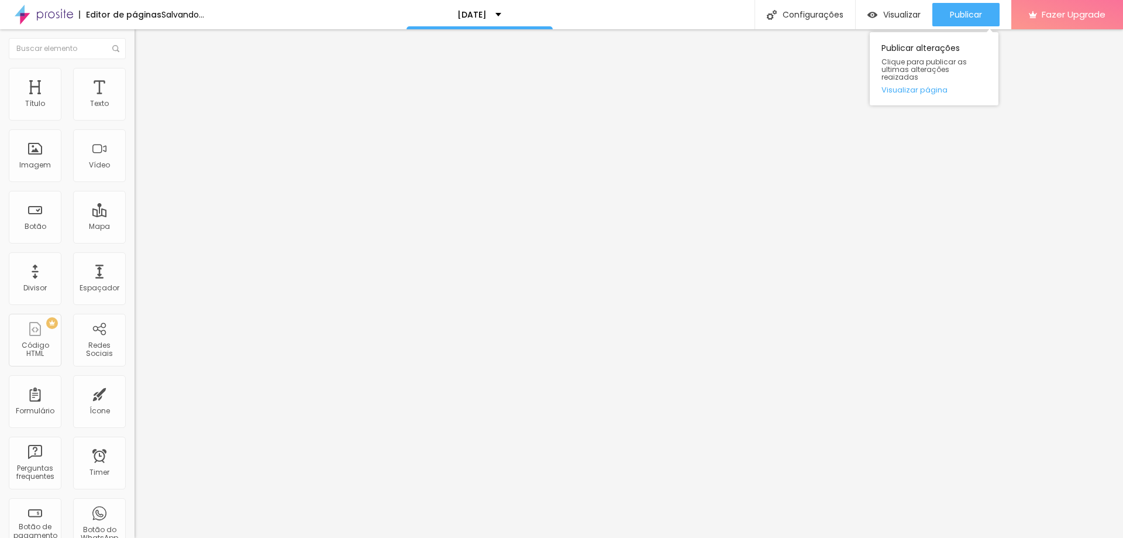
drag, startPoint x: 962, startPoint y: 12, endPoint x: 968, endPoint y: 34, distance: 22.3
click at [963, 12] on span "Publicar" at bounding box center [966, 14] width 32 height 9
drag, startPoint x: 969, startPoint y: 6, endPoint x: 963, endPoint y: 12, distance: 7.9
click at [969, 6] on div "Publicar" at bounding box center [966, 14] width 32 height 23
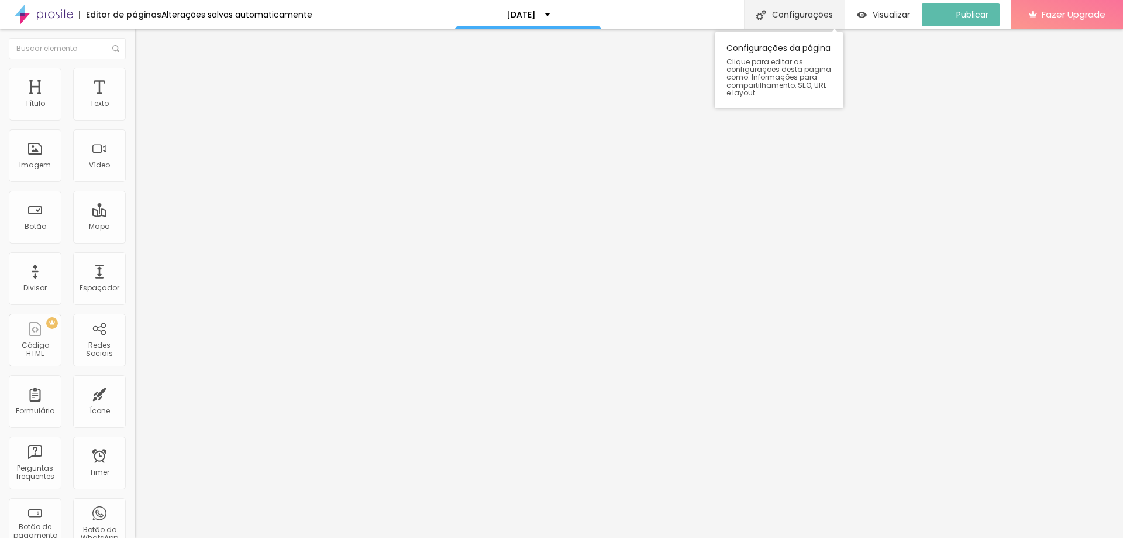
click at [816, 11] on div "Configurações" at bounding box center [794, 14] width 101 height 29
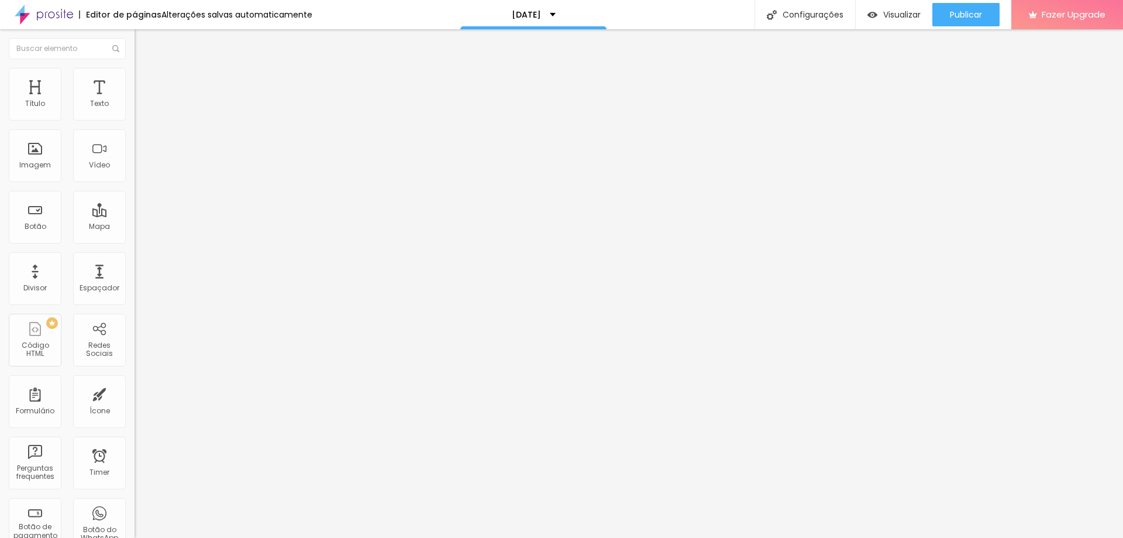
drag, startPoint x: 106, startPoint y: 160, endPoint x: 130, endPoint y: 167, distance: 25.0
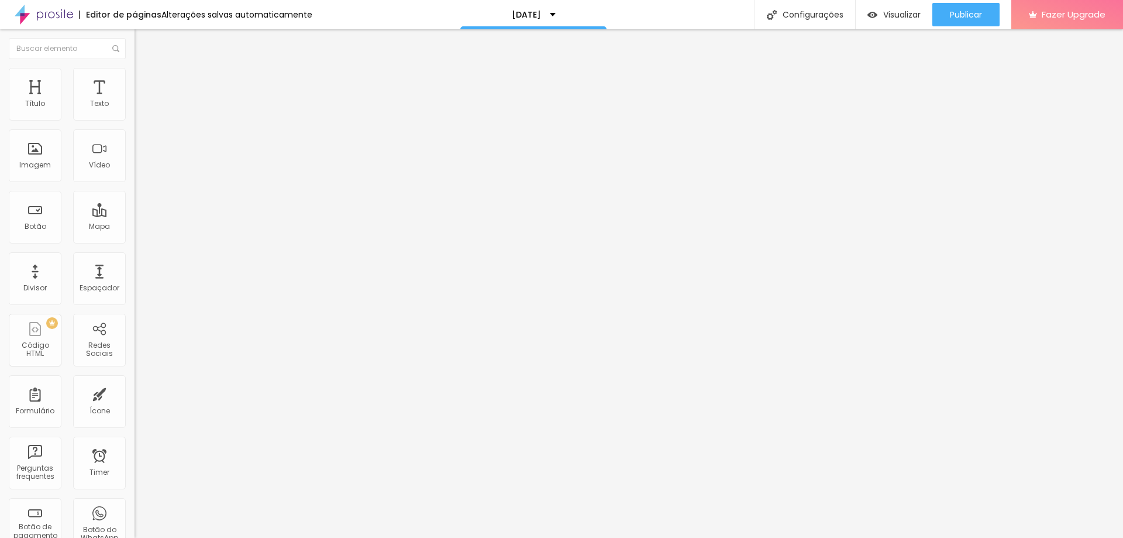
drag, startPoint x: 394, startPoint y: 155, endPoint x: 404, endPoint y: 161, distance: 11.5
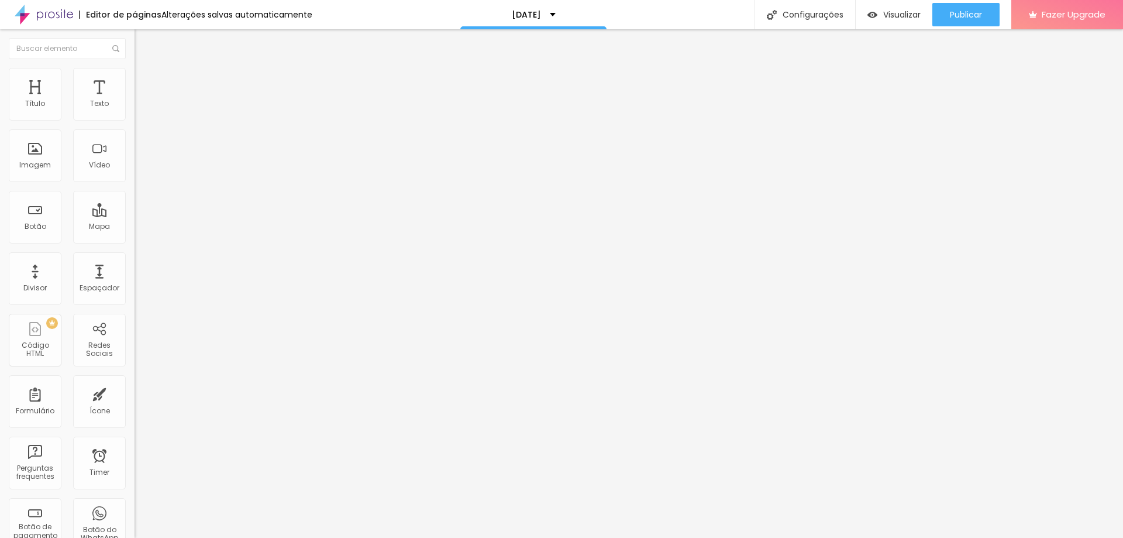
scroll to position [0, 0]
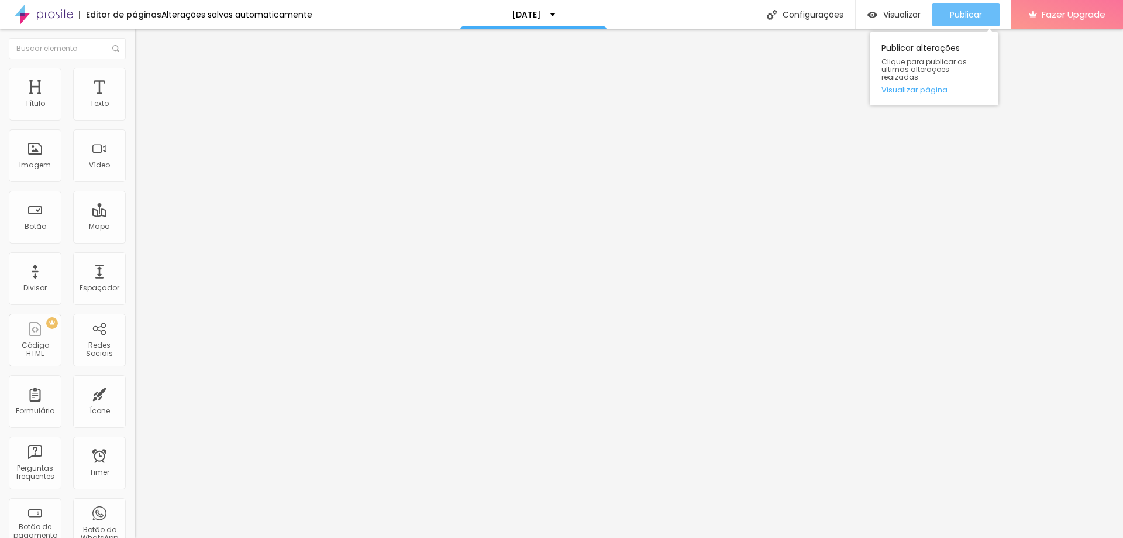
click at [941, 13] on button "Publicar" at bounding box center [965, 14] width 67 height 23
click at [991, 17] on button "Publicar" at bounding box center [965, 14] width 67 height 23
click at [879, 16] on div "Visualizar" at bounding box center [894, 15] width 53 height 10
click at [968, 15] on span "Publicar" at bounding box center [966, 14] width 32 height 9
click at [135, 75] on img at bounding box center [140, 73] width 11 height 11
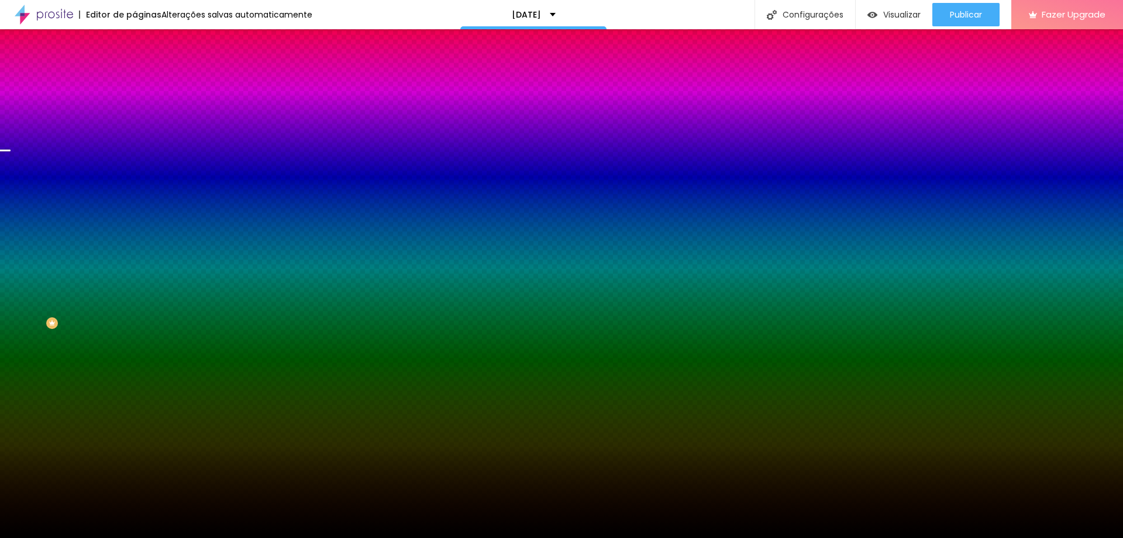
click at [198, 105] on img at bounding box center [201, 101] width 7 height 7
click at [135, 108] on span "Adicionar imagem" at bounding box center [172, 103] width 75 height 10
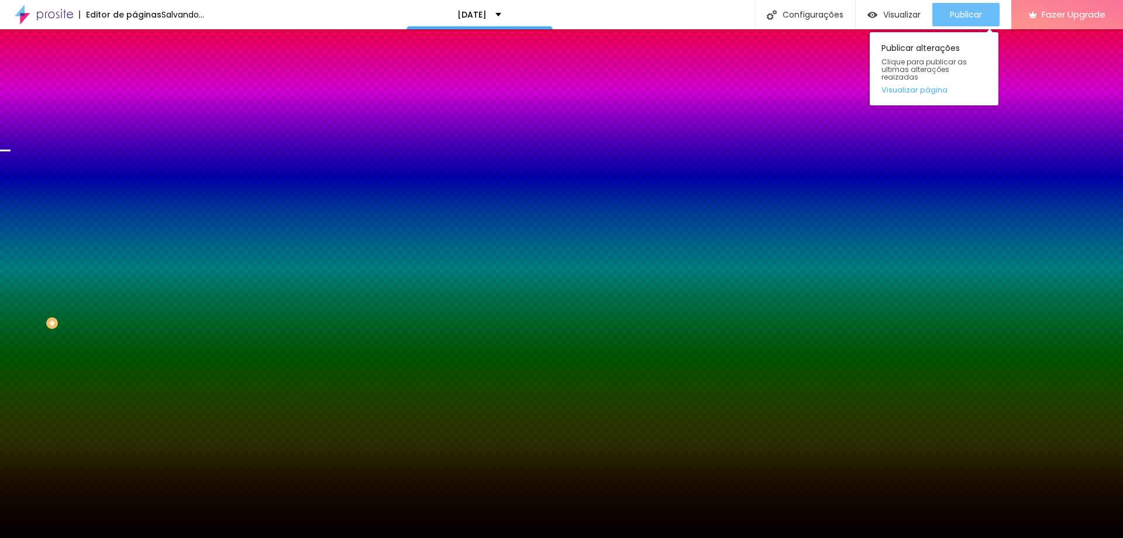
click at [978, 15] on span "Publicar" at bounding box center [966, 14] width 32 height 9
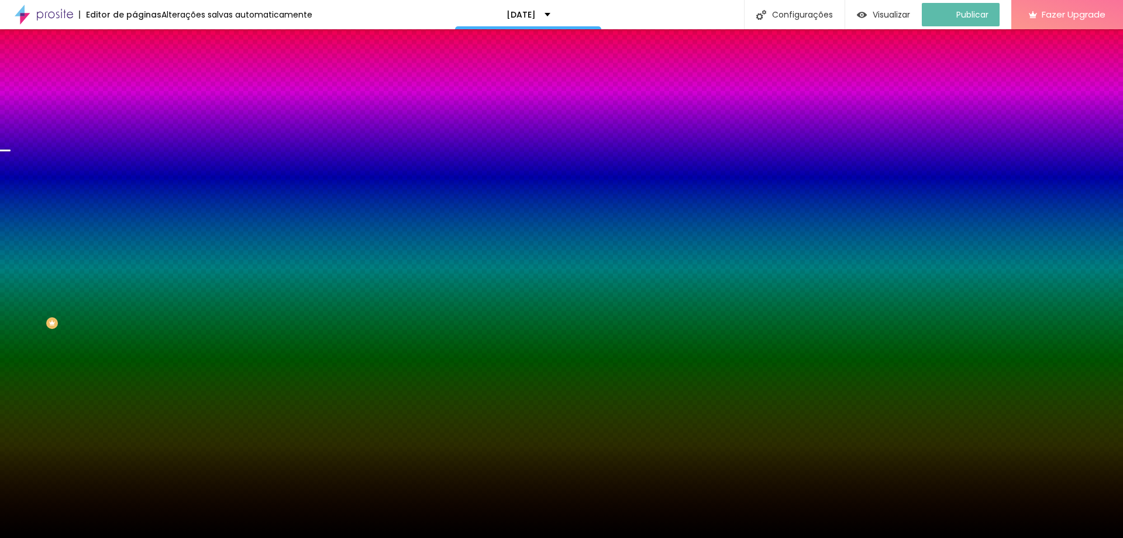
click at [135, 210] on button "button" at bounding box center [143, 204] width 16 height 12
click at [253, 537] on div at bounding box center [561, 545] width 1123 height 0
click at [71, 537] on div at bounding box center [561, 538] width 1123 height 0
click at [135, 243] on button "button" at bounding box center [143, 236] width 16 height 12
click at [256, 537] on div at bounding box center [561, 545] width 1123 height 0
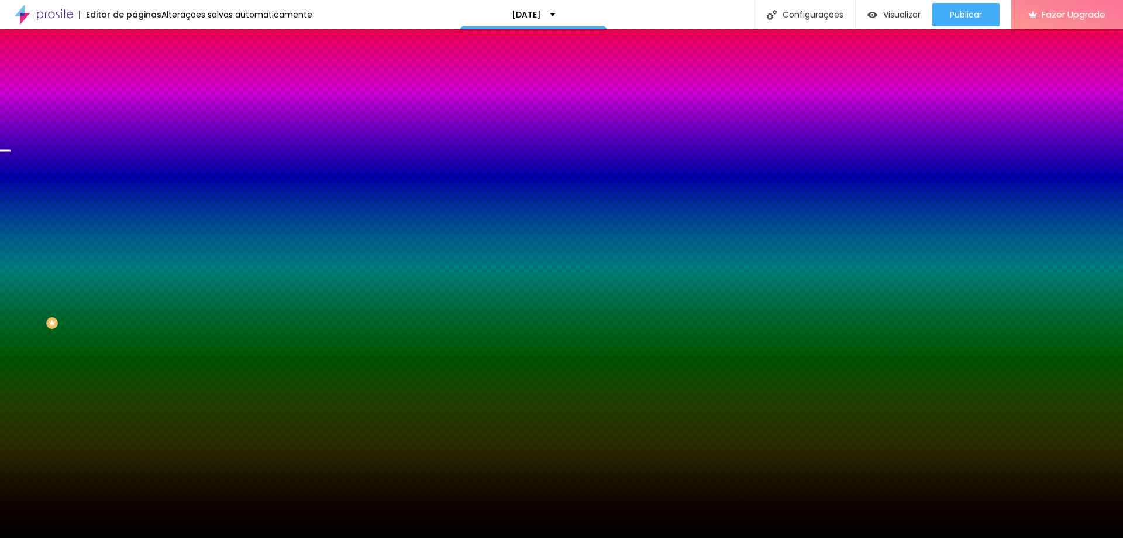
click at [256, 537] on div at bounding box center [561, 545] width 1123 height 0
click at [252, 537] on div at bounding box center [561, 545] width 1123 height 0
click at [105, 537] on div at bounding box center [561, 538] width 1123 height 0
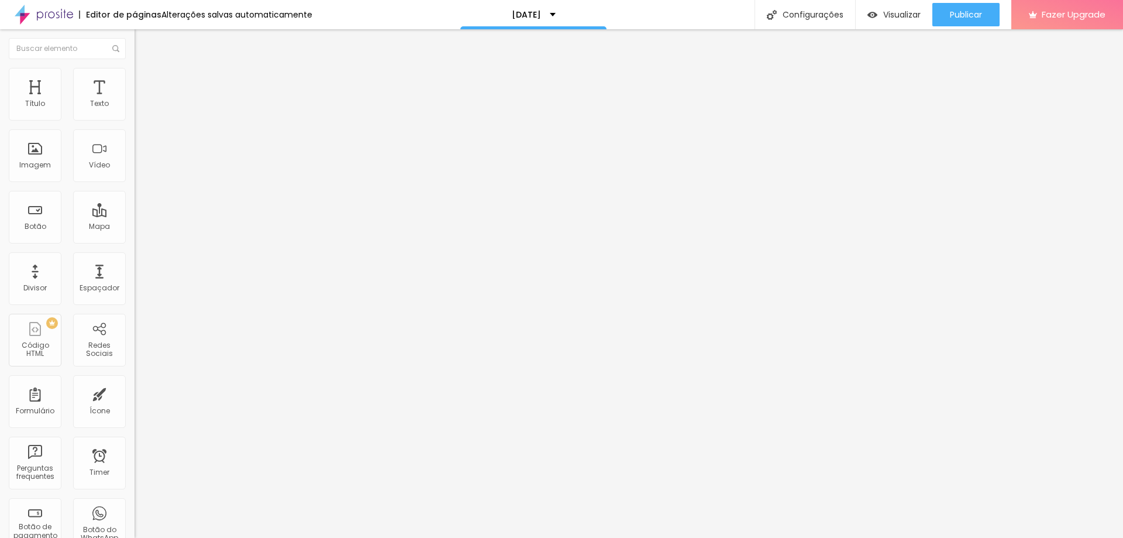
click at [135, 68] on img at bounding box center [140, 73] width 11 height 11
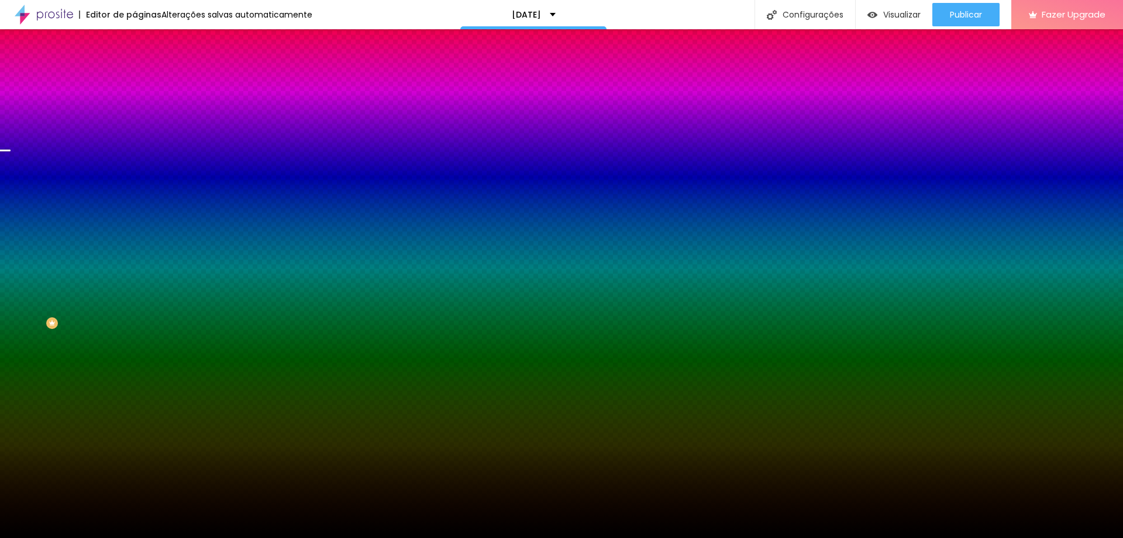
click at [139, 227] on icon "button" at bounding box center [143, 223] width 8 height 8
click at [135, 243] on button "button" at bounding box center [143, 236] width 16 height 12
click at [259, 537] on div at bounding box center [561, 545] width 1123 height 0
type input "#FFFFFF"
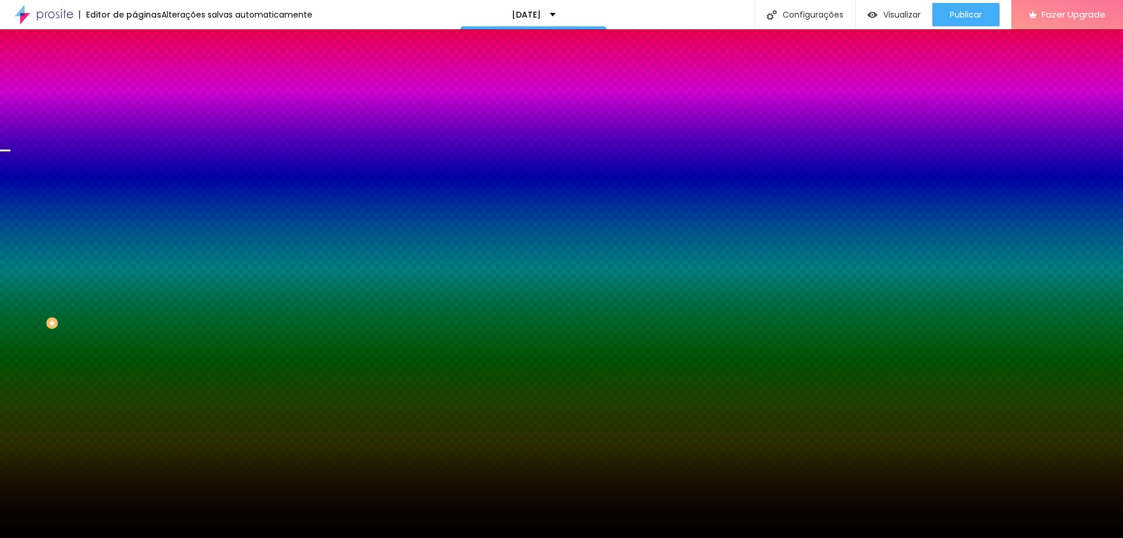
drag, startPoint x: 166, startPoint y: 439, endPoint x: 129, endPoint y: 411, distance: 46.2
click at [246, 537] on div at bounding box center [561, 538] width 1123 height 0
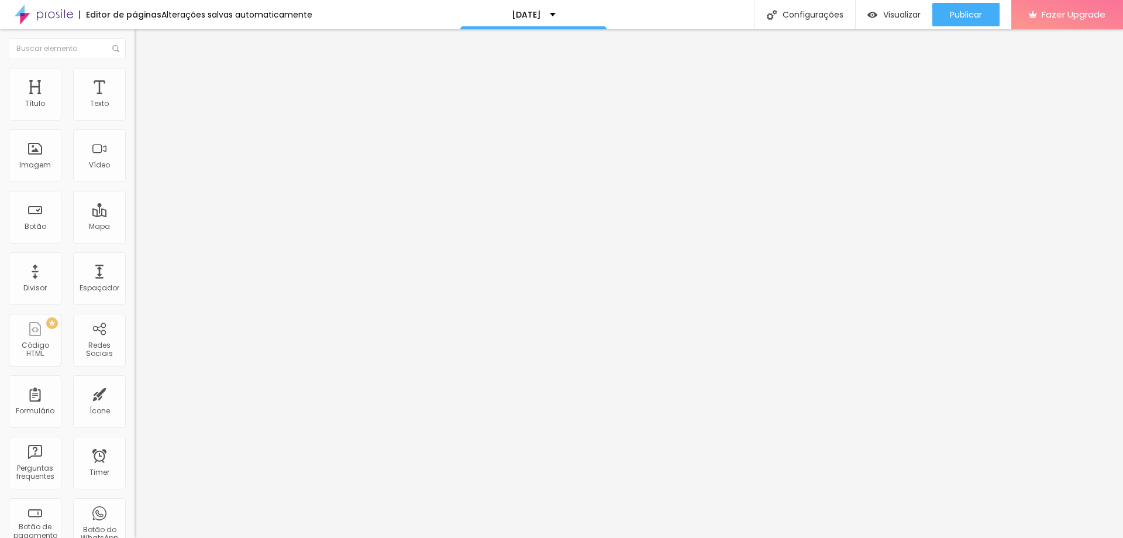
click at [135, 78] on li "Estilo" at bounding box center [202, 74] width 135 height 12
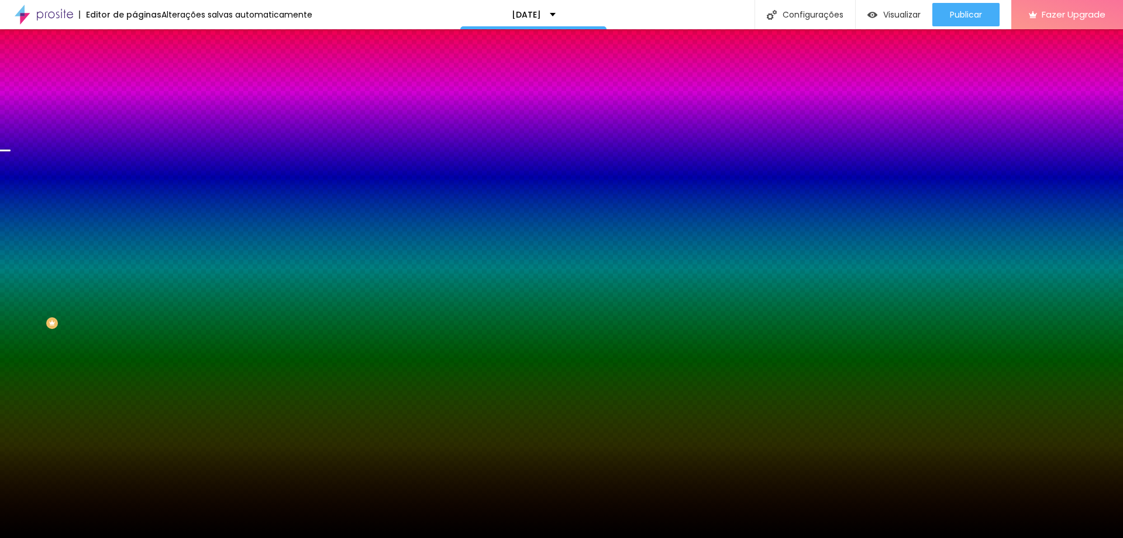
click at [139, 207] on icon "button" at bounding box center [142, 202] width 7 height 7
type input "#FFFFFF"
drag, startPoint x: 181, startPoint y: 422, endPoint x: 106, endPoint y: 387, distance: 82.7
click at [106, 387] on body "Editor de páginas Alterações [PERSON_NAME] automaticamente [DATE] Configurações…" at bounding box center [561, 269] width 1123 height 538
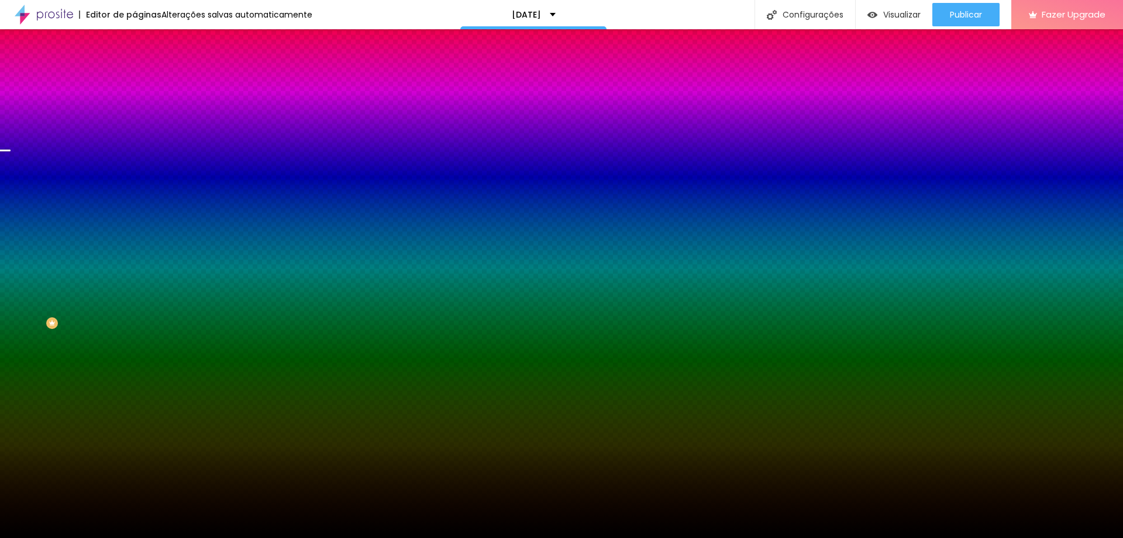
radio input "true"
radio input "false"
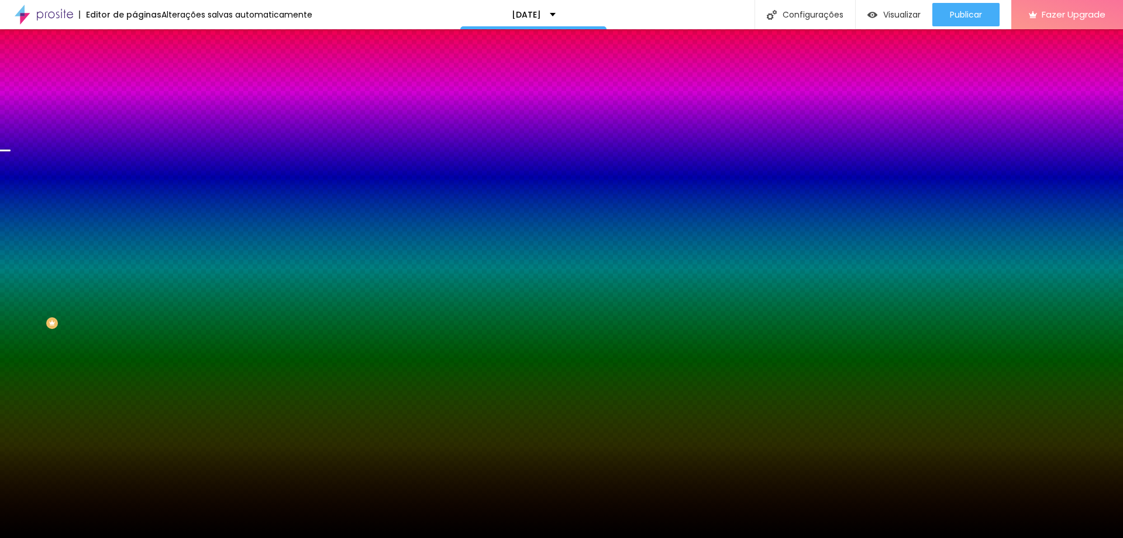
radio input "true"
radio input "false"
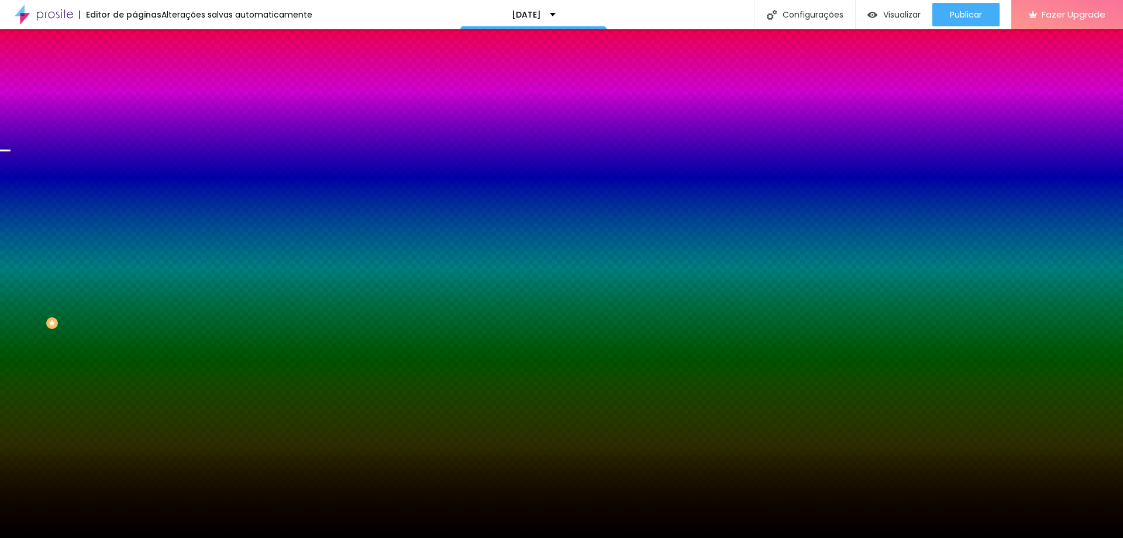
radio input "false"
radio input "true"
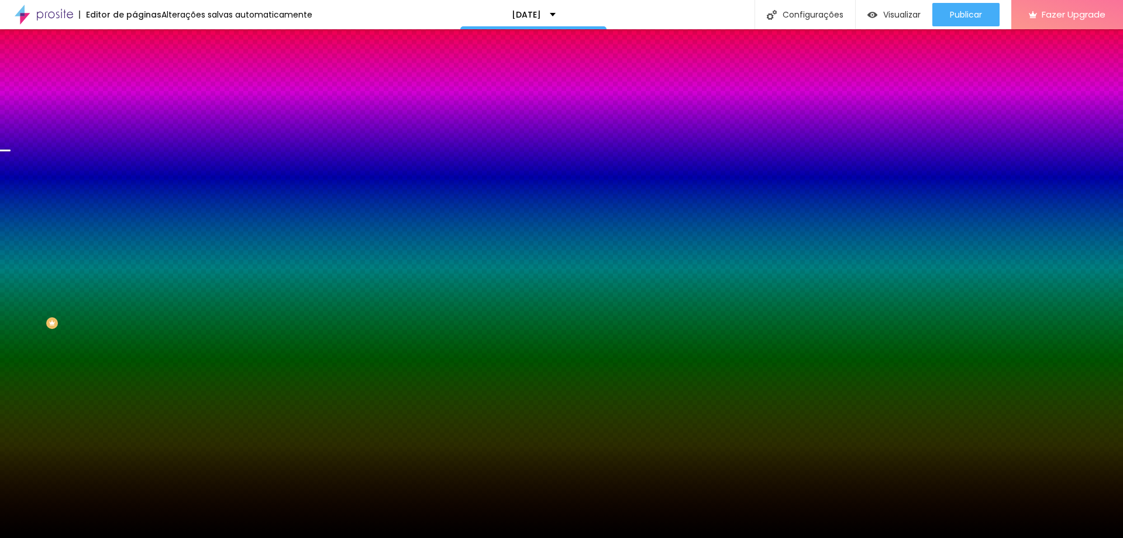
radio input "true"
radio input "false"
click at [953, 537] on div at bounding box center [561, 538] width 1123 height 0
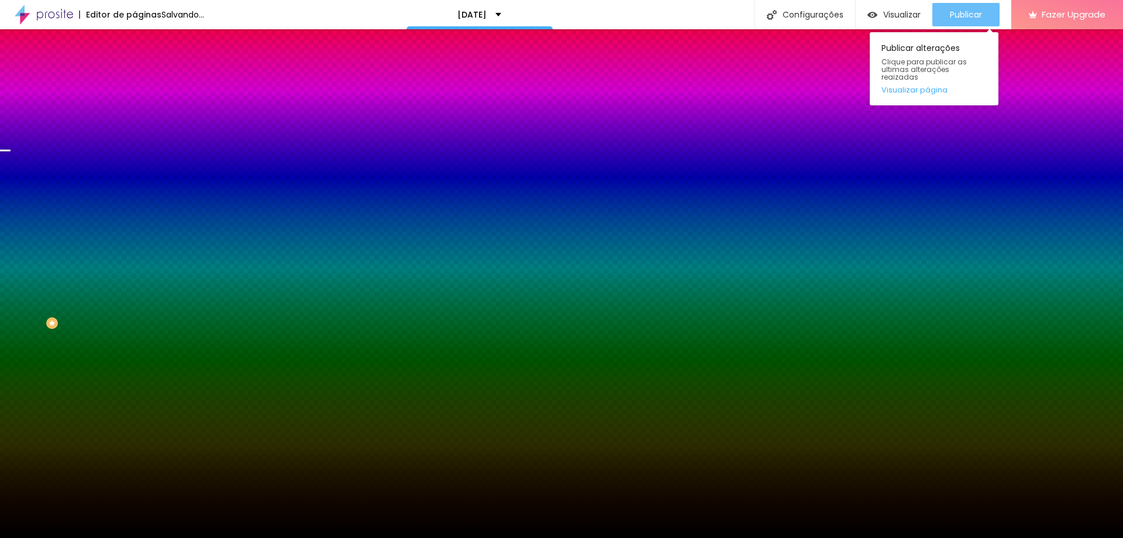
click at [961, 10] on span "Publicar" at bounding box center [966, 14] width 32 height 9
